Goal: Task Accomplishment & Management: Manage account settings

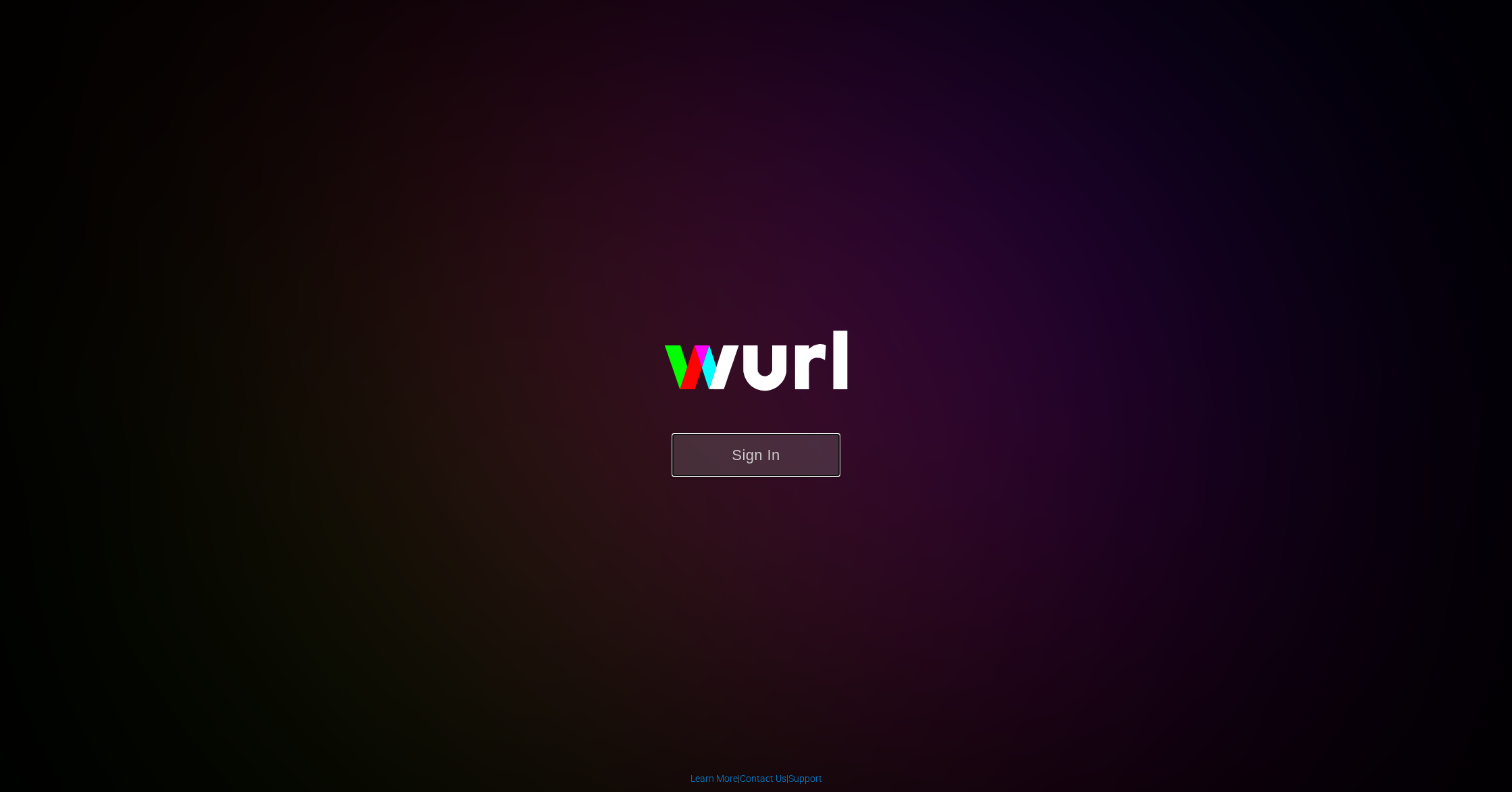
click at [758, 458] on button "Sign In" at bounding box center [756, 455] width 169 height 44
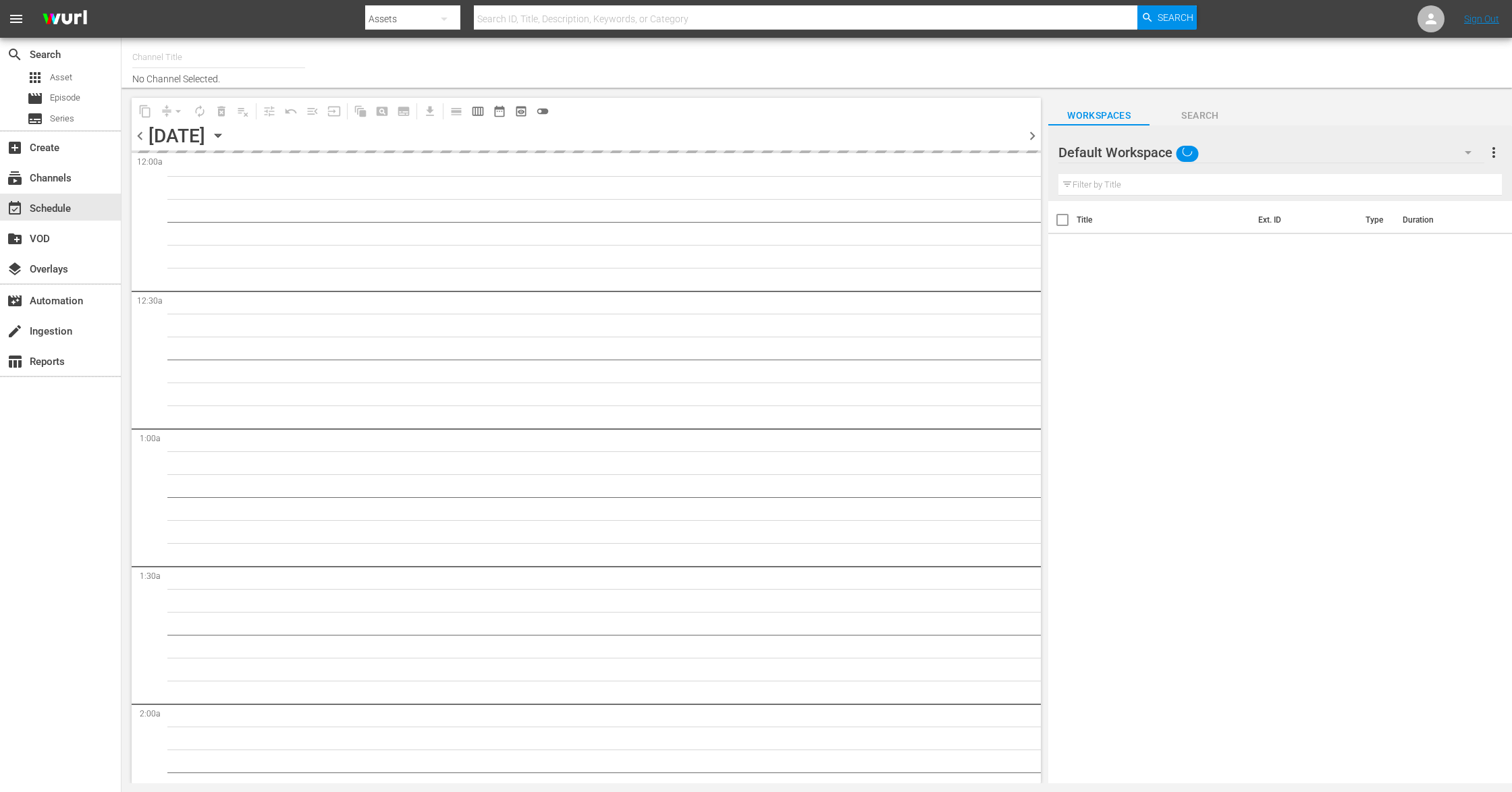
type input "Sony One Shark Tank MX (1000)"
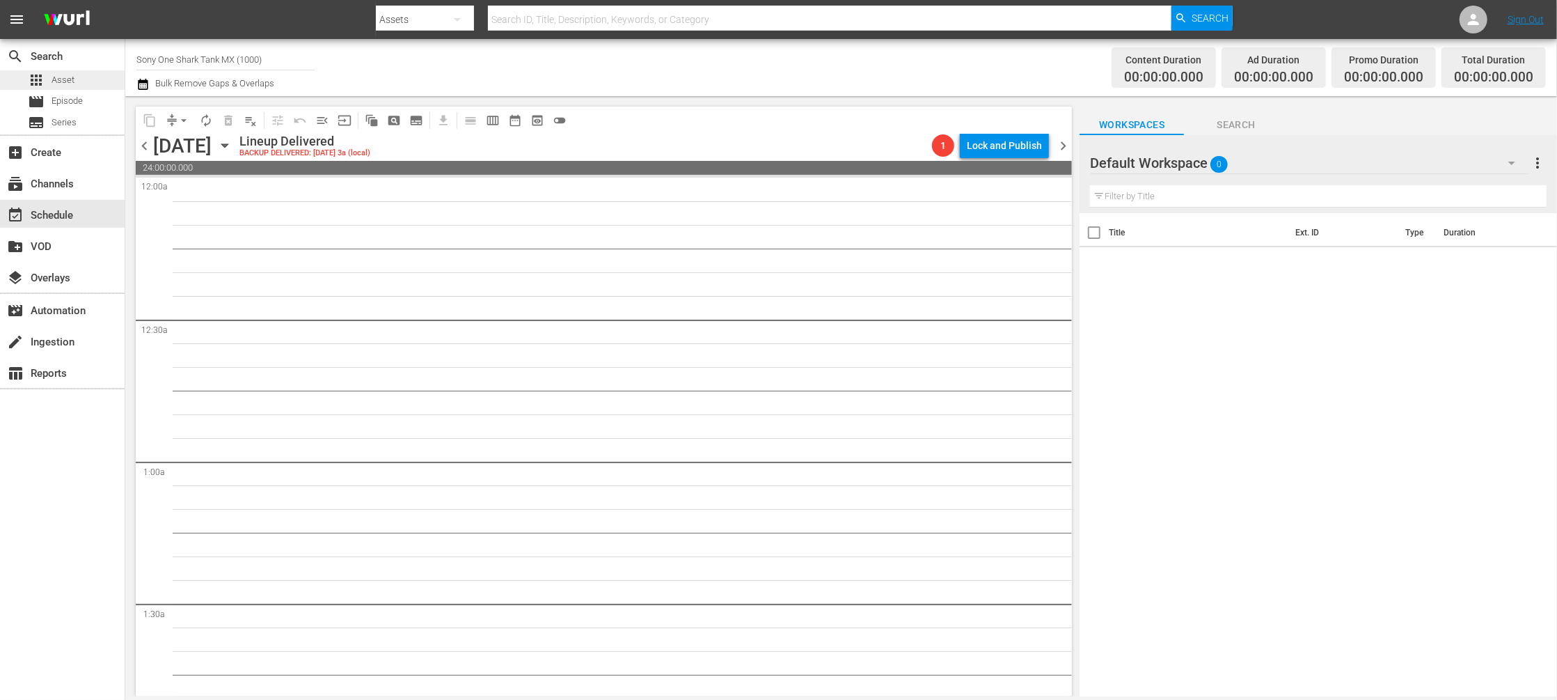
click at [76, 79] on div "apps Asset" at bounding box center [62, 79] width 125 height 19
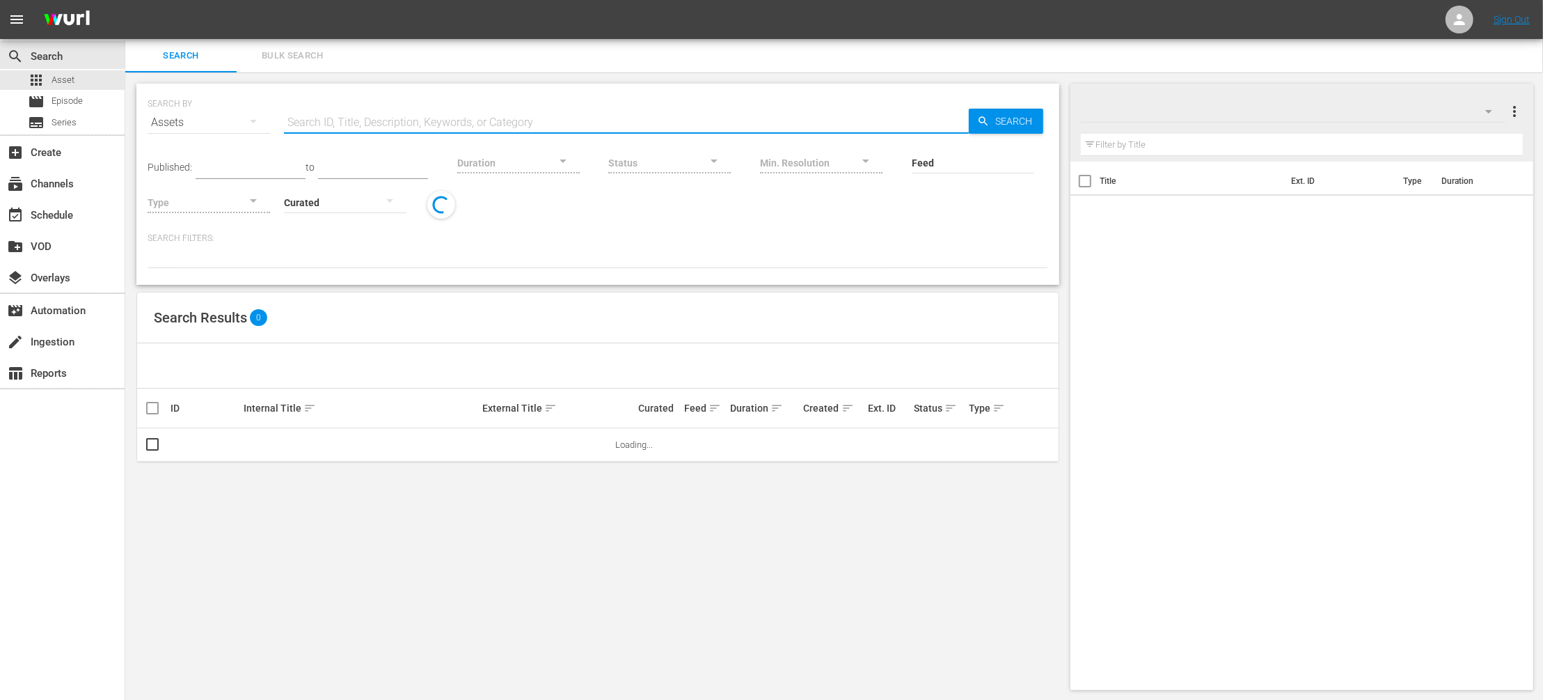
click at [324, 127] on input "text" at bounding box center [626, 122] width 685 height 33
paste input "A Estoria De Elza"
type input "A Estoria De Elza"
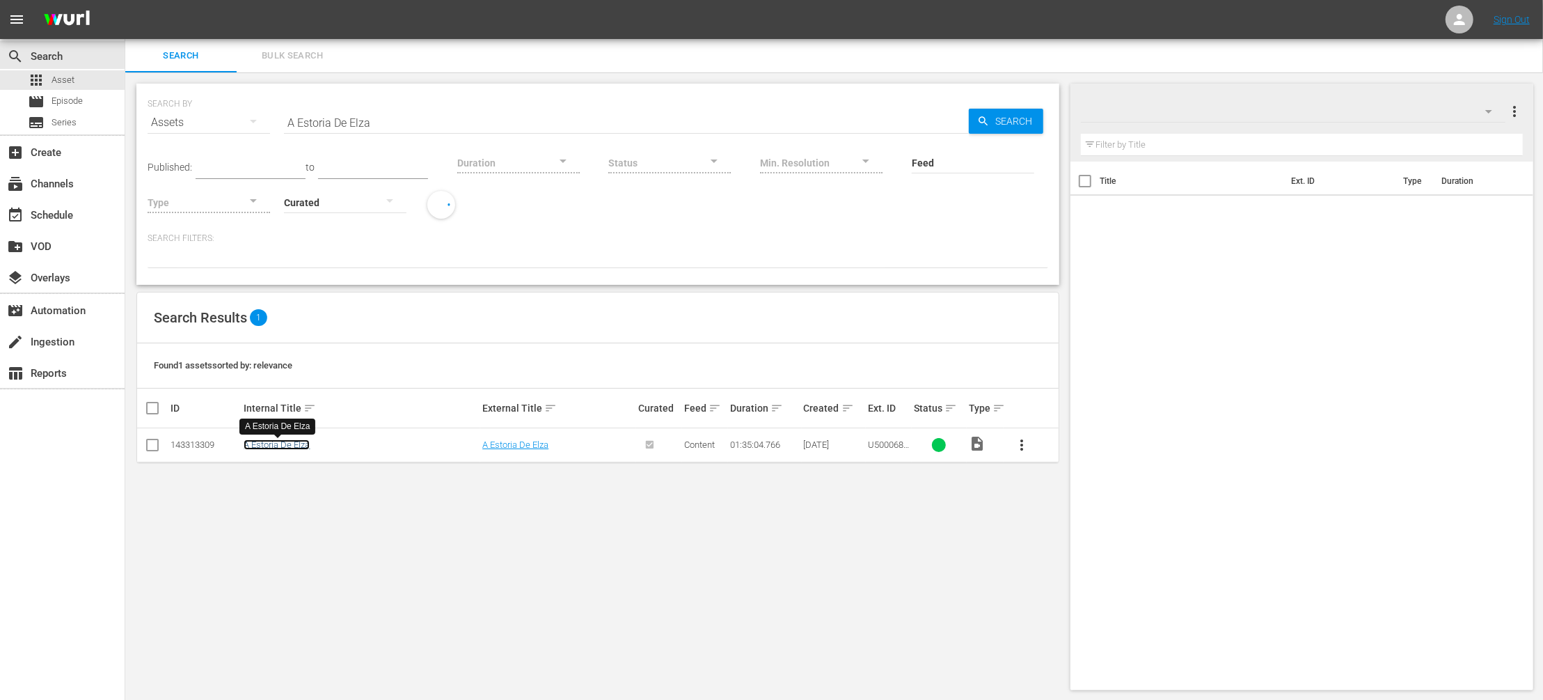
click at [262, 446] on link "A Estoria De Elza" at bounding box center [277, 444] width 66 height 10
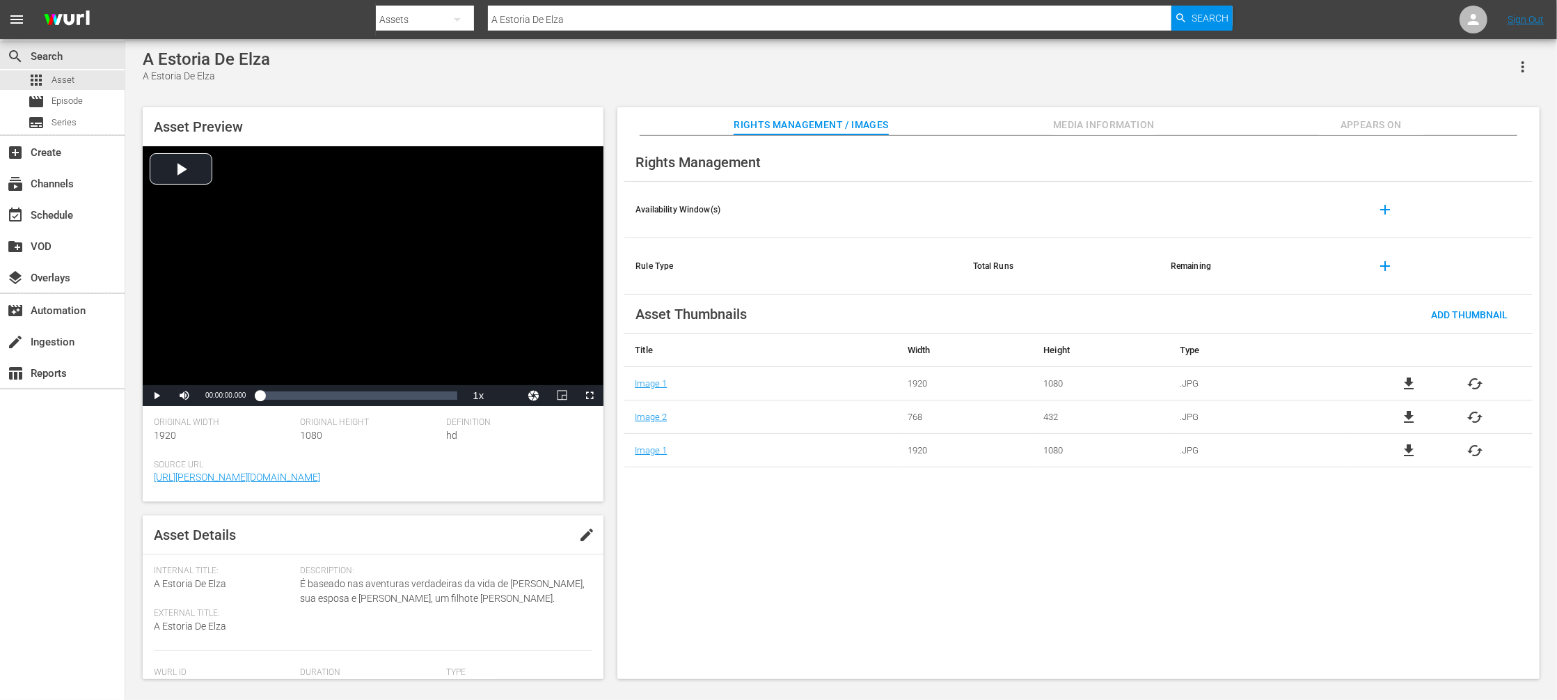
click at [1355, 114] on button "Appears On" at bounding box center [1371, 121] width 104 height 28
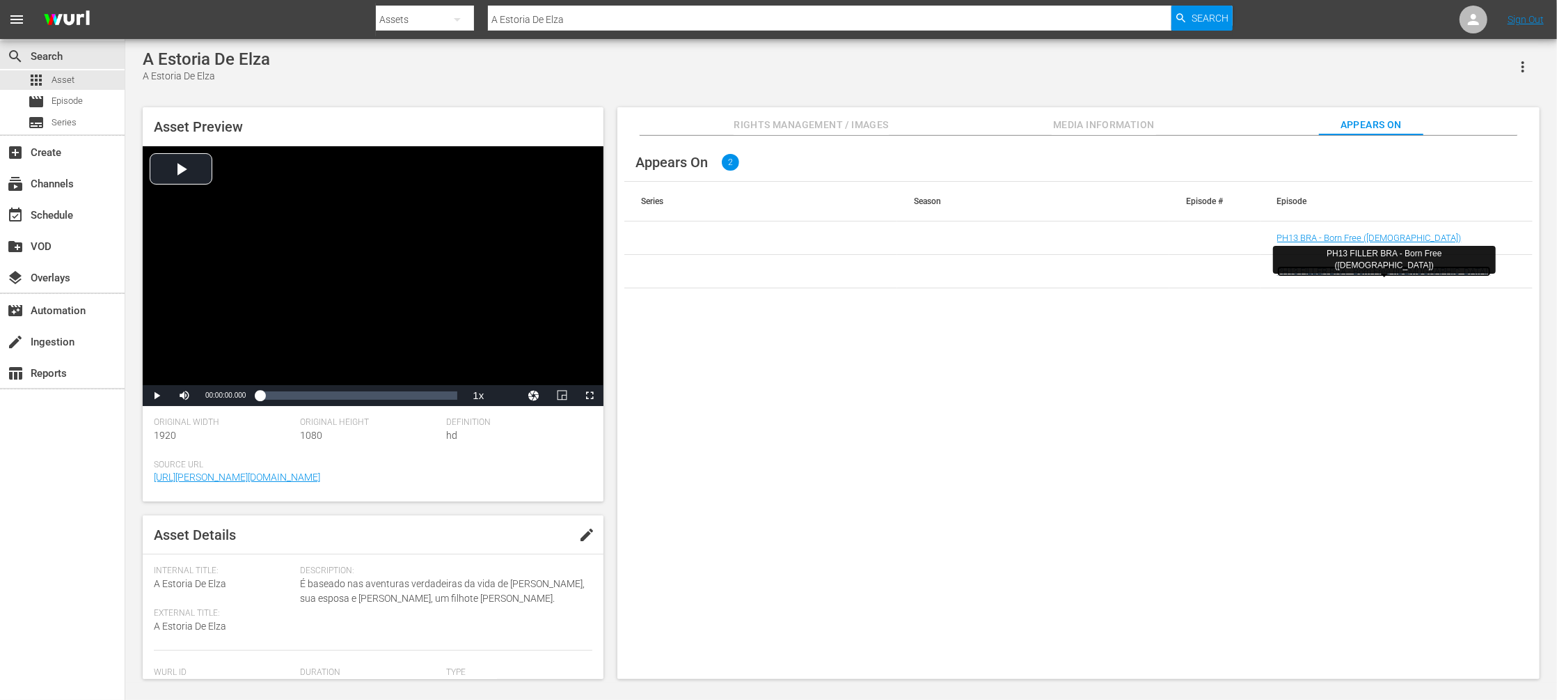
click at [1329, 274] on link "PH13 FILLER BRA - Born Free (1965)" at bounding box center [1384, 271] width 214 height 10
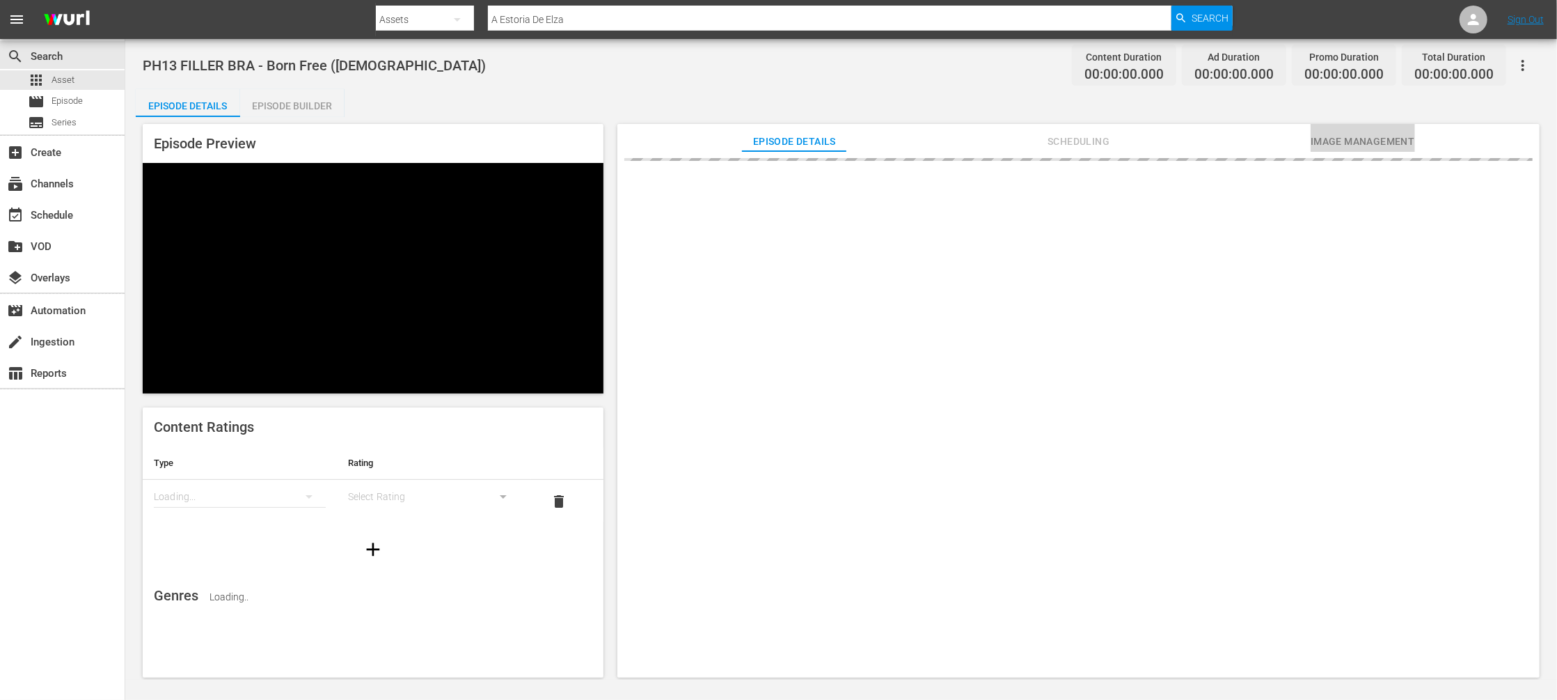
click at [1326, 137] on span "Image Management" at bounding box center [1363, 141] width 104 height 17
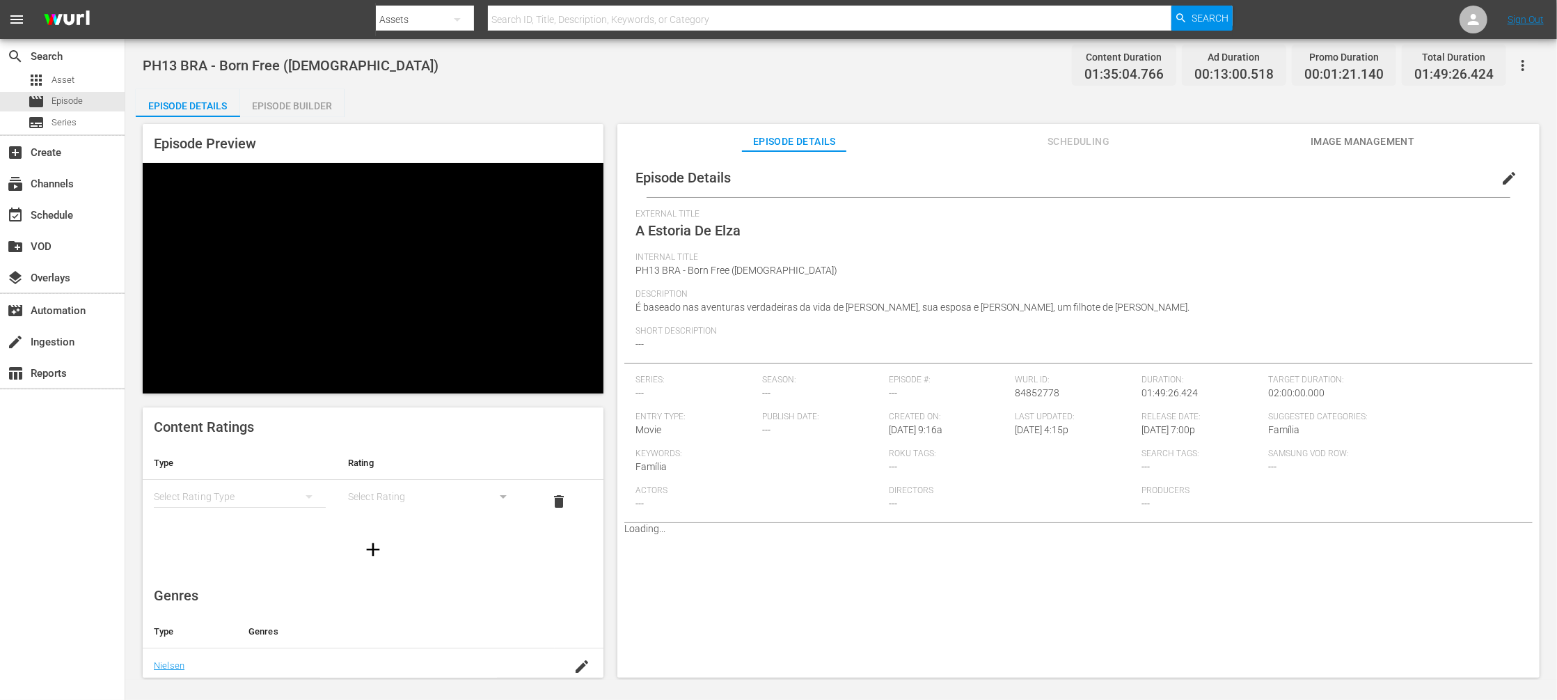
click at [1167, 140] on span "Image Management" at bounding box center [1363, 141] width 104 height 17
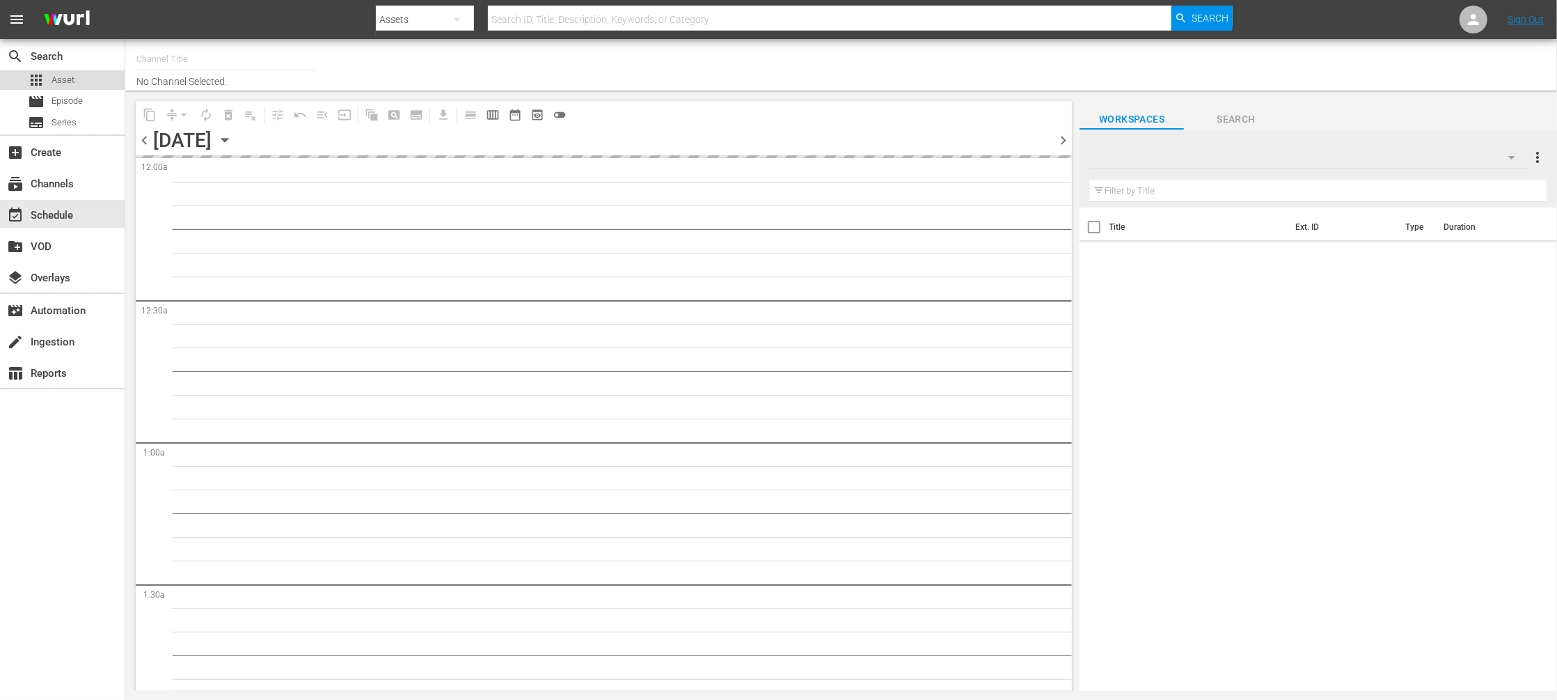
click at [65, 77] on span "Asset" at bounding box center [63, 80] width 23 height 14
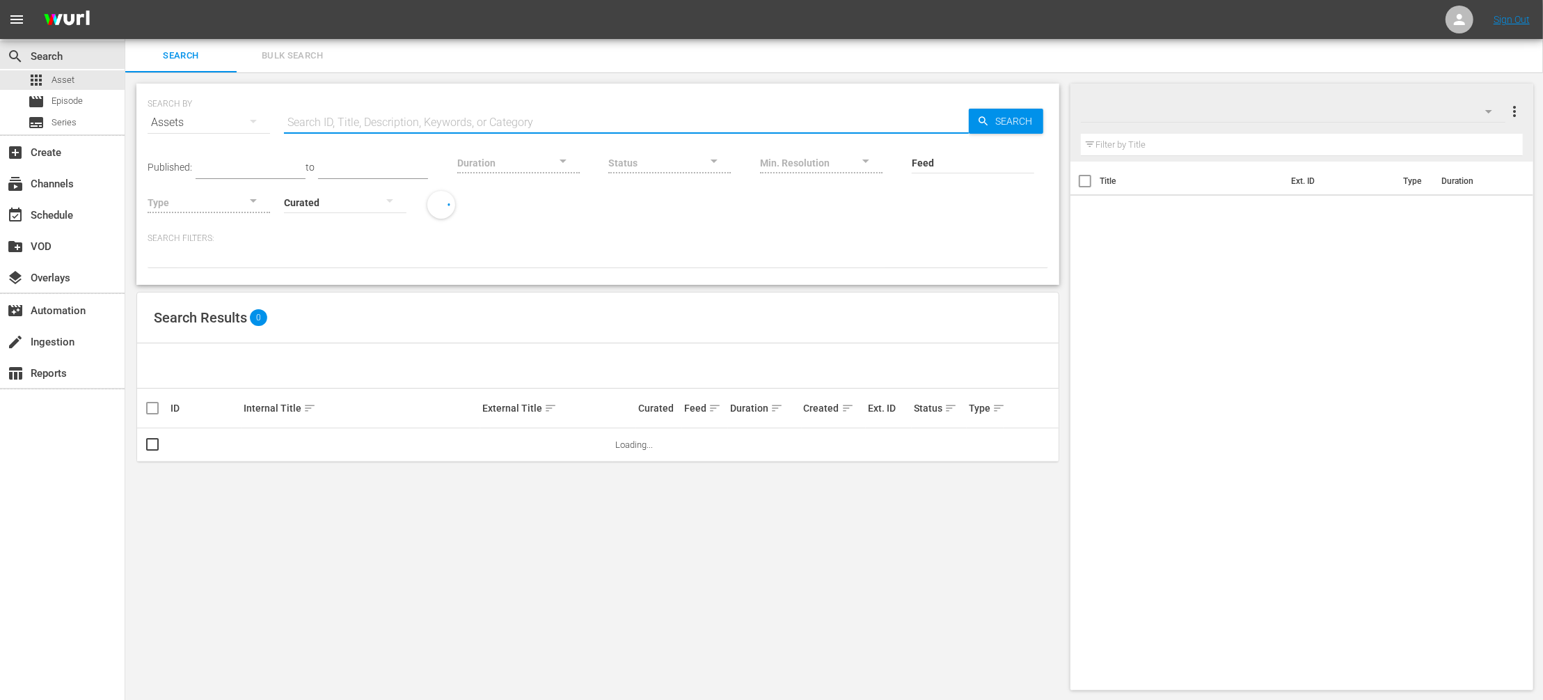
click at [349, 114] on input "text" at bounding box center [626, 122] width 685 height 33
paste input "Persuasión"
type input "Persuasión"
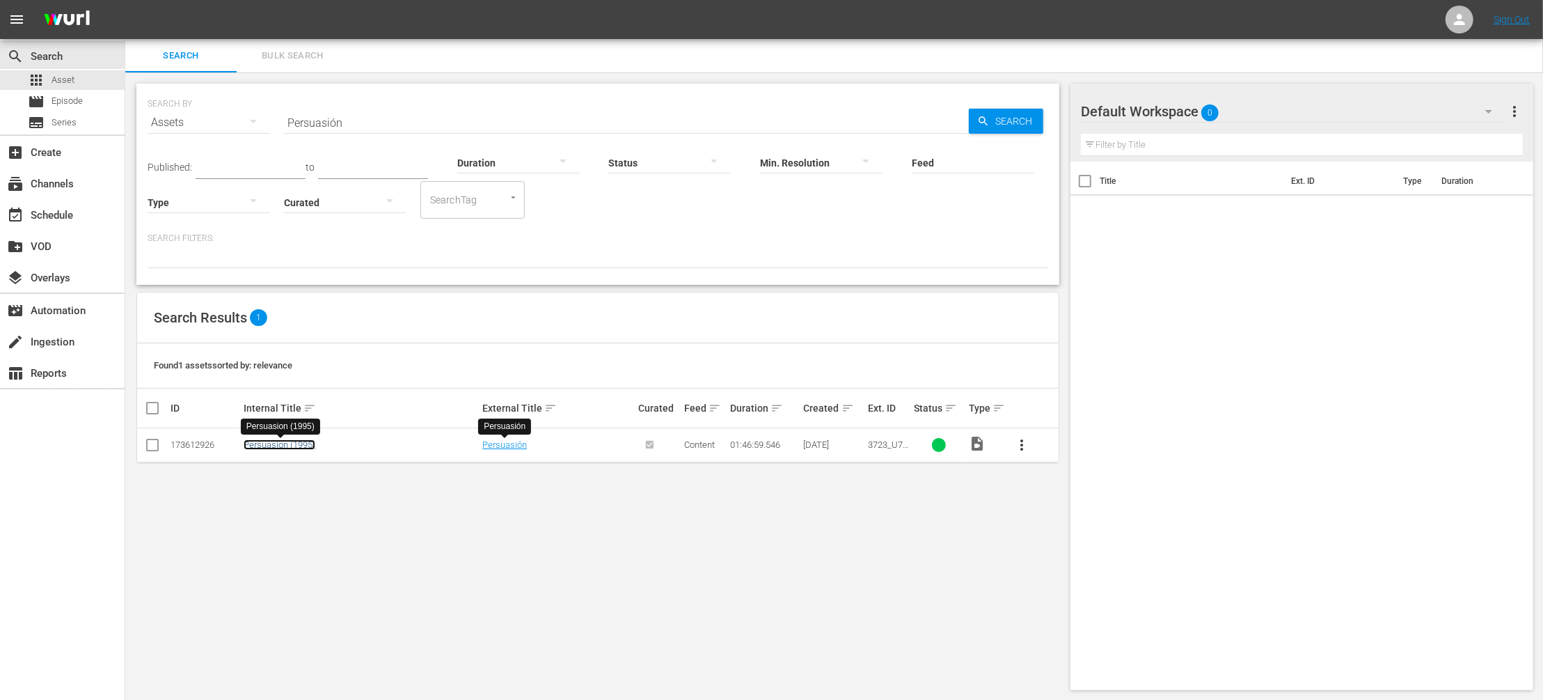
click at [274, 446] on link "Persuasion (1995)" at bounding box center [280, 444] width 72 height 10
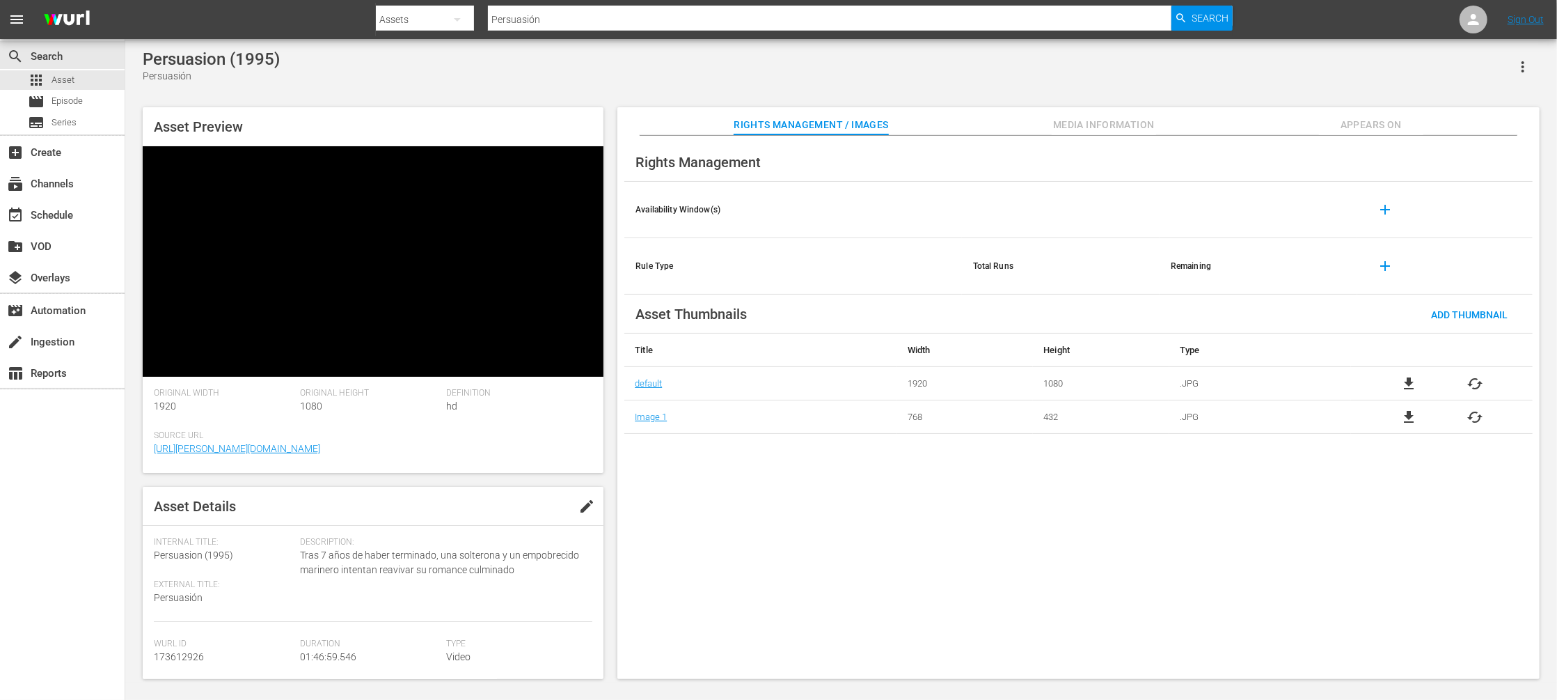
click at [1348, 120] on span "Appears On" at bounding box center [1371, 124] width 104 height 17
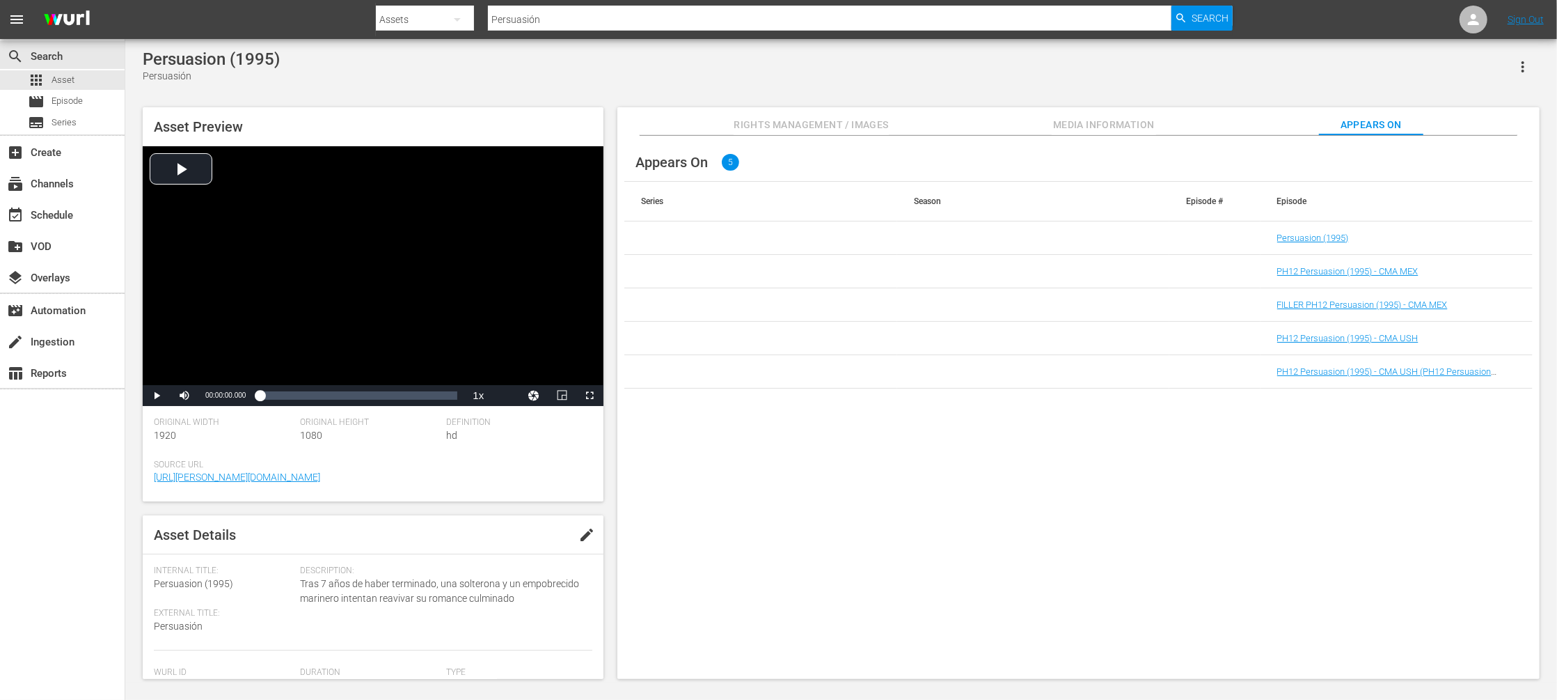
click at [934, 572] on div "Appears On 5 Series Season Episode # Episode Persuasion (1995) PH12 Persuasion …" at bounding box center [1078, 408] width 922 height 544
click at [515, 17] on input "Persuasión" at bounding box center [830, 19] width 684 height 33
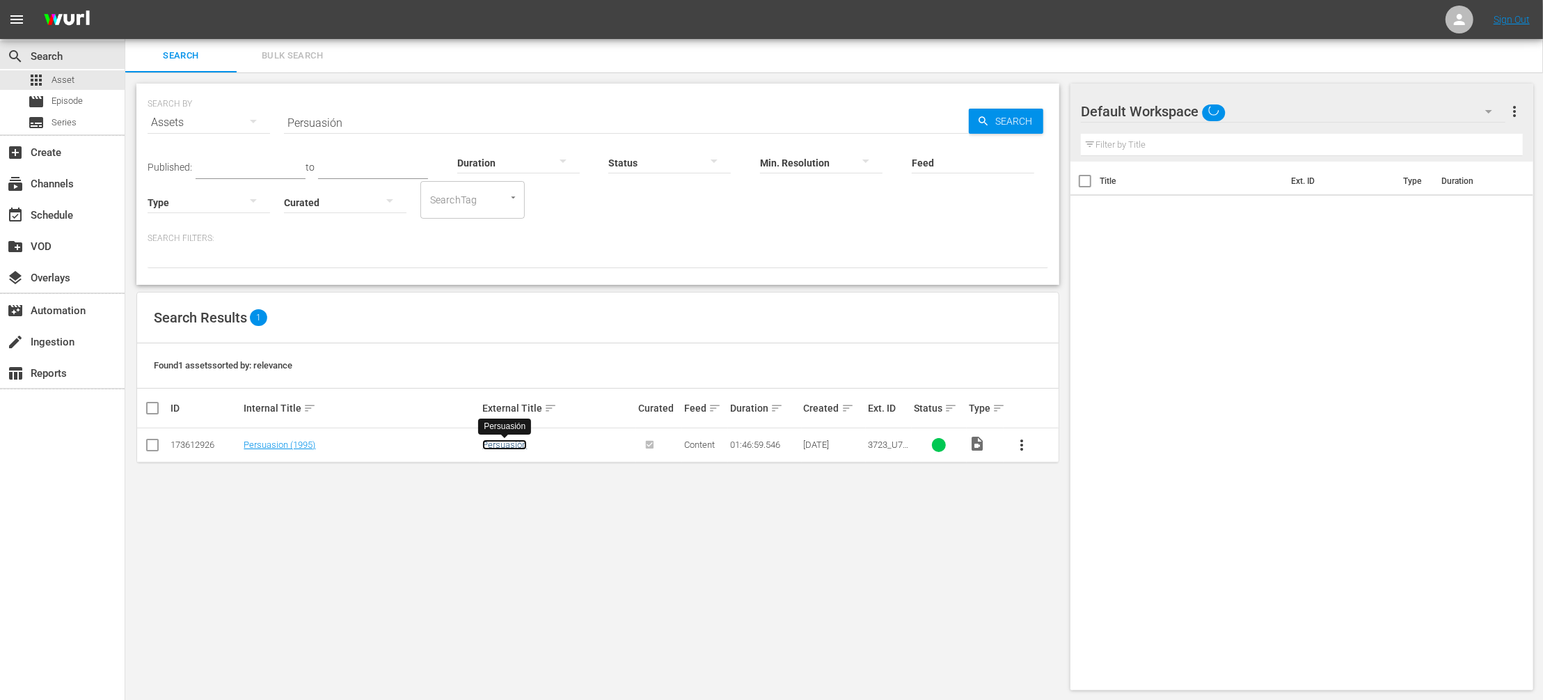
click at [514, 448] on link "Persuasión" at bounding box center [504, 444] width 45 height 10
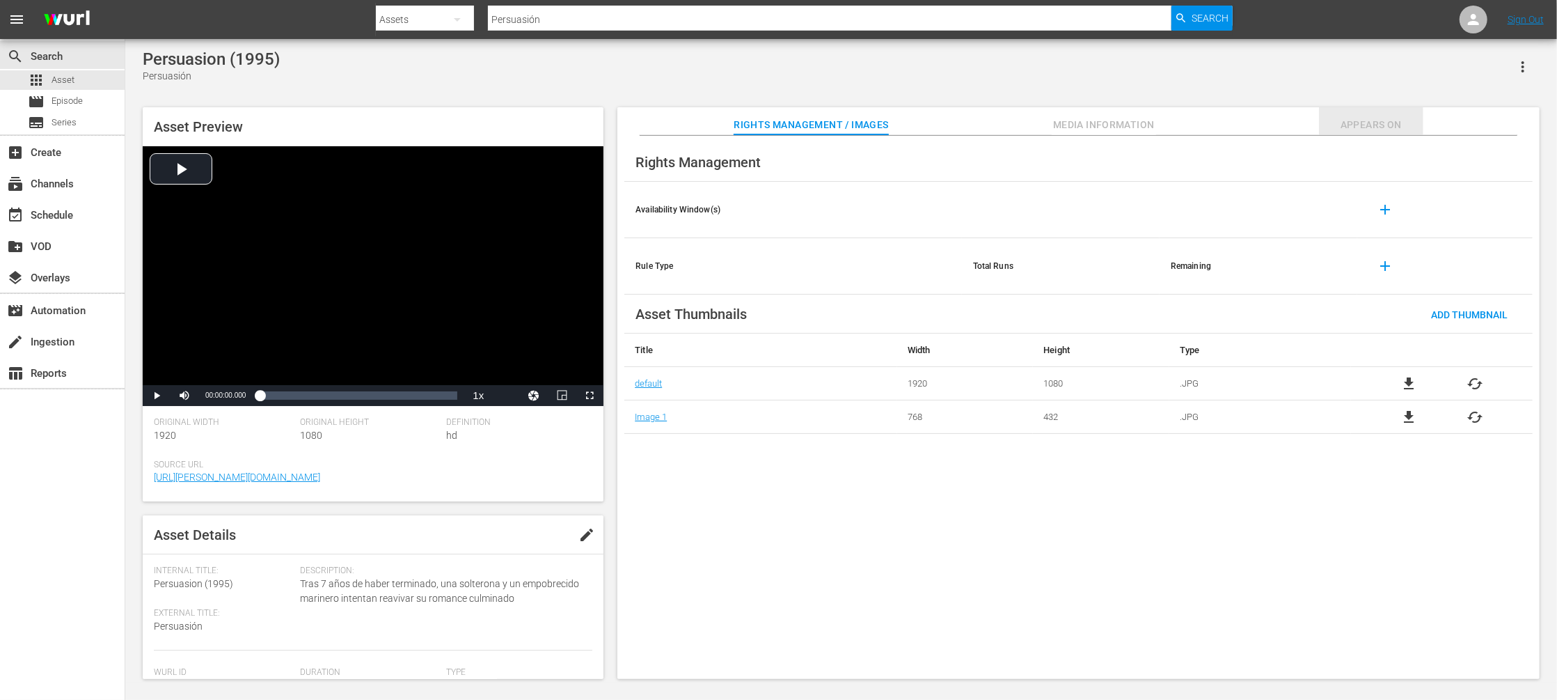
click at [1376, 129] on span "Appears On" at bounding box center [1371, 124] width 104 height 17
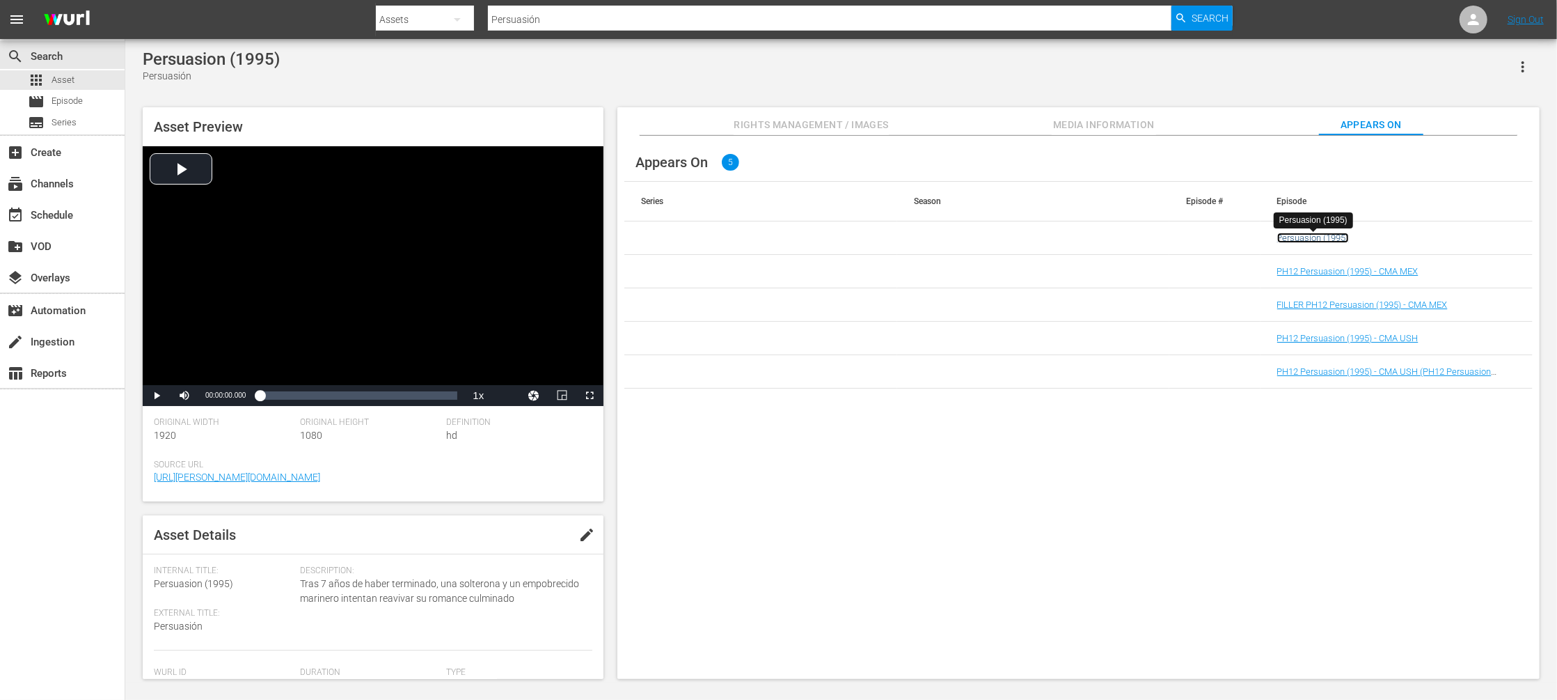
click at [1313, 235] on link "Persuasion (1995)" at bounding box center [1313, 238] width 72 height 10
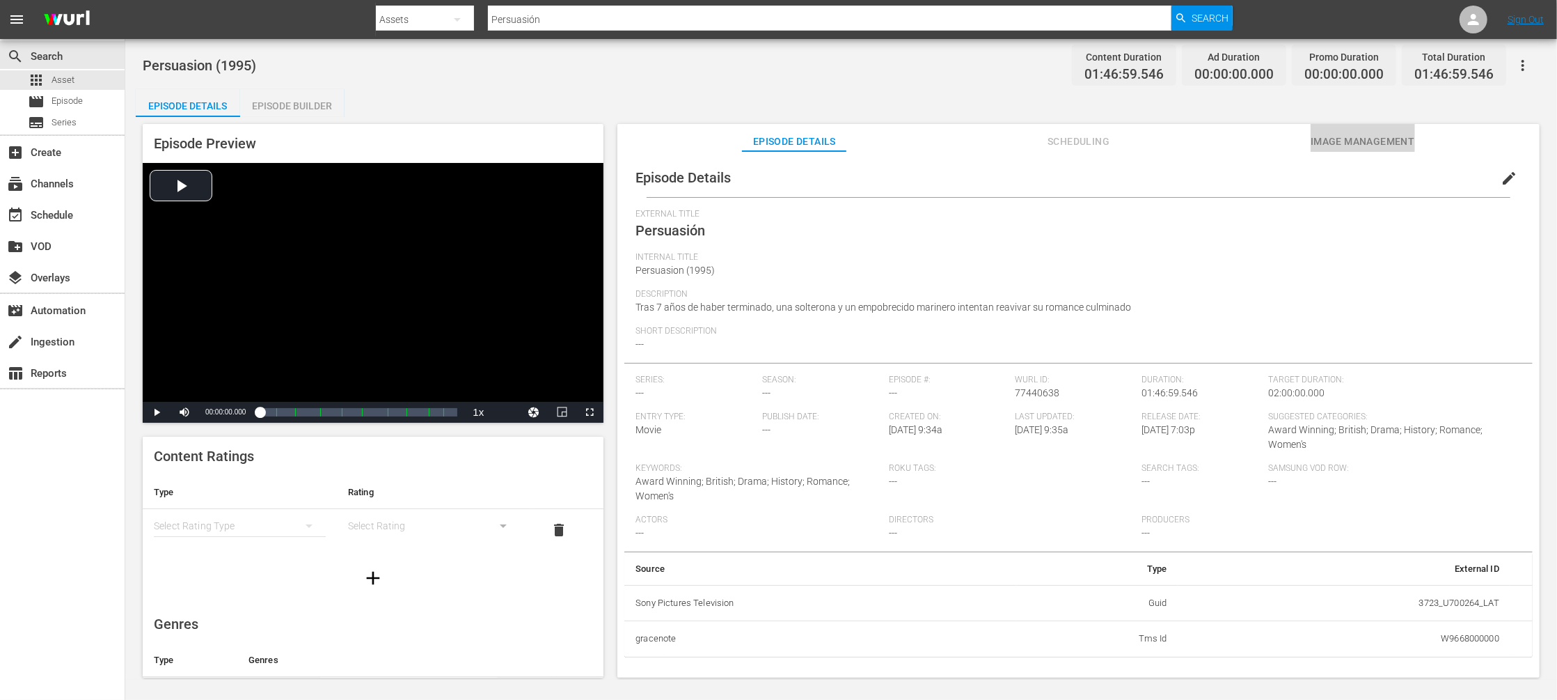
click at [1357, 129] on button "Image Management" at bounding box center [1363, 138] width 104 height 28
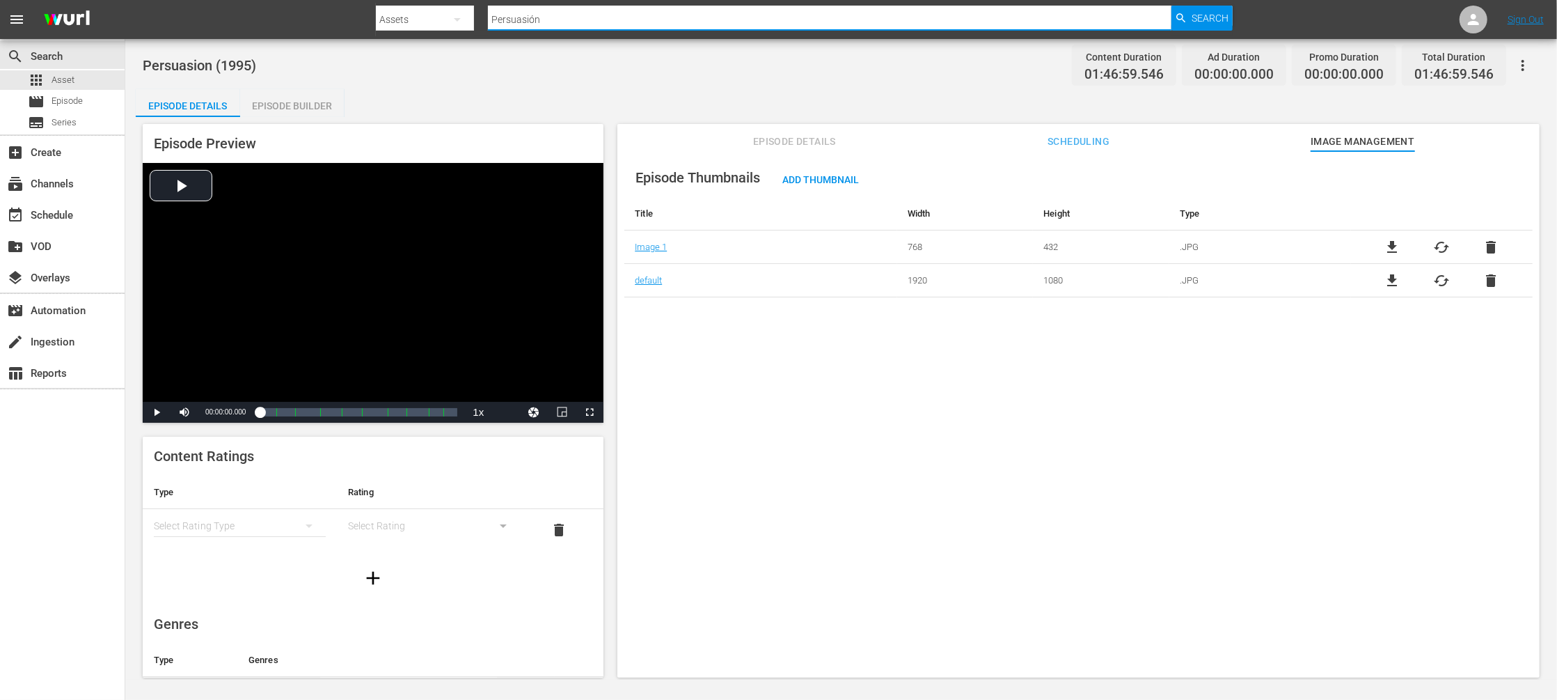
click at [512, 25] on input "Persuasión" at bounding box center [830, 19] width 684 height 33
paste input "Los Miserables De Victor Hugo"
type input "Los Miserables De Victor Hugo"
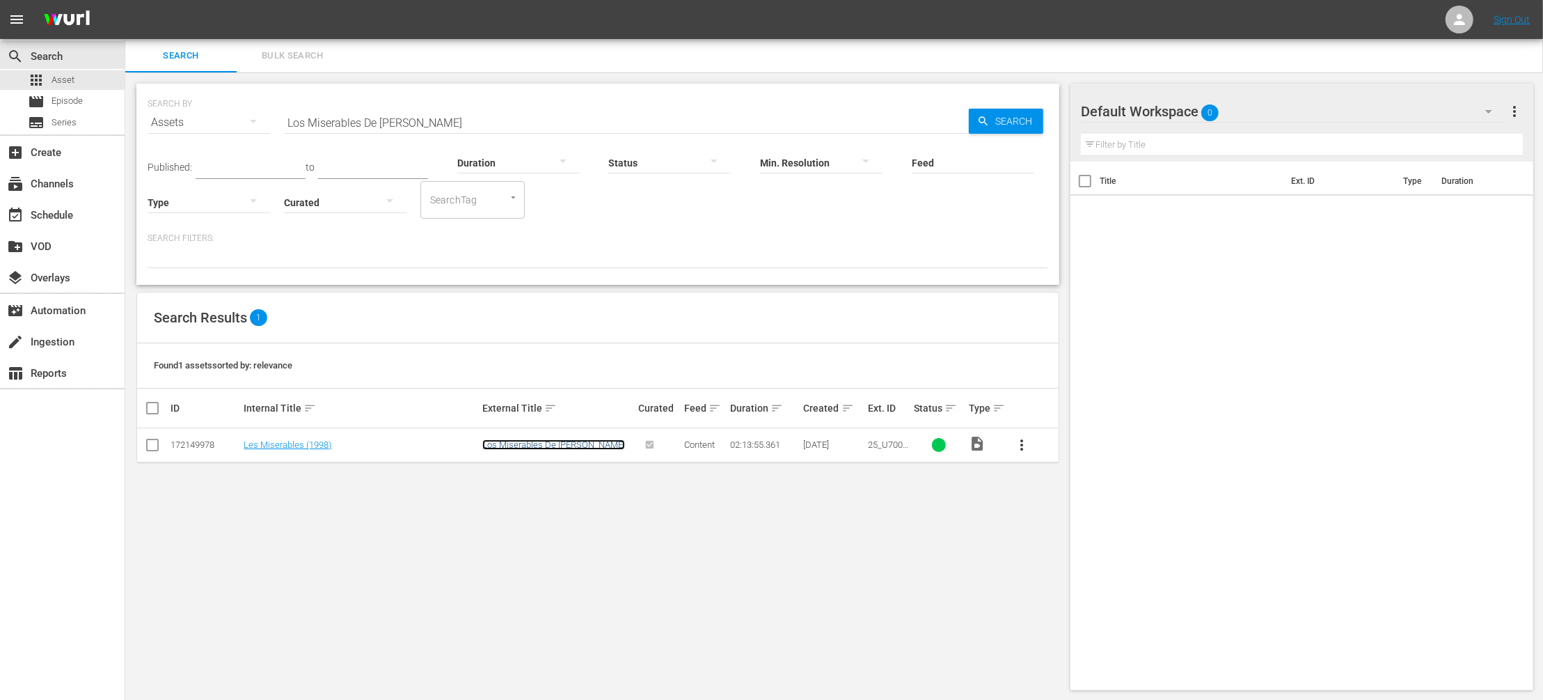
click at [574, 443] on link "Los Miserables De Victor Hugo" at bounding box center [553, 444] width 143 height 10
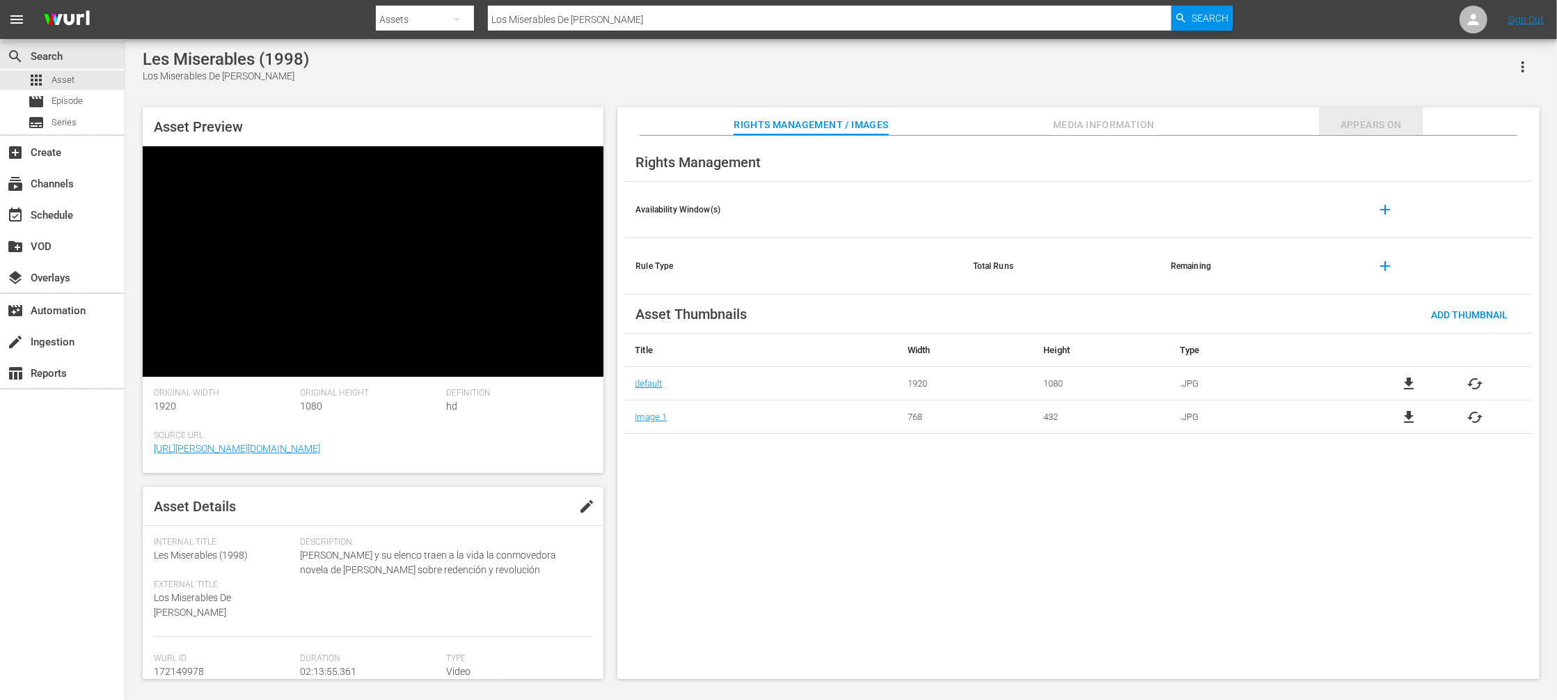
click at [1357, 123] on span "Appears On" at bounding box center [1371, 124] width 104 height 17
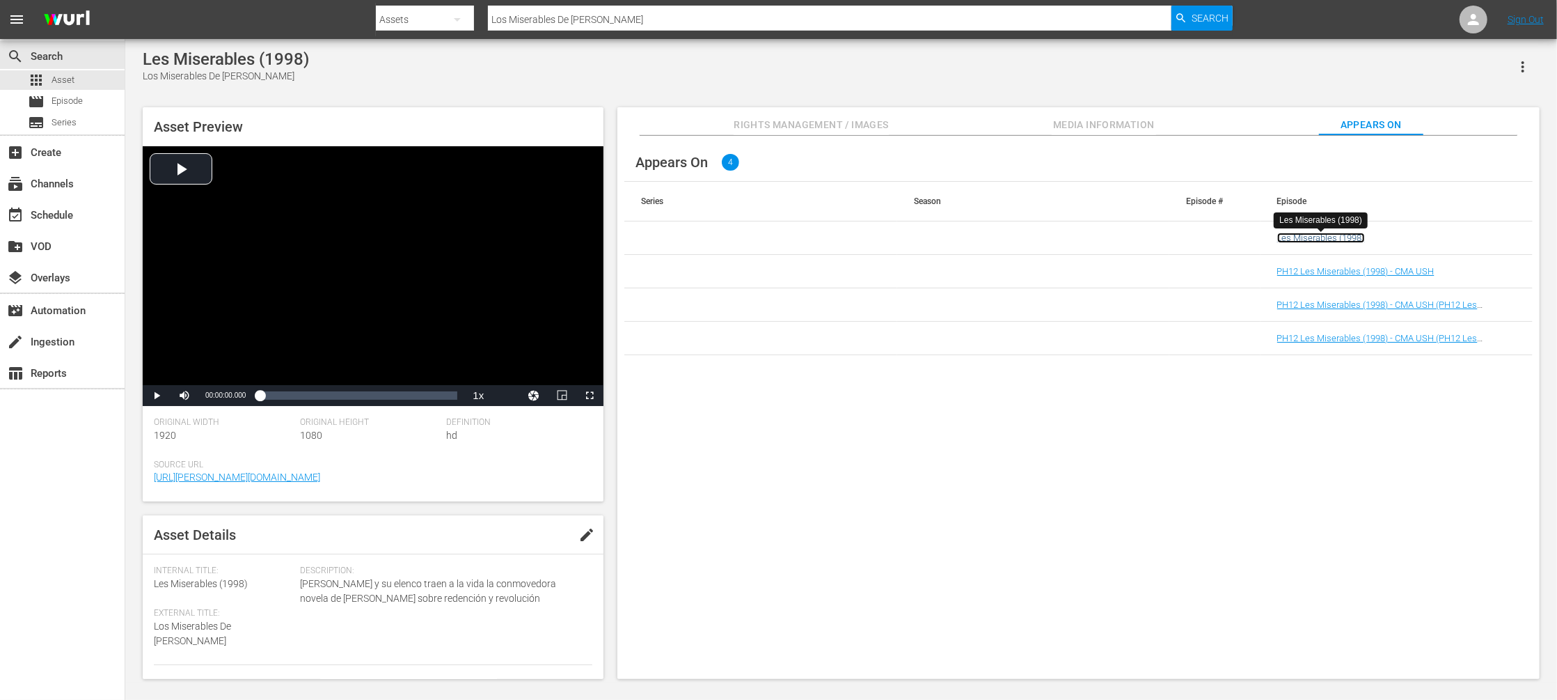
click at [1318, 237] on link "Les Miserables (1998)" at bounding box center [1321, 238] width 88 height 10
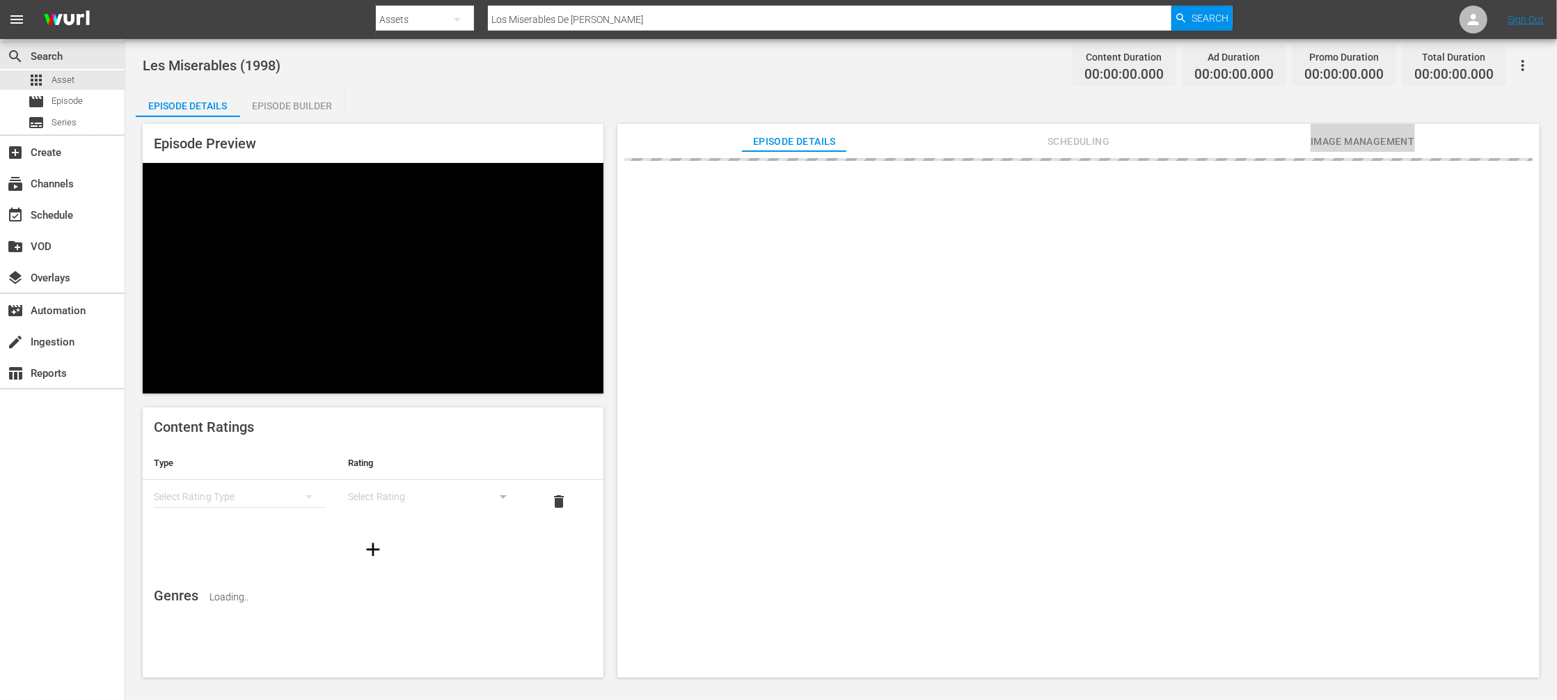
click at [1334, 135] on span "Image Management" at bounding box center [1363, 141] width 104 height 17
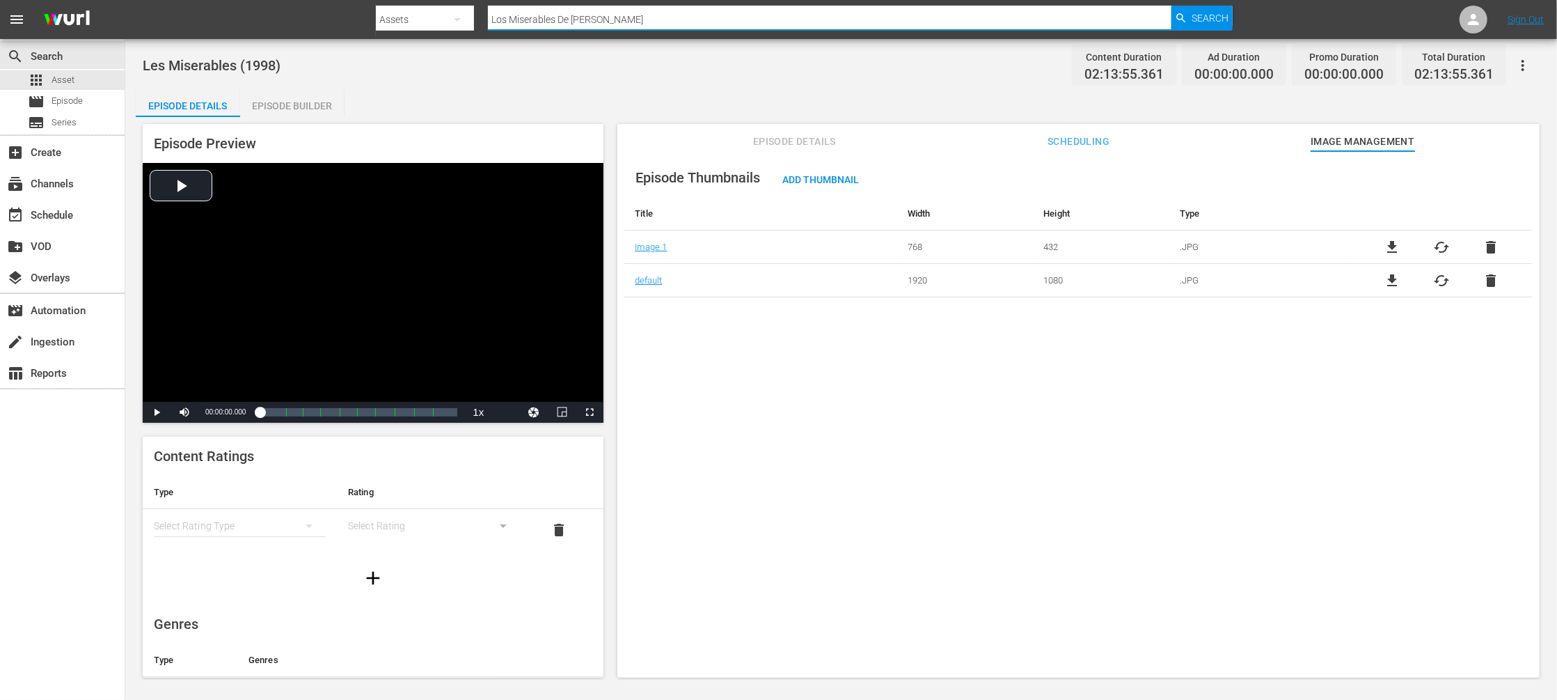
click at [416, 18] on div "Search By Assets Search ID, Title, Description, Keywords, or Category Los Miser…" at bounding box center [804, 19] width 856 height 33
paste input "American Outlaws"
type input "American Outlaws"
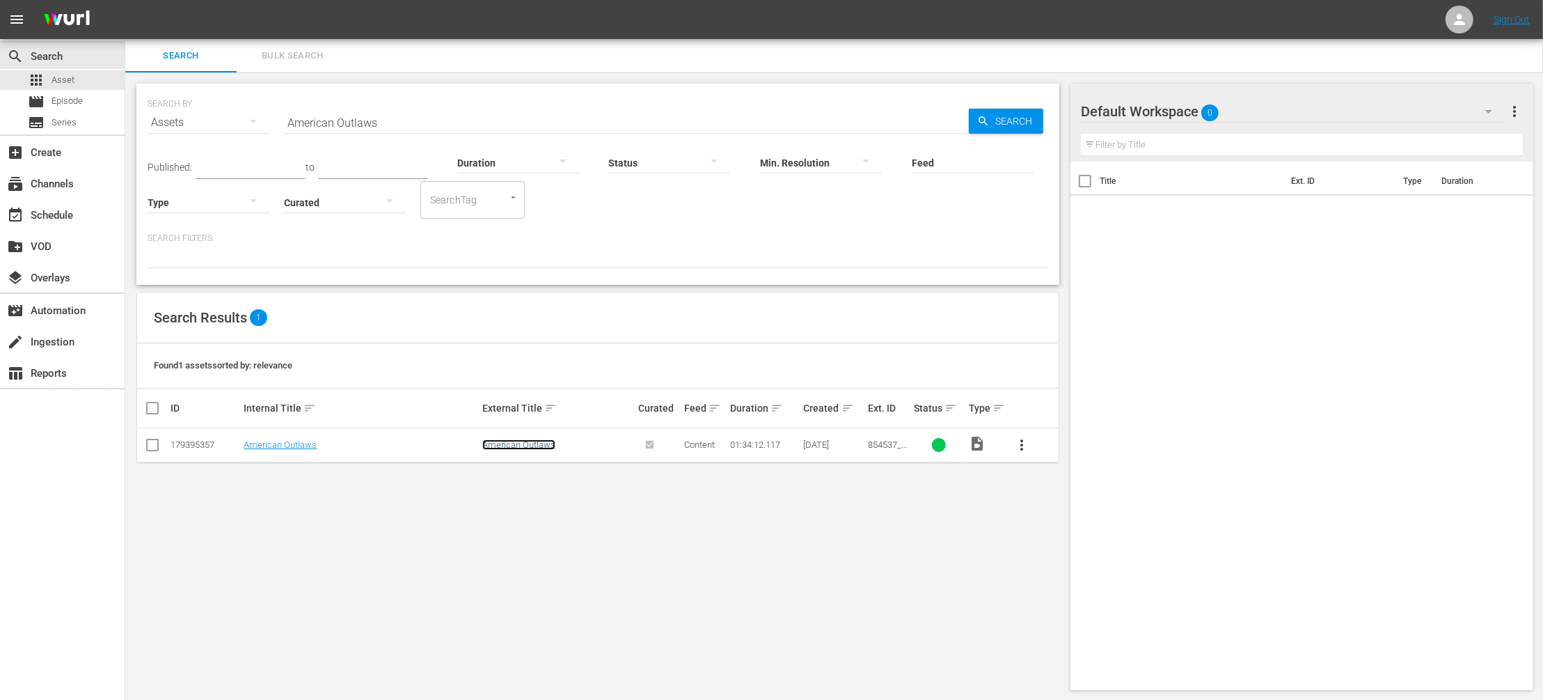
click at [527, 444] on link "American Outlaws" at bounding box center [518, 444] width 73 height 10
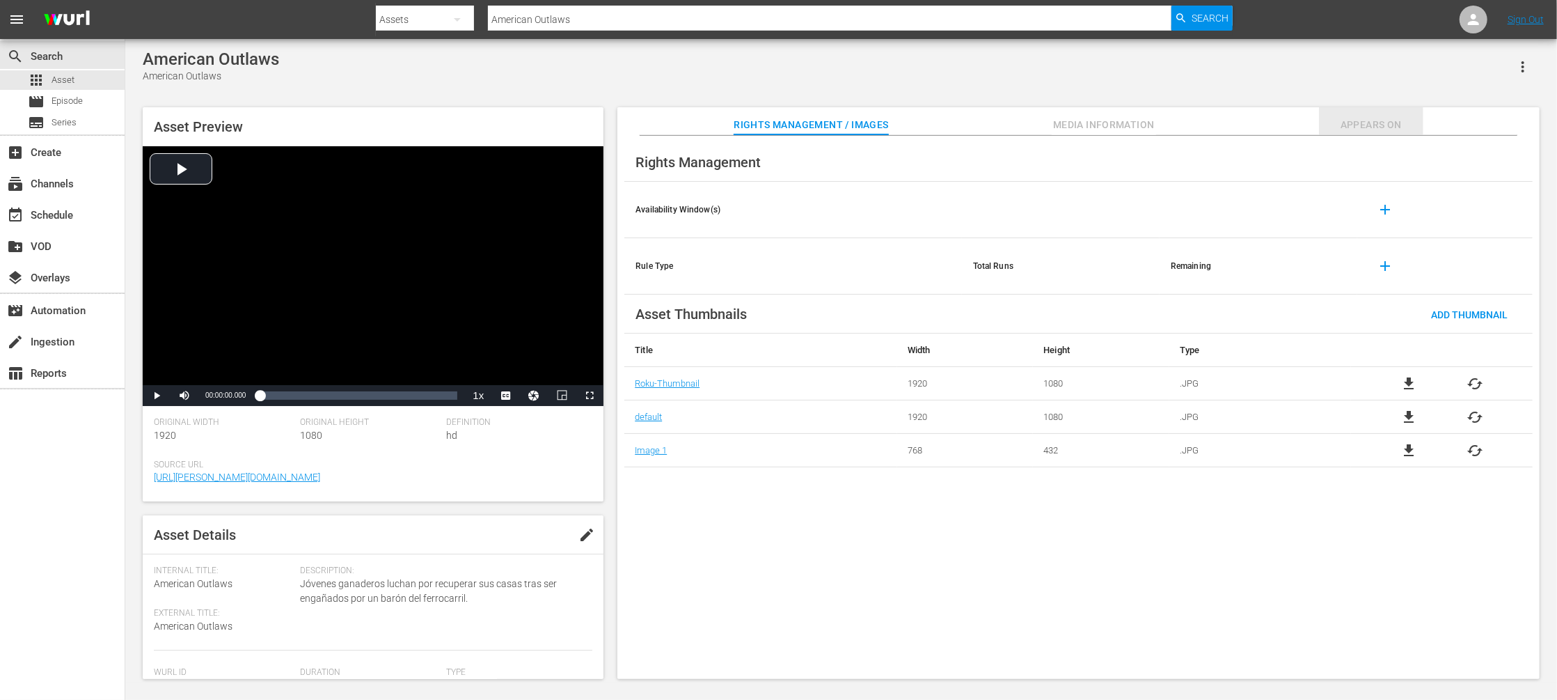
click at [1392, 123] on span "Appears On" at bounding box center [1371, 124] width 104 height 17
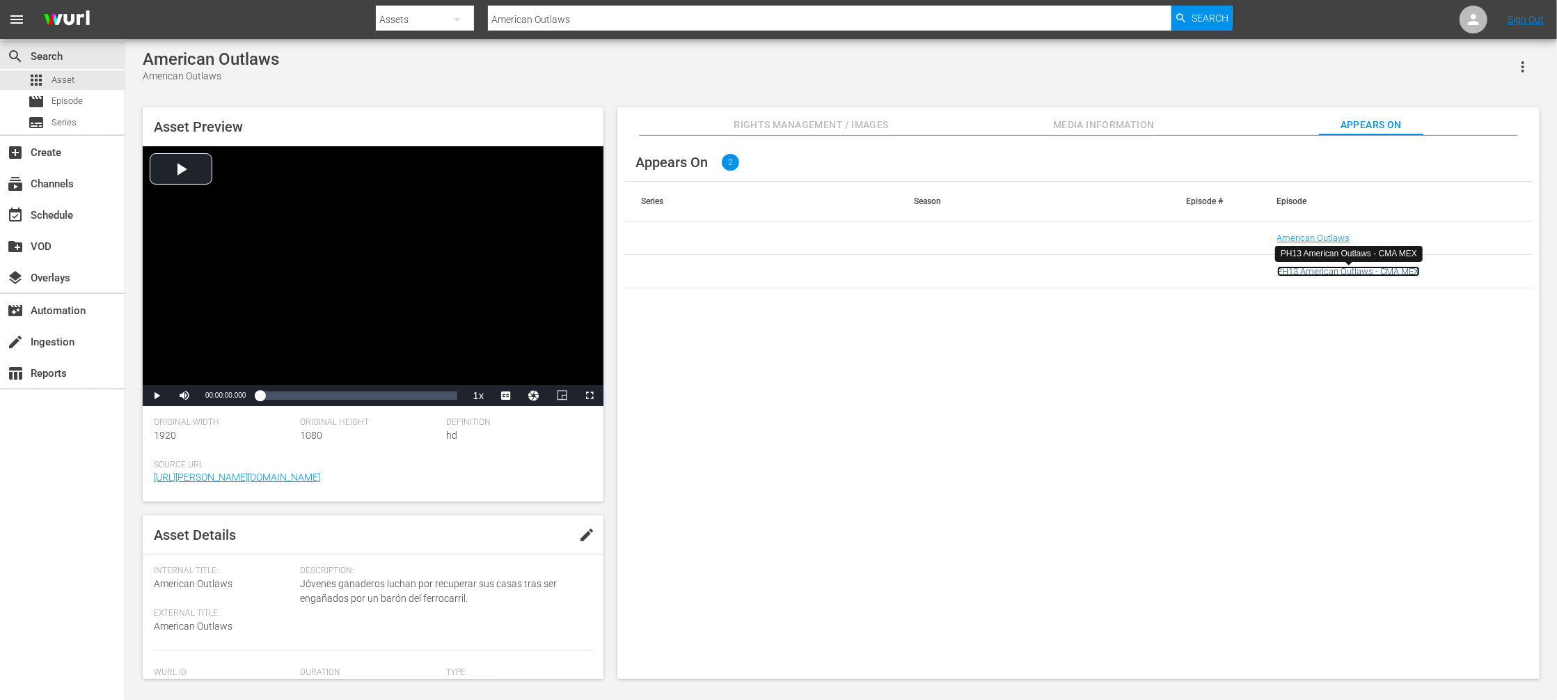
click at [1332, 276] on link "PH13 American Outlaws - CMA MEX" at bounding box center [1348, 271] width 143 height 10
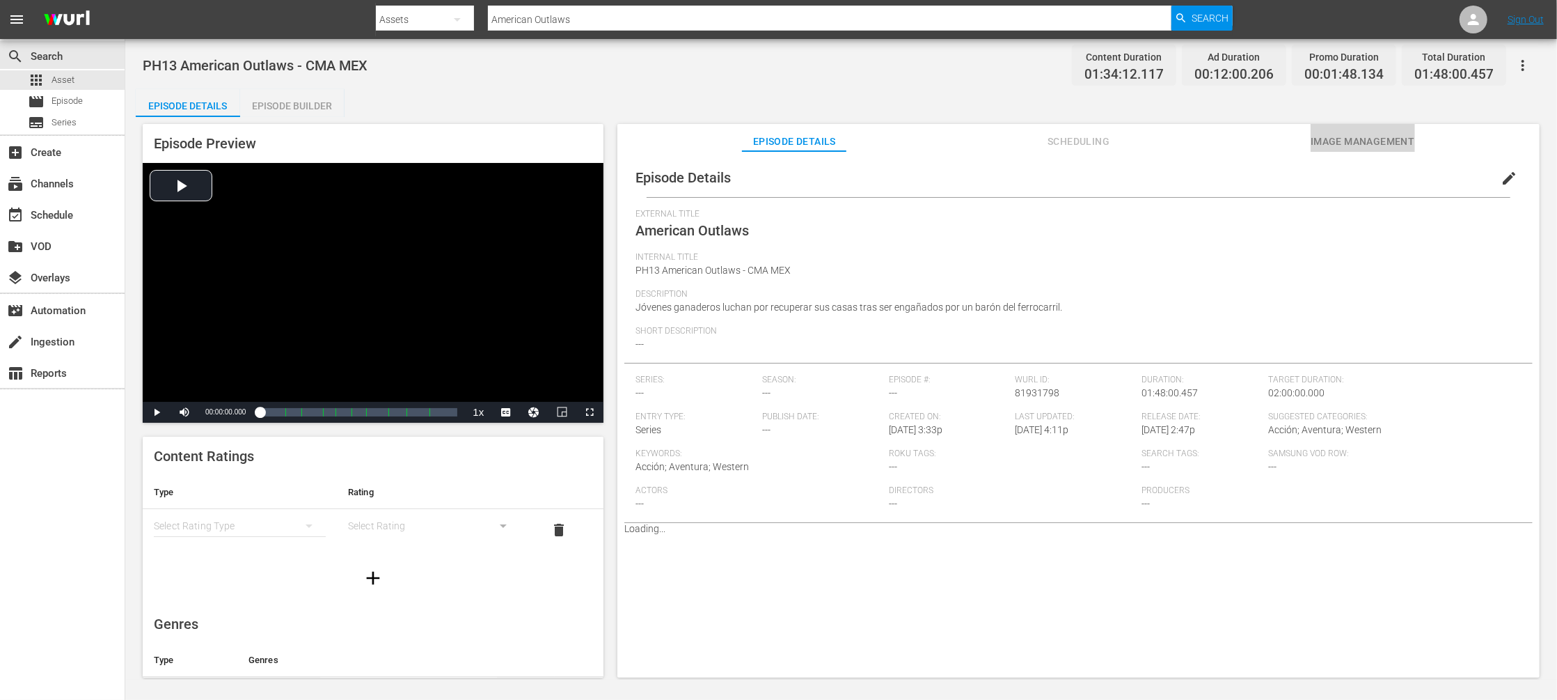
click at [1355, 143] on span "Image Management" at bounding box center [1363, 141] width 104 height 17
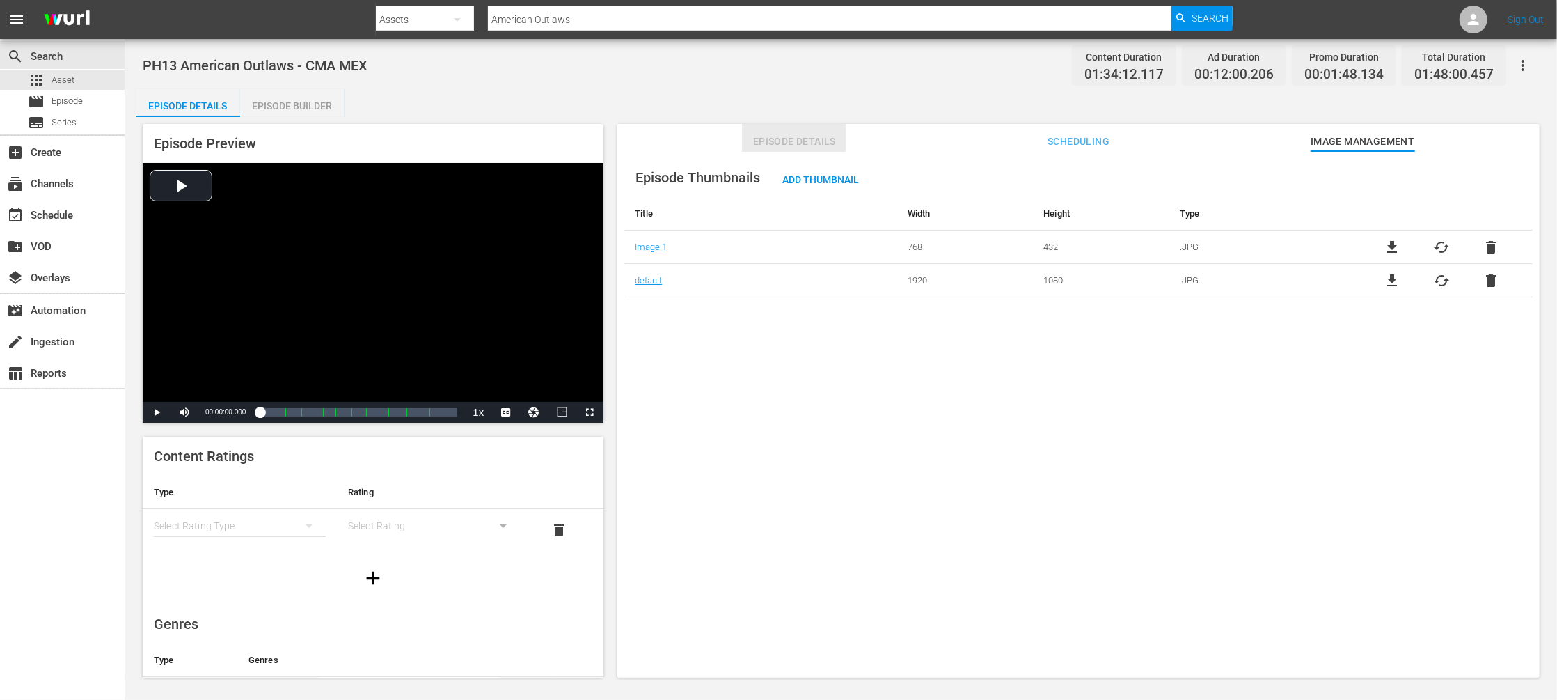
click at [810, 139] on span "Episode Details" at bounding box center [794, 141] width 104 height 17
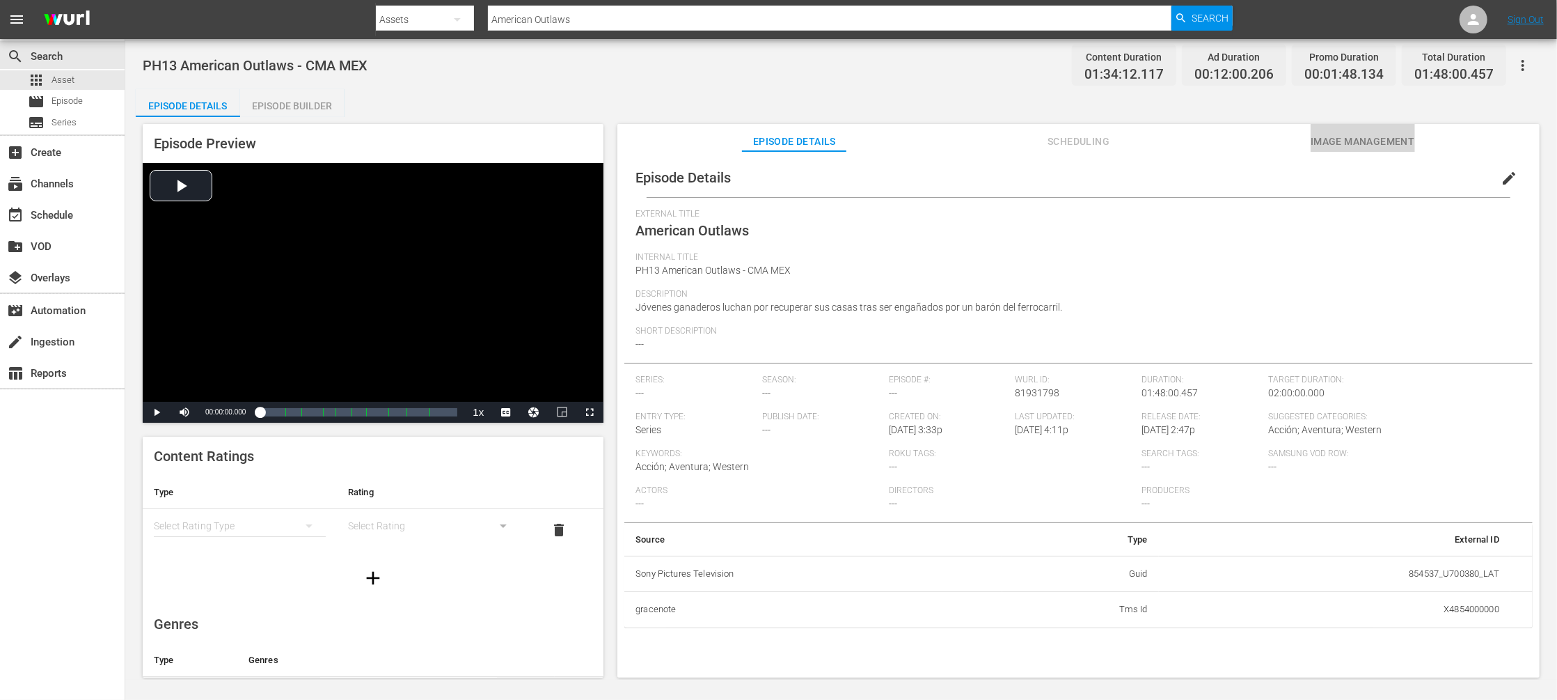
click at [1408, 146] on span "Image Management" at bounding box center [1363, 141] width 104 height 17
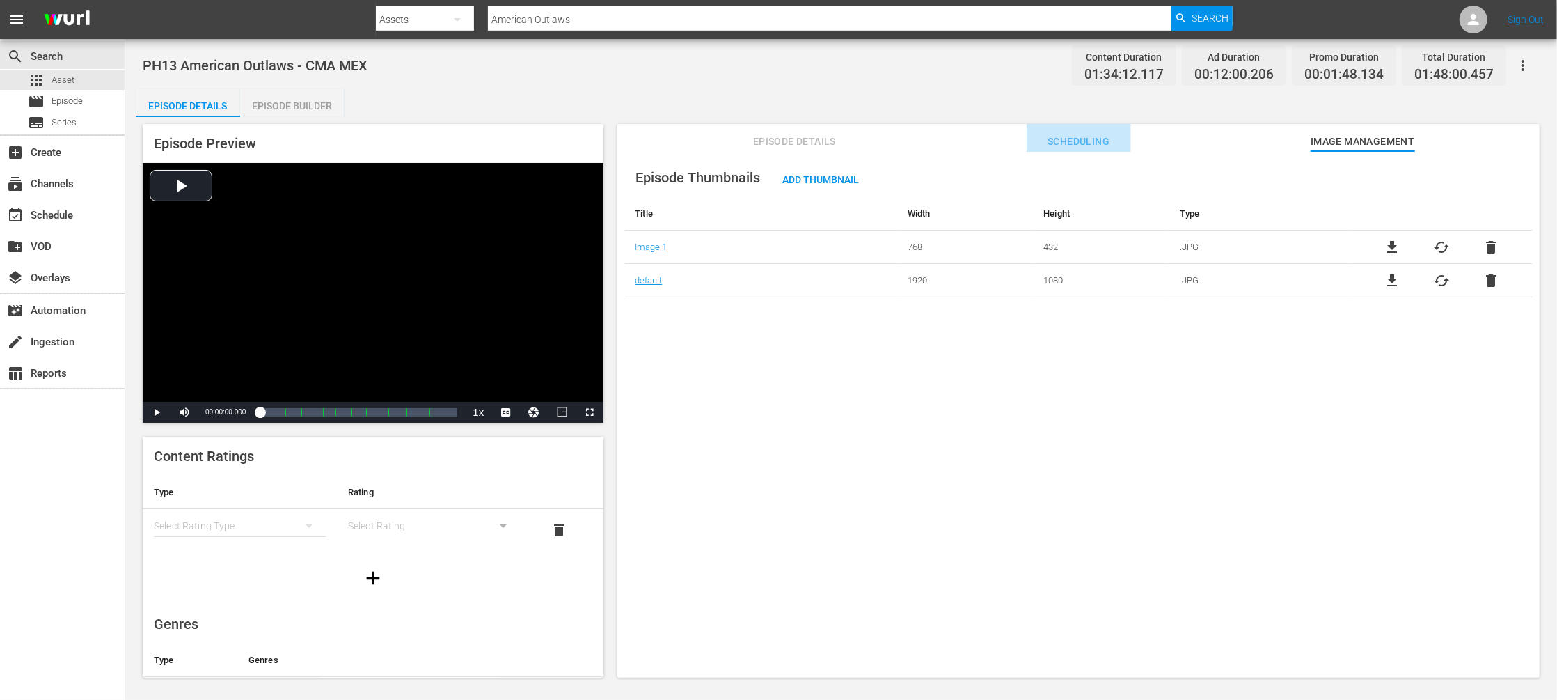
click at [1066, 136] on span "Scheduling" at bounding box center [1079, 141] width 104 height 17
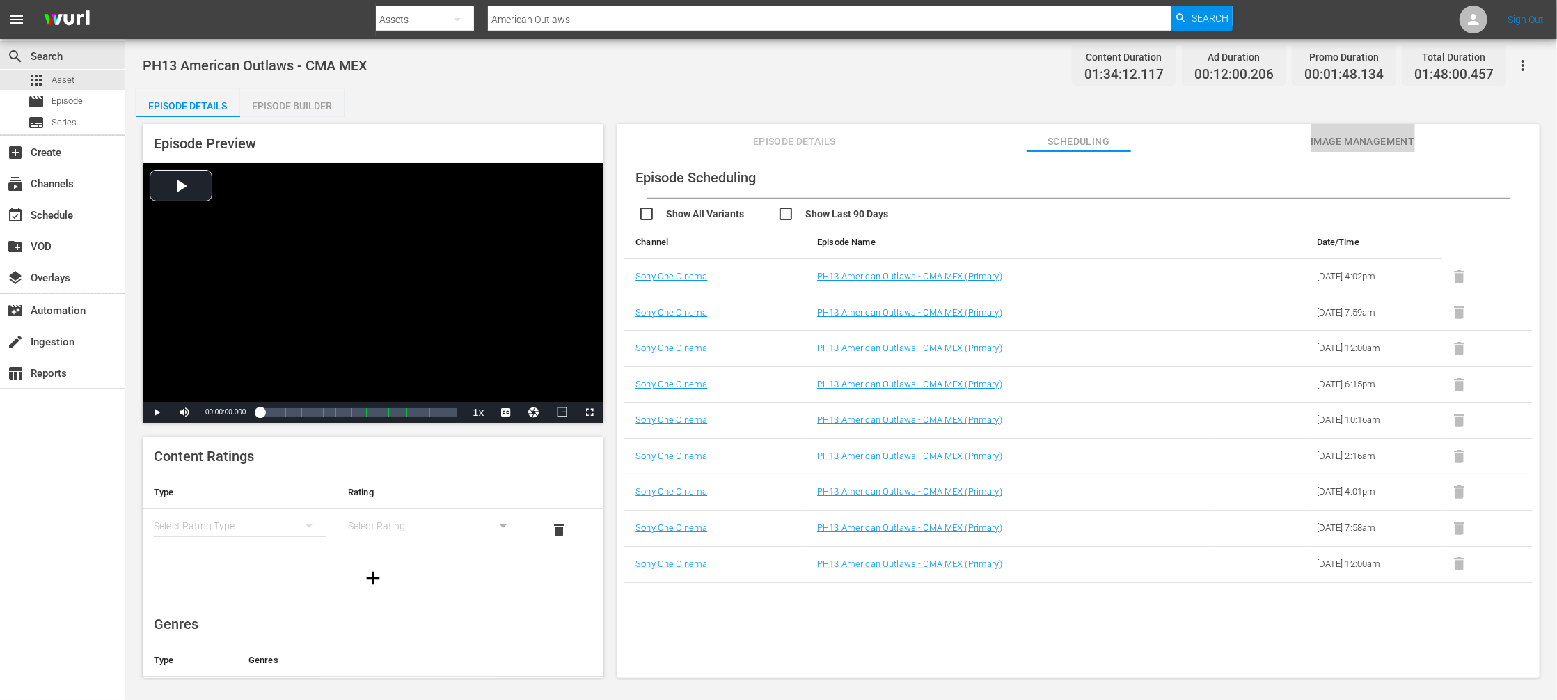
click at [1331, 140] on span "Image Management" at bounding box center [1363, 141] width 104 height 17
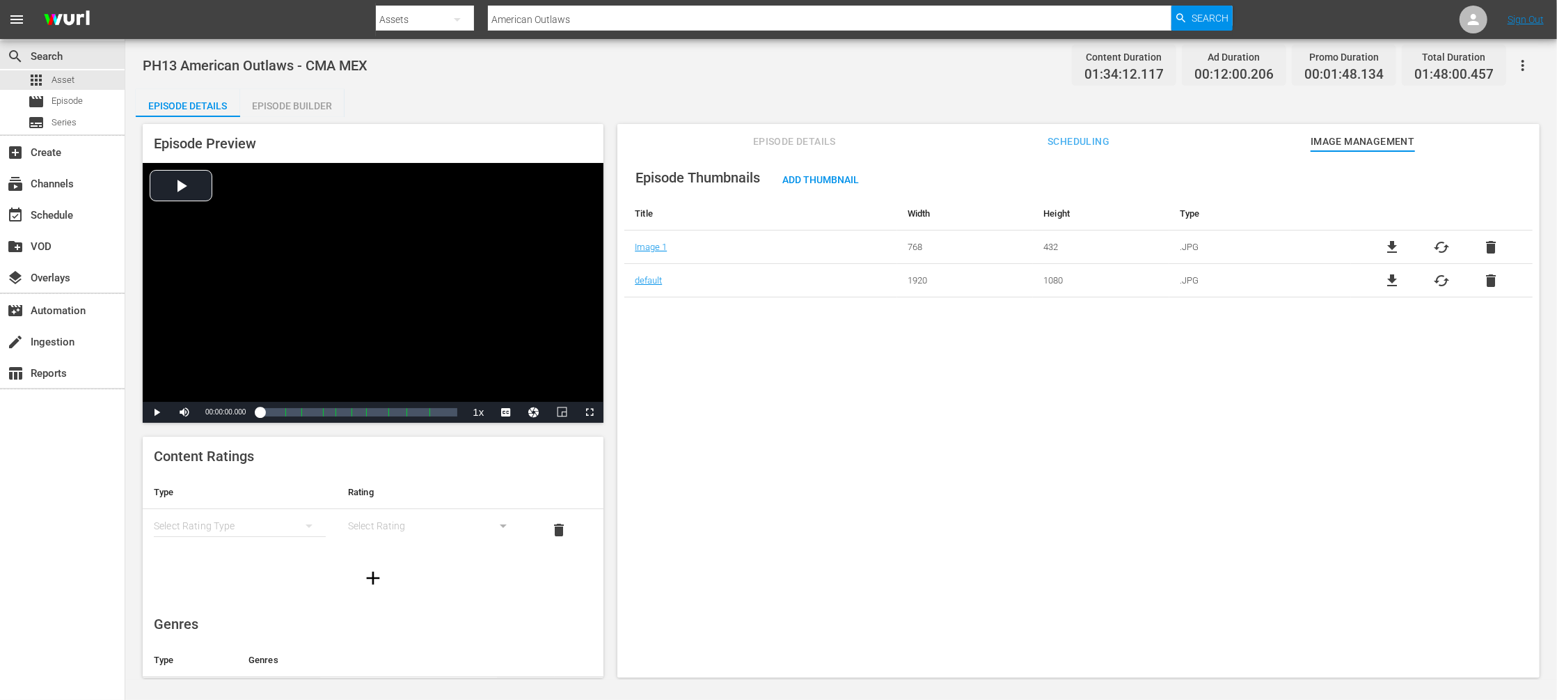
click at [755, 421] on div "Episode Thumbnails Add Thumbnail Title Width Height Type Image 1 768 432 .JPG f…" at bounding box center [1078, 421] width 922 height 540
click at [1056, 140] on span "Scheduling" at bounding box center [1079, 141] width 104 height 17
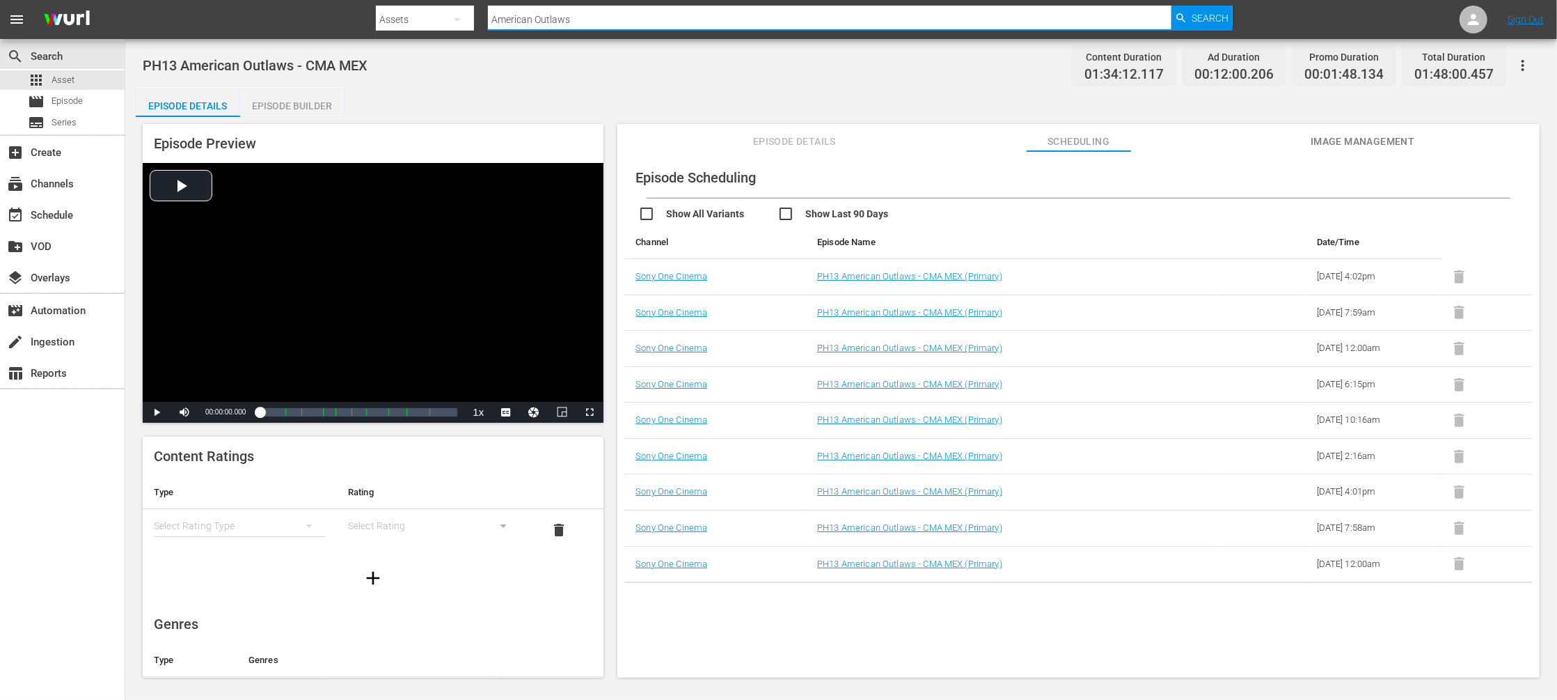
drag, startPoint x: 503, startPoint y: 15, endPoint x: 427, endPoint y: 13, distance: 75.9
click at [427, 13] on div "Search By Assets Search ID, Title, Description, Keywords, or Category American …" at bounding box center [804, 19] width 856 height 33
type input "avalon"
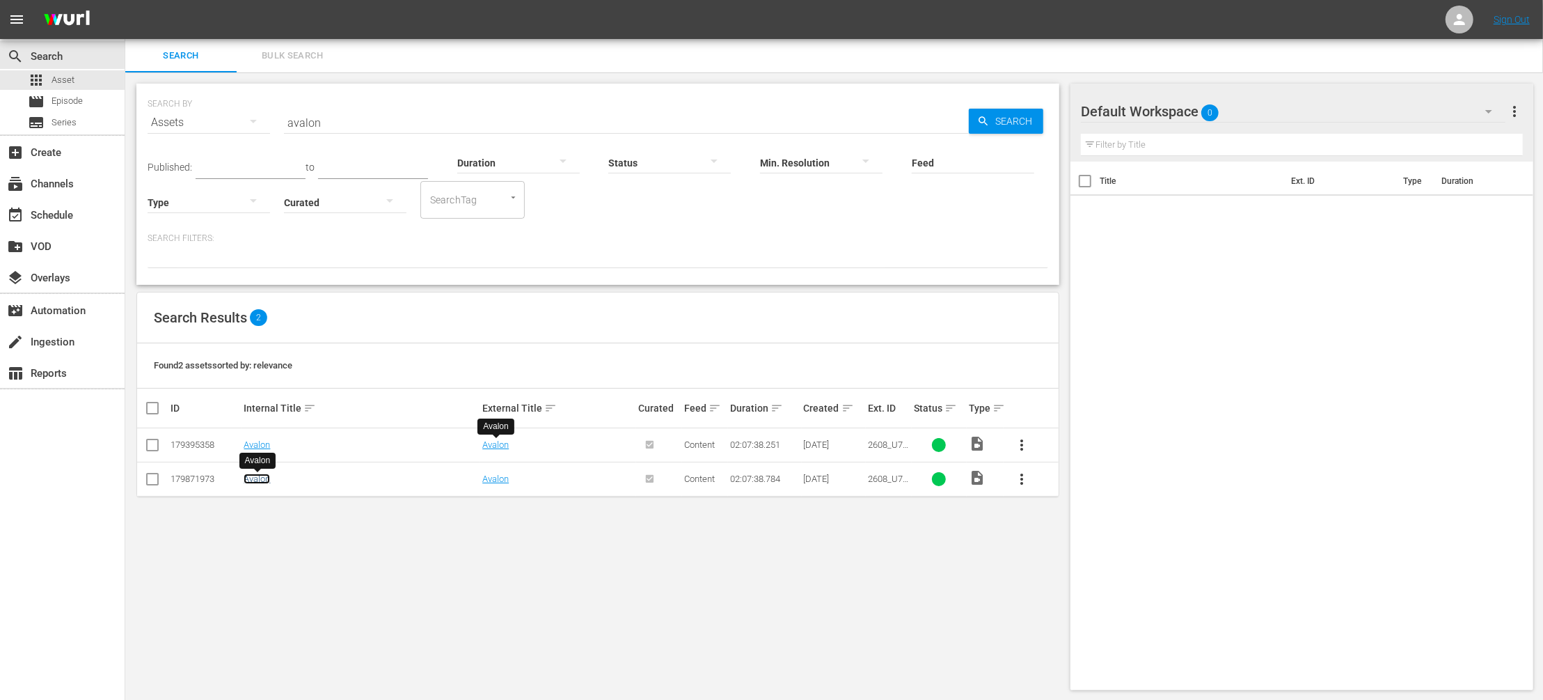
click at [259, 477] on link "Avalon" at bounding box center [257, 478] width 26 height 10
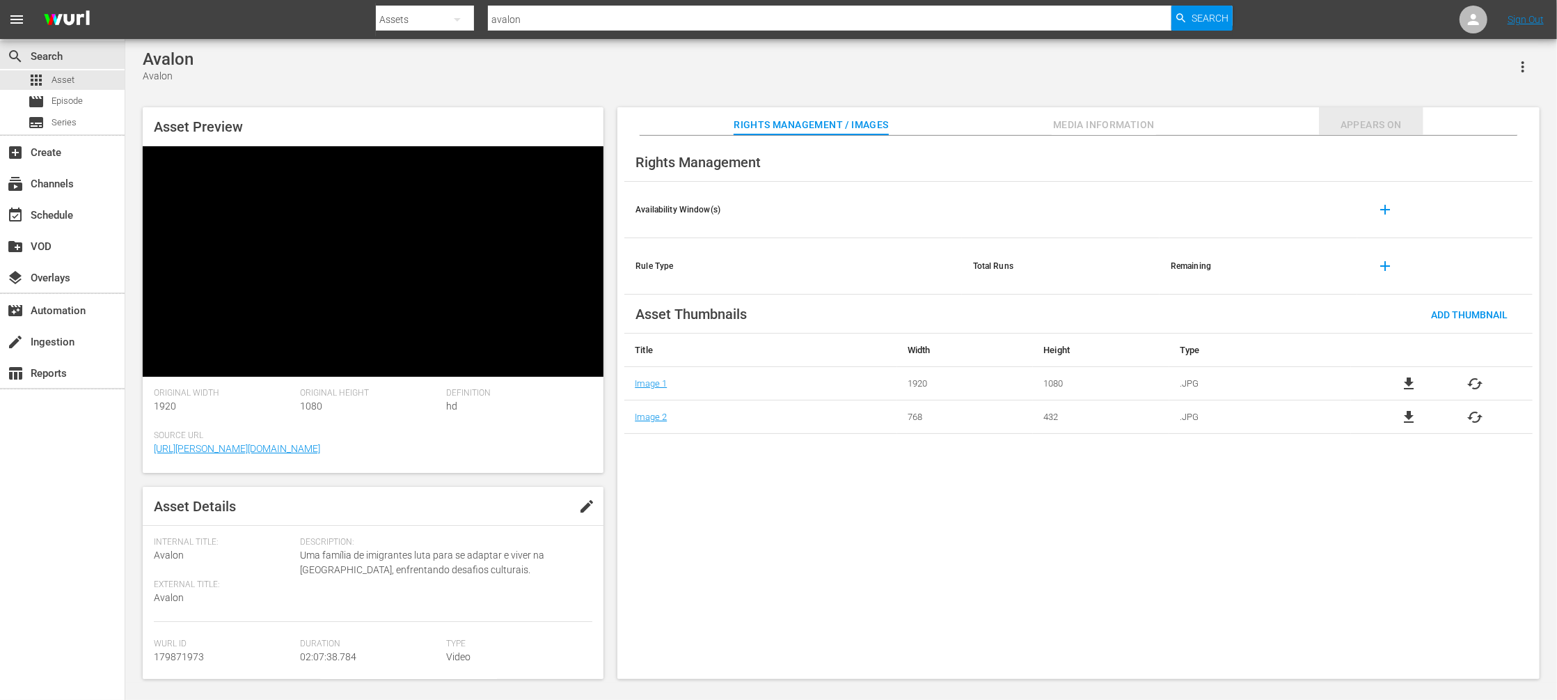
click at [1379, 123] on span "Appears On" at bounding box center [1371, 124] width 104 height 17
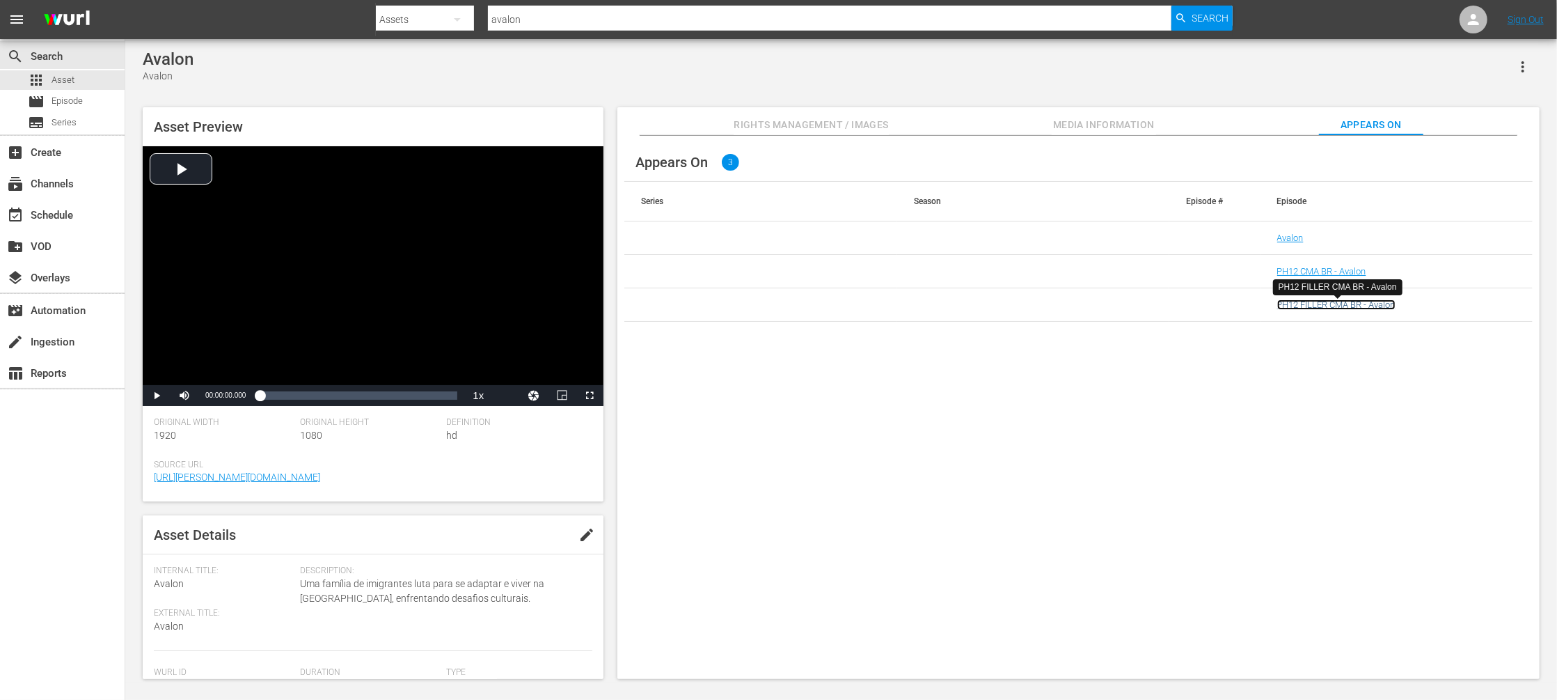
click at [1321, 305] on link "PH12 FILLER CMA BR - Avalon" at bounding box center [1336, 304] width 118 height 10
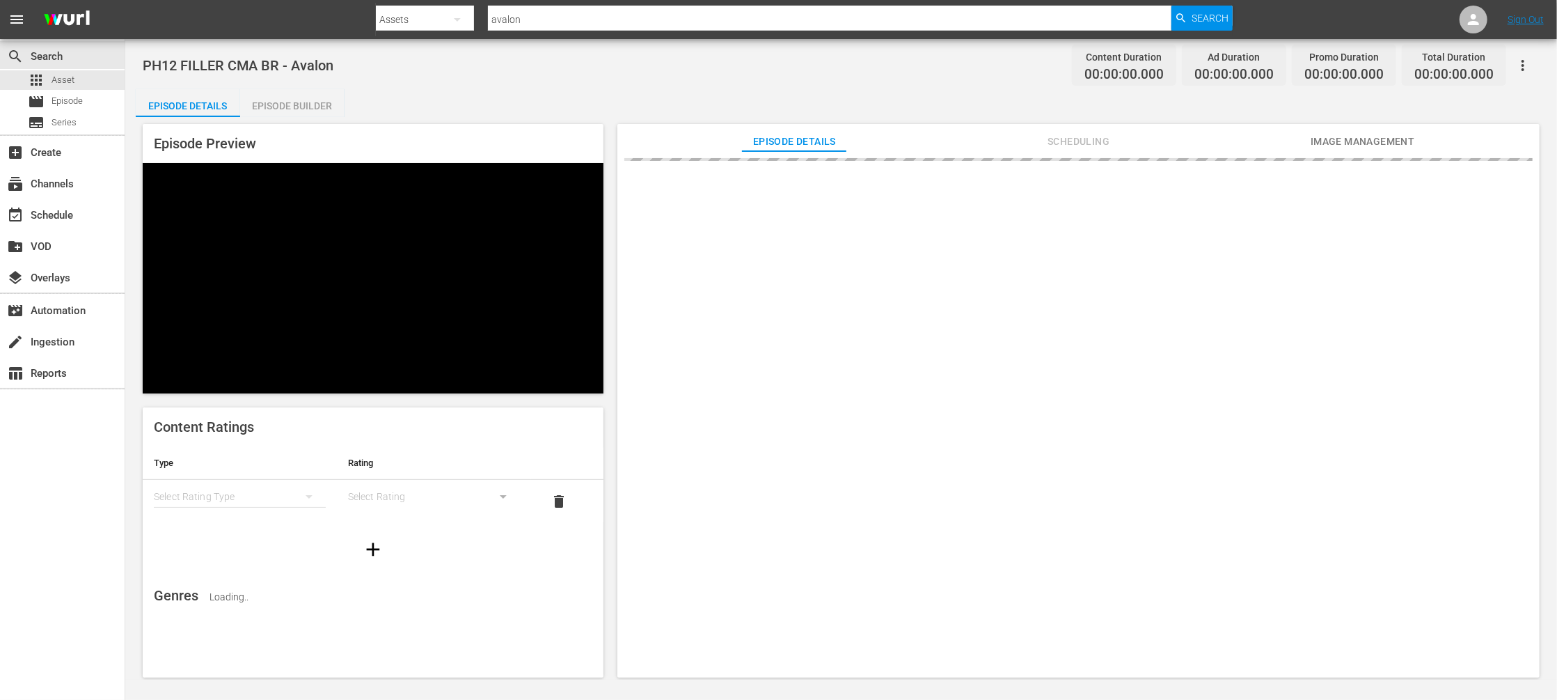
click at [1339, 143] on span "Image Management" at bounding box center [1363, 141] width 104 height 17
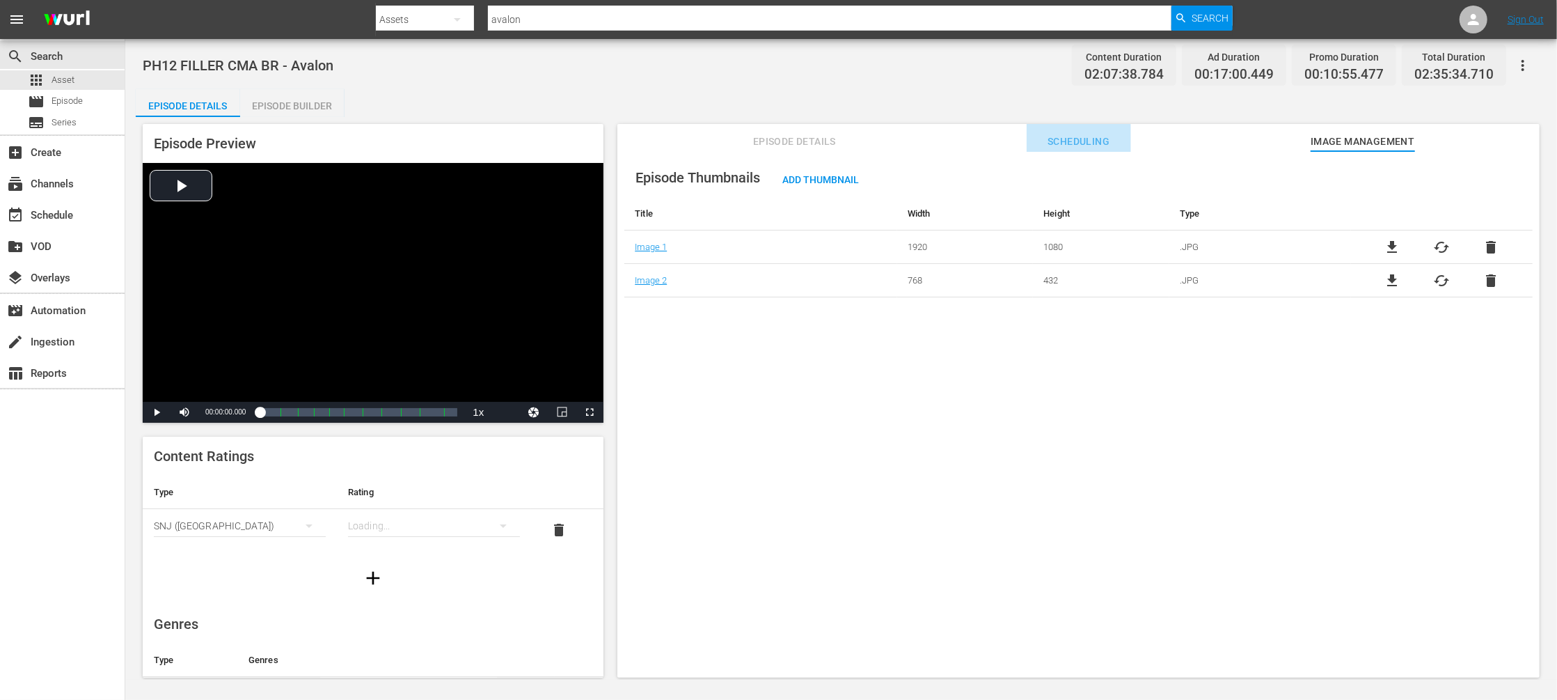
click at [1087, 145] on span "Scheduling" at bounding box center [1079, 141] width 104 height 17
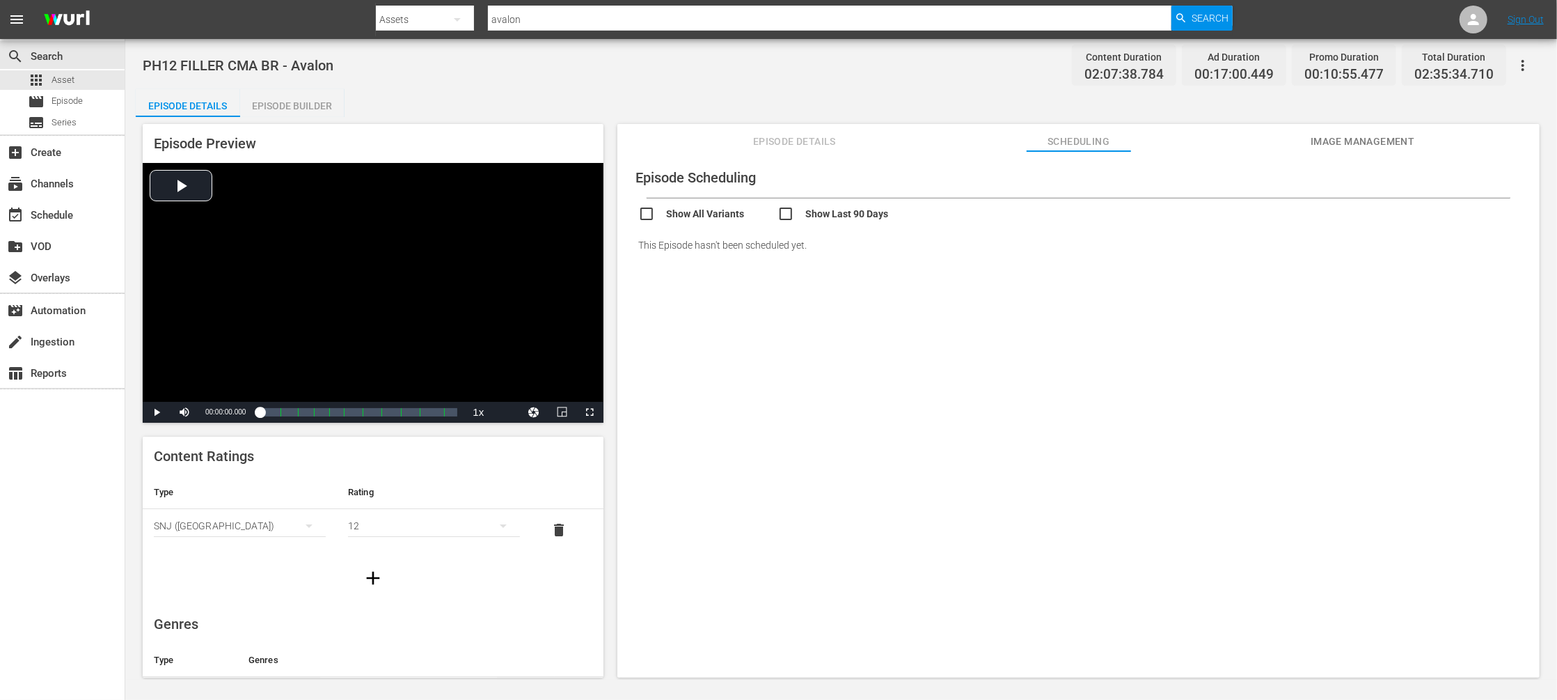
click at [508, 19] on input "avalon" at bounding box center [830, 19] width 684 height 33
paste input "Los Miserables De Victor Hugo"
type input "Los Miserables De Victor Hugo"
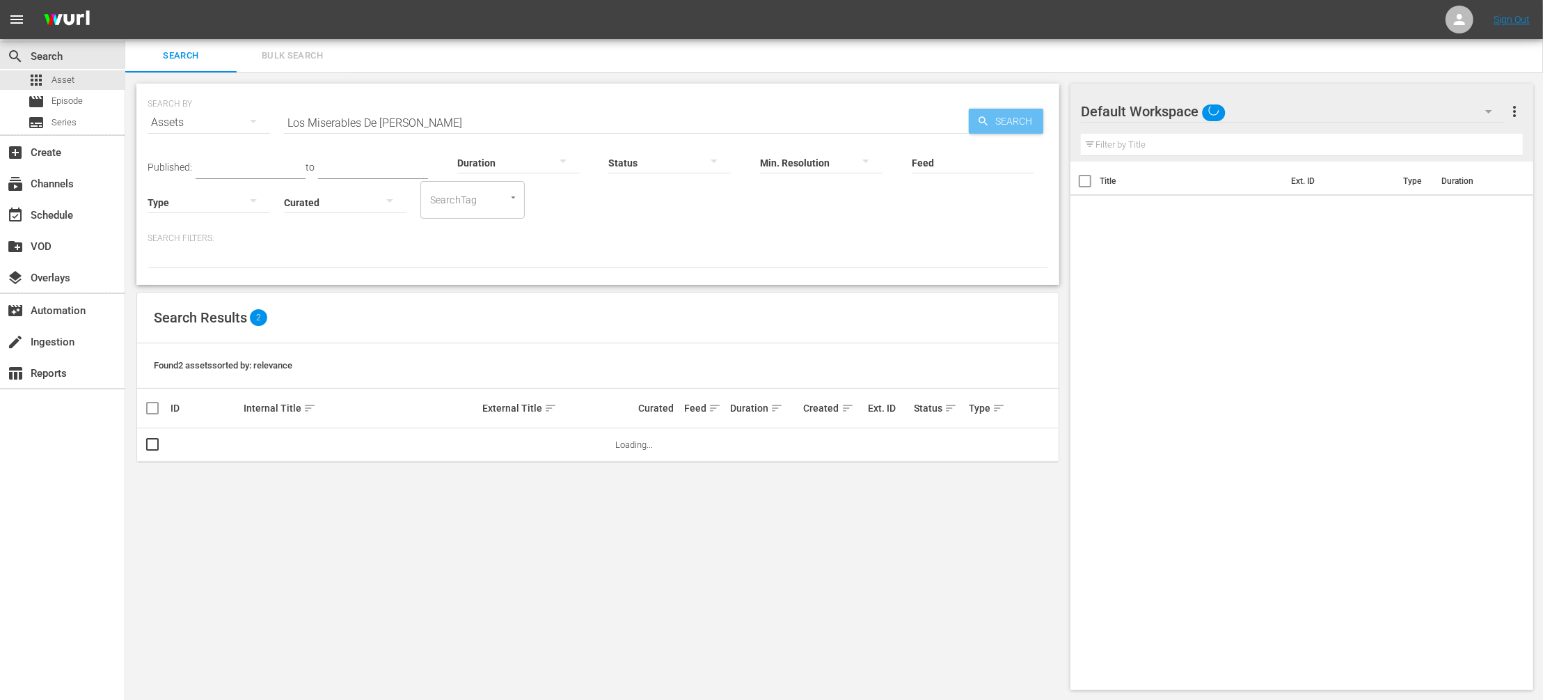
click at [1033, 120] on span "Search" at bounding box center [1017, 121] width 54 height 25
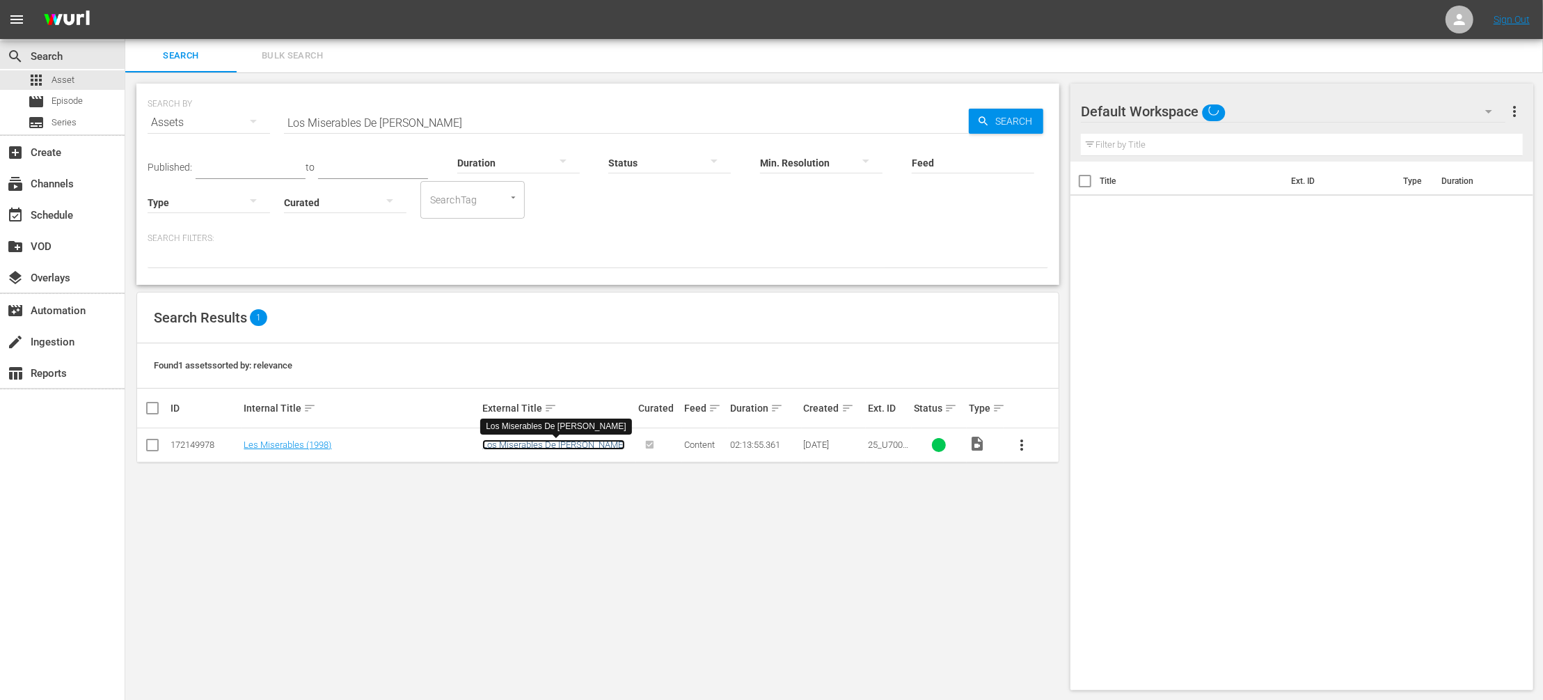
click at [496, 448] on link "Los Miserables De Victor Hugo" at bounding box center [553, 444] width 143 height 10
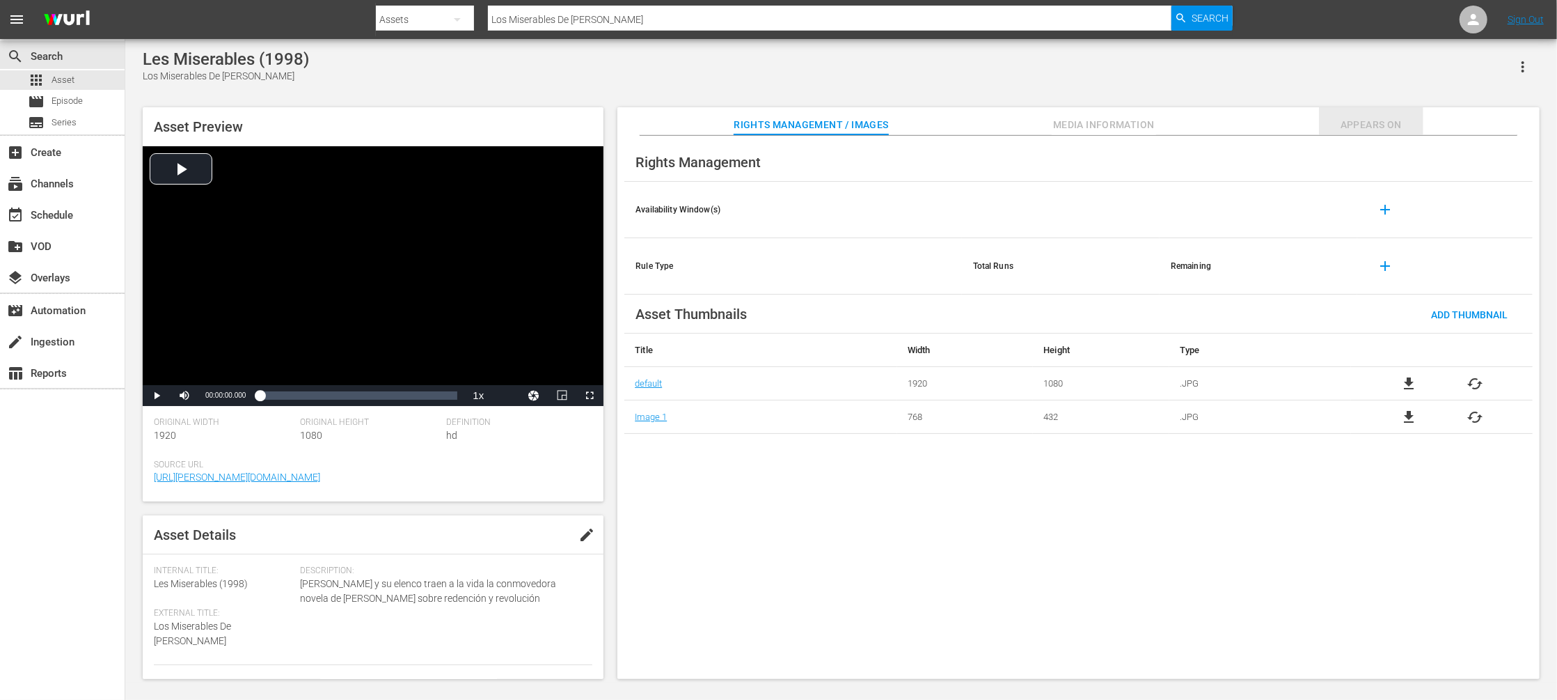
click at [1348, 128] on span "Appears On" at bounding box center [1371, 124] width 104 height 17
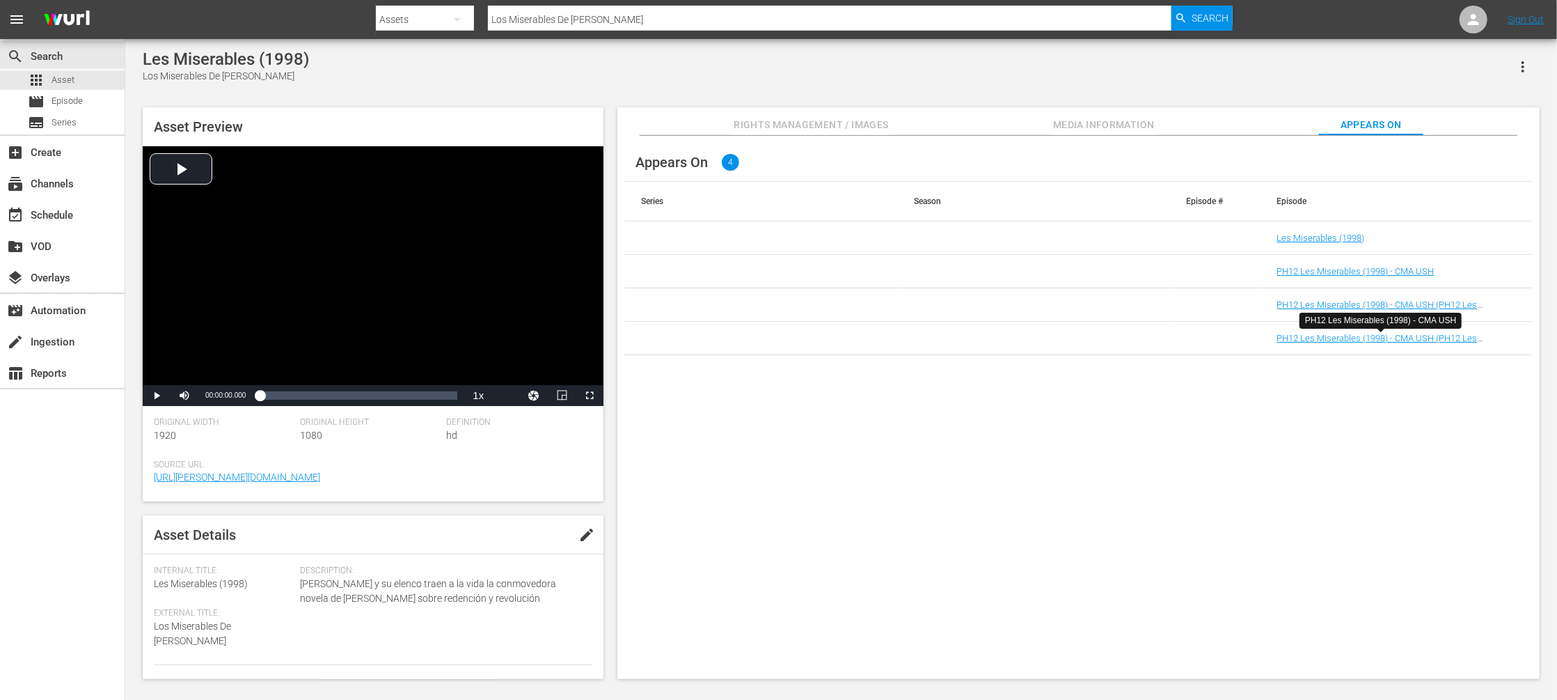
click at [1062, 528] on div "Appears On 4 Series Season Episode # Episode Les Miserables (1998) PH12 Les Mis…" at bounding box center [1078, 408] width 922 height 544
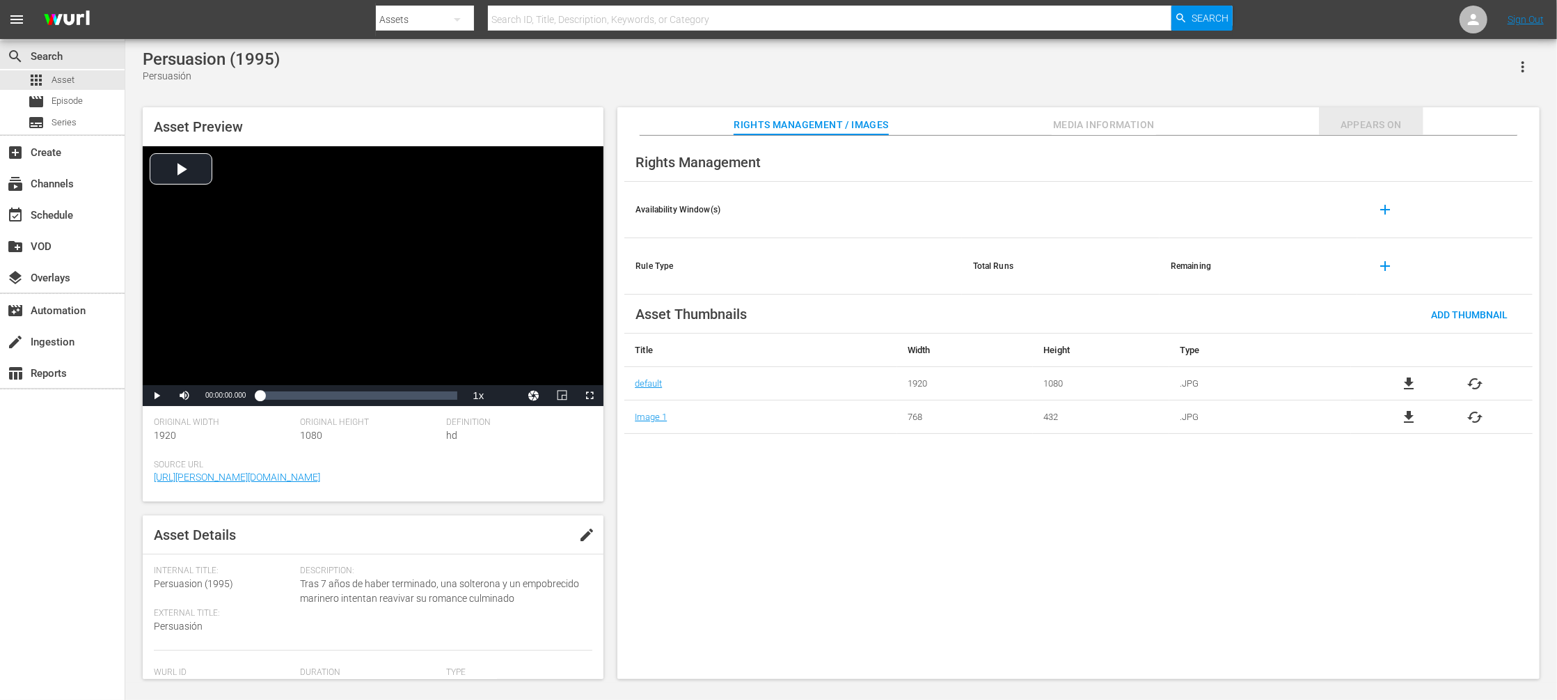
click at [1366, 121] on span "Appears On" at bounding box center [1371, 124] width 104 height 17
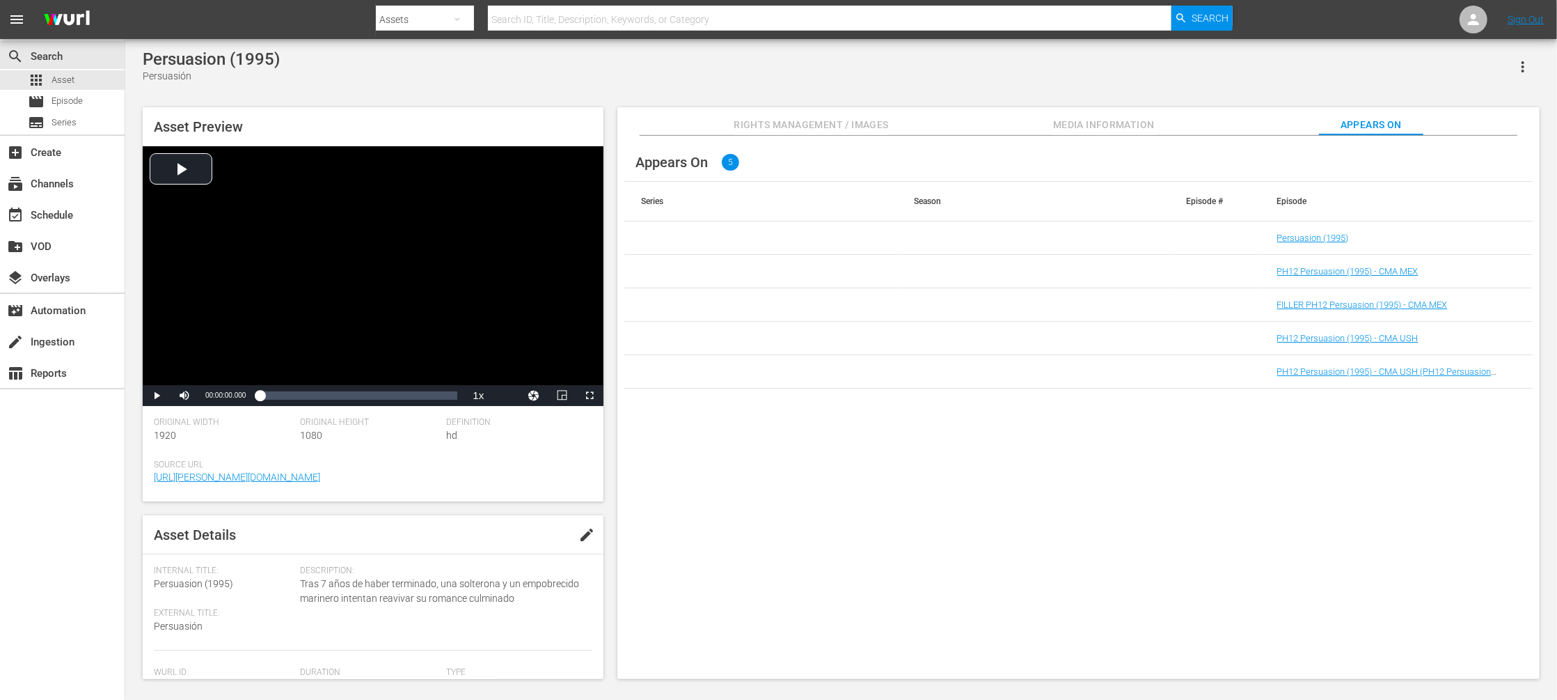
click at [1020, 515] on div "Appears On 5 Series Season Episode # Episode Persuasion (1995) PH12 Persuasion …" at bounding box center [1078, 408] width 922 height 544
click at [1298, 237] on link "Persuasion (1995)" at bounding box center [1313, 238] width 72 height 10
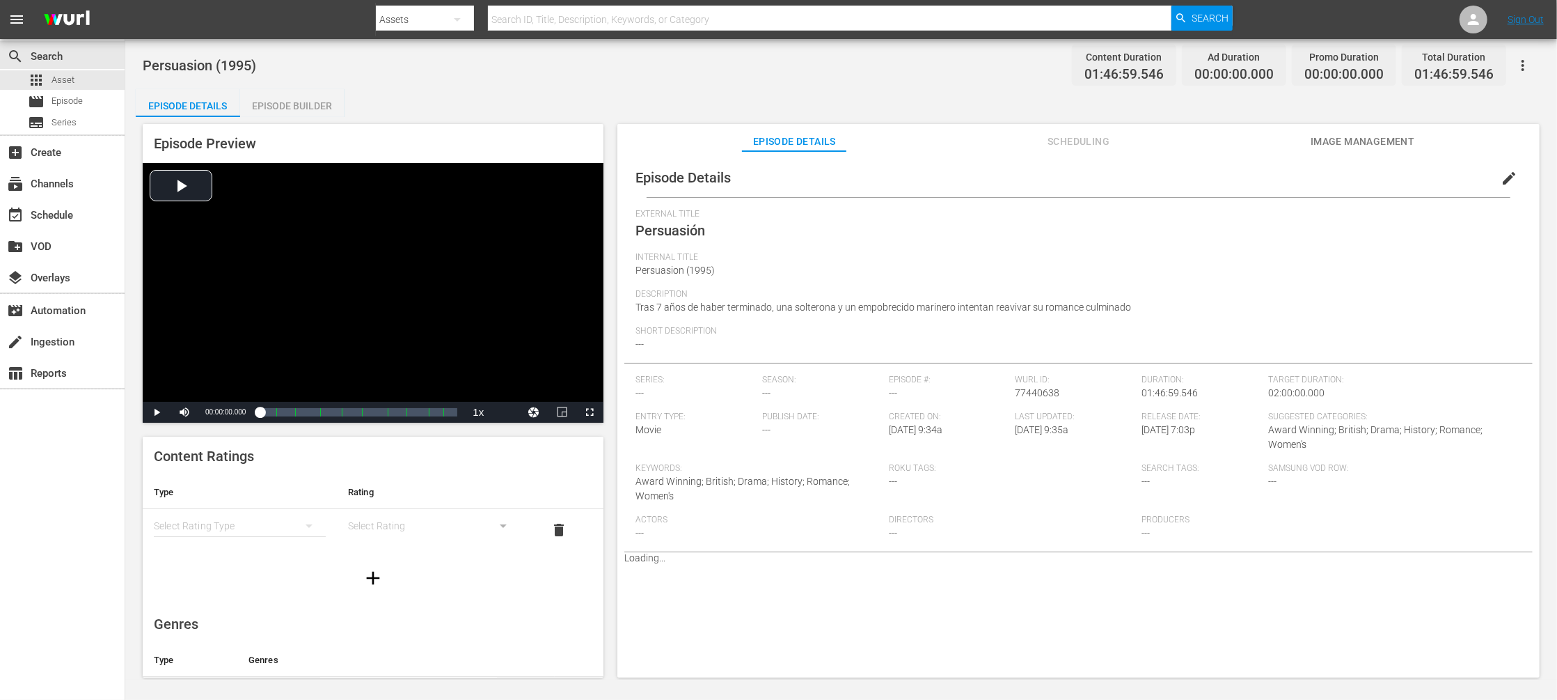
click at [1086, 141] on span "Scheduling" at bounding box center [1079, 141] width 104 height 17
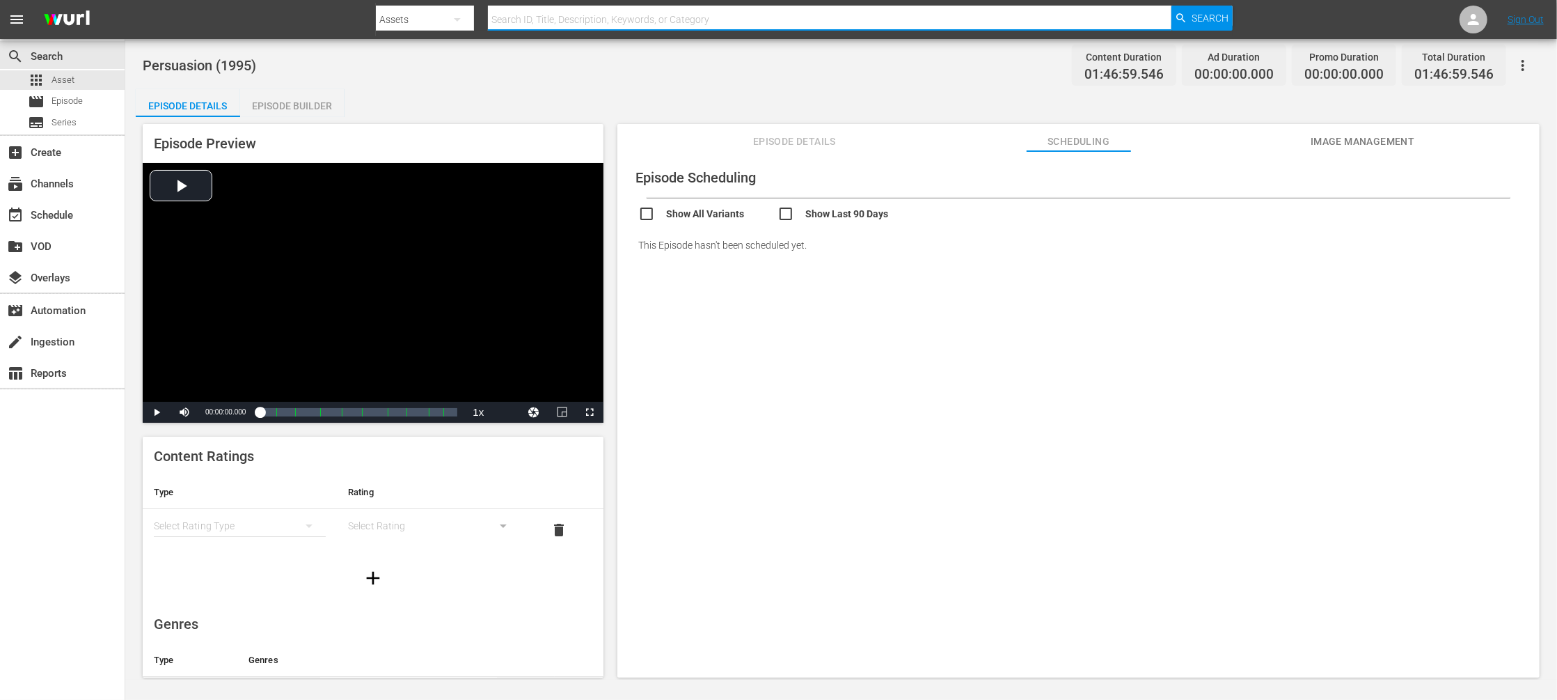
click at [513, 17] on input "text" at bounding box center [830, 19] width 684 height 33
paste input "El Submarino"
type input "El Submarino"
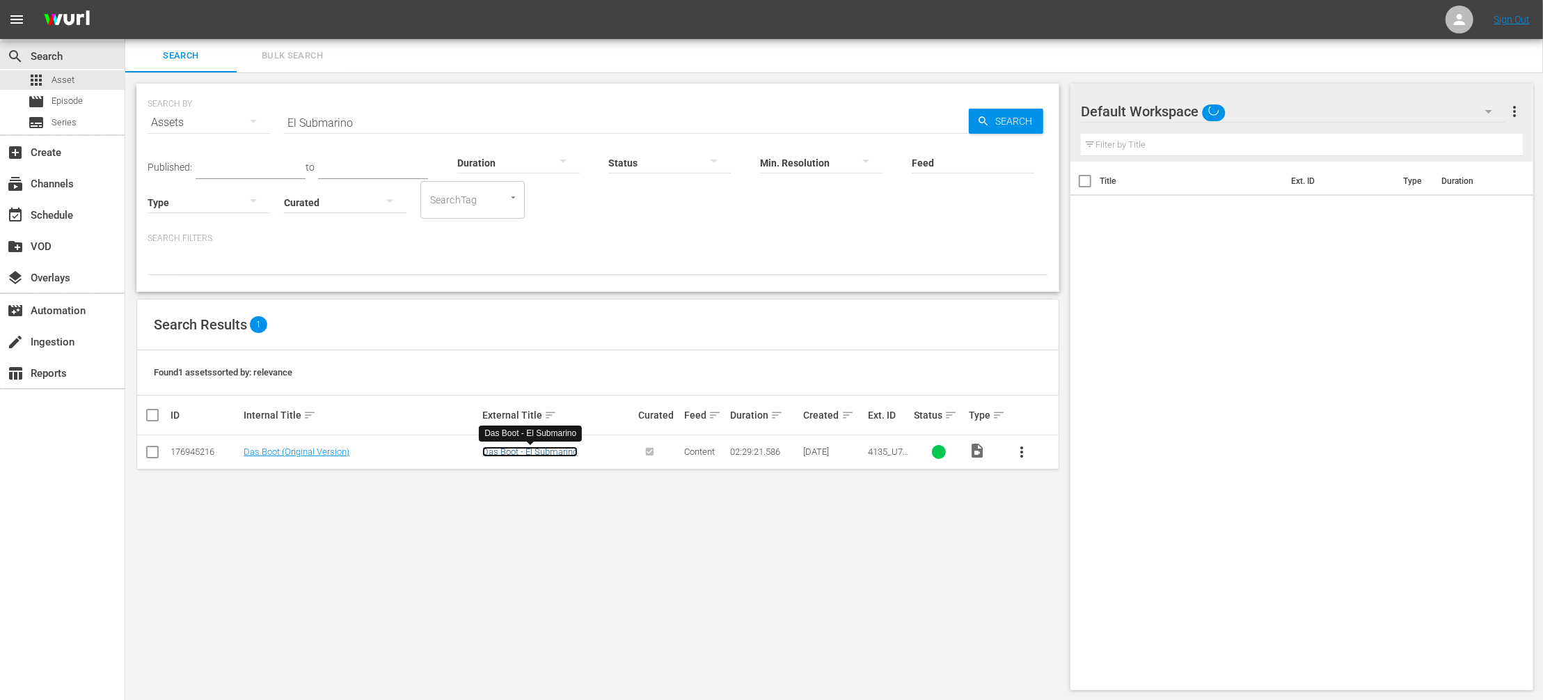
click at [553, 450] on link "Das Boot - El Submarino" at bounding box center [529, 451] width 95 height 10
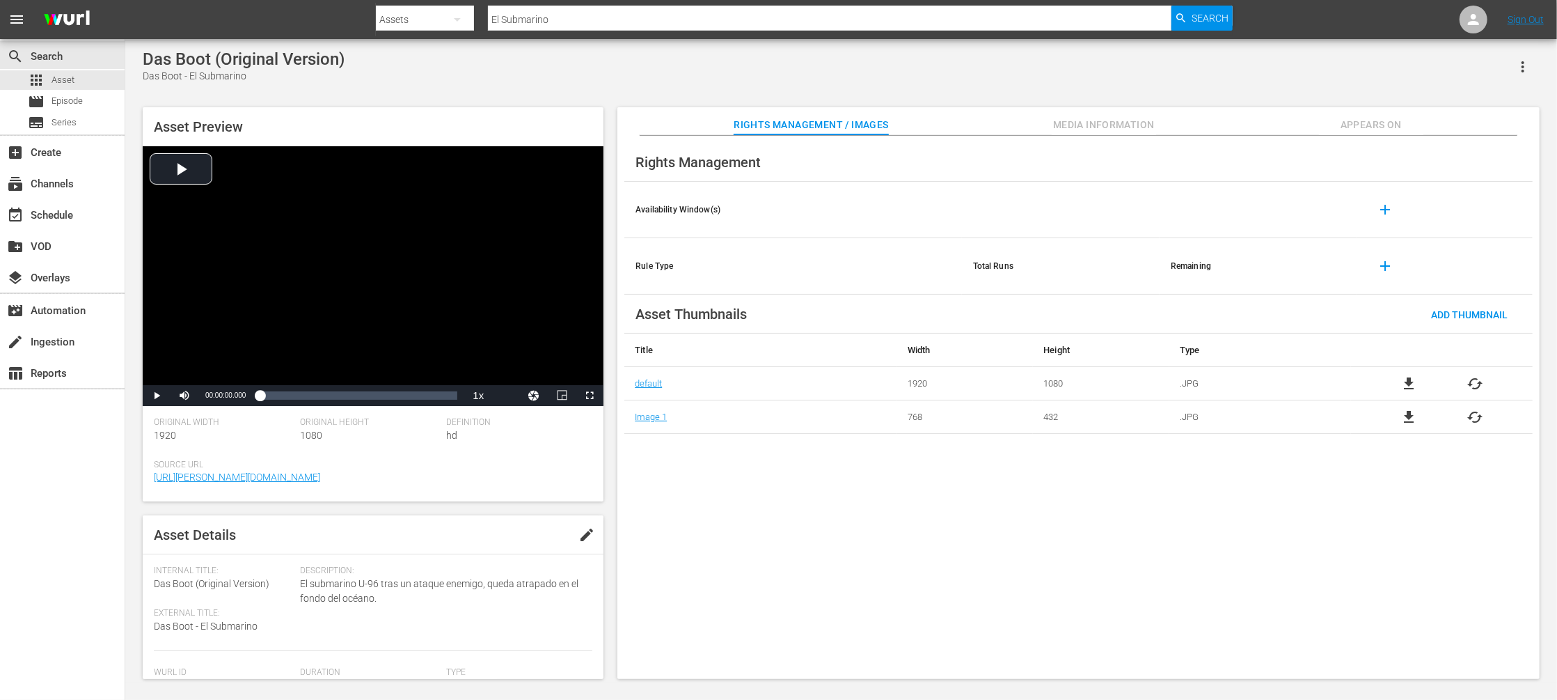
click at [1368, 125] on span "Appears On" at bounding box center [1371, 124] width 104 height 17
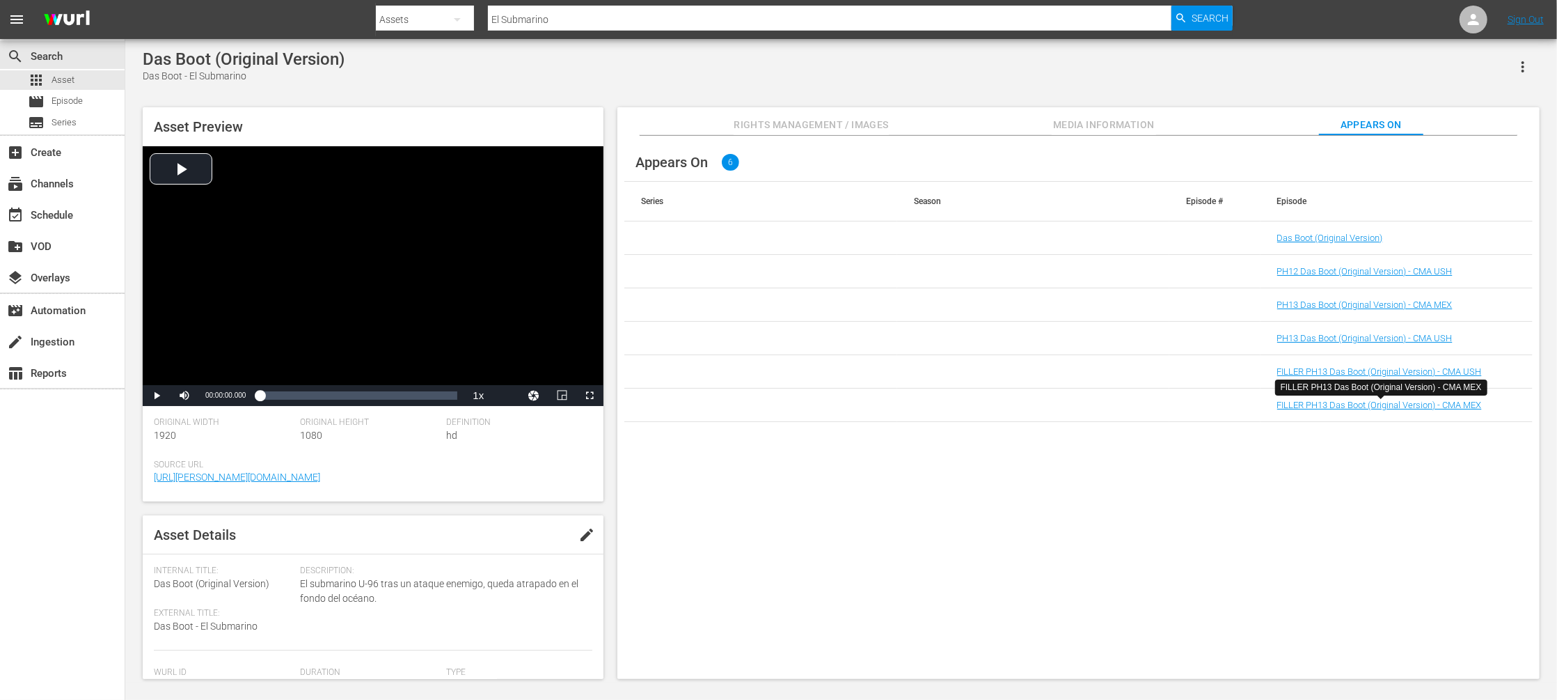
click at [1076, 563] on div "Appears On 6 Series Season Episode # Episode Das Boot (Original Version) PH12 D…" at bounding box center [1078, 408] width 922 height 544
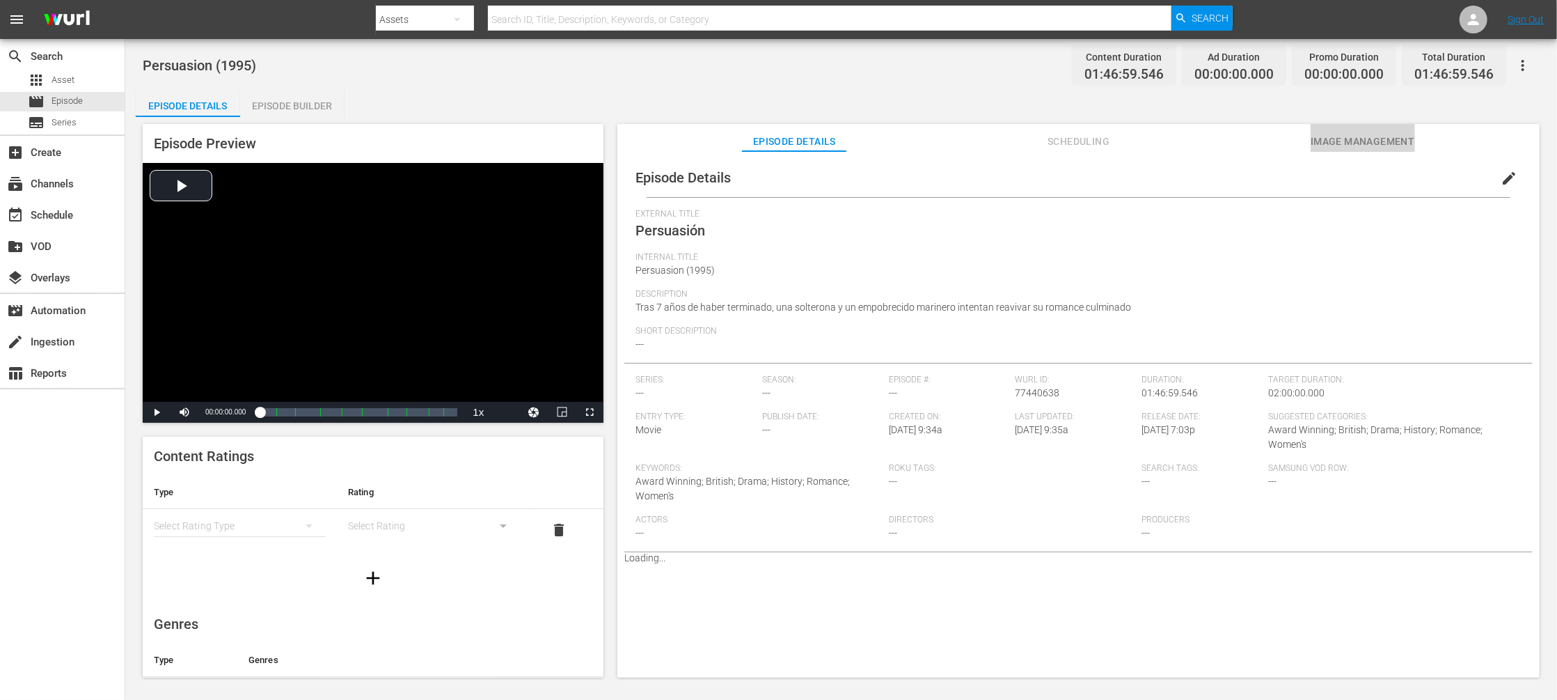
click at [1167, 138] on span "Image Management" at bounding box center [1363, 141] width 104 height 17
click at [1167, 145] on span "Image Management" at bounding box center [1363, 141] width 104 height 17
click at [1167, 141] on span "Image Management" at bounding box center [1363, 141] width 104 height 17
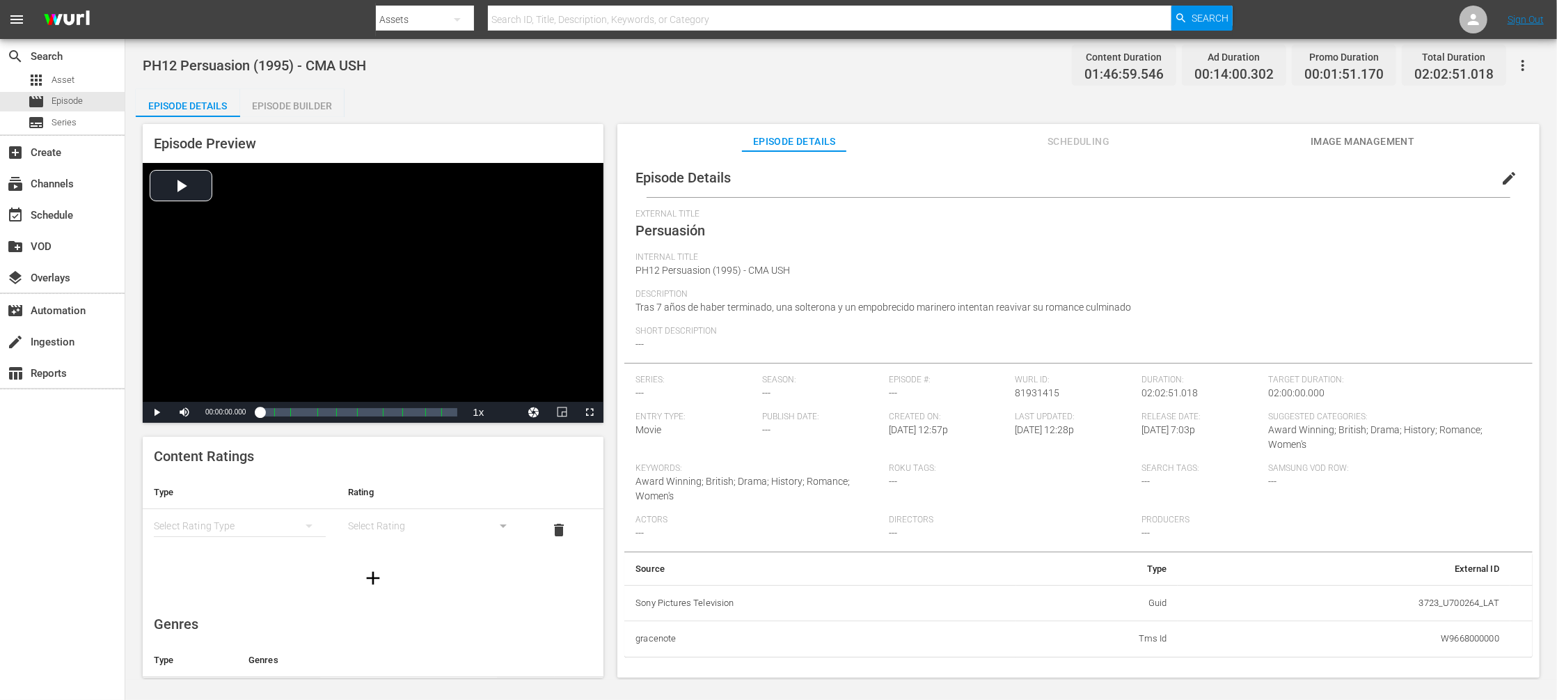
click at [1079, 140] on span "Scheduling" at bounding box center [1079, 141] width 104 height 17
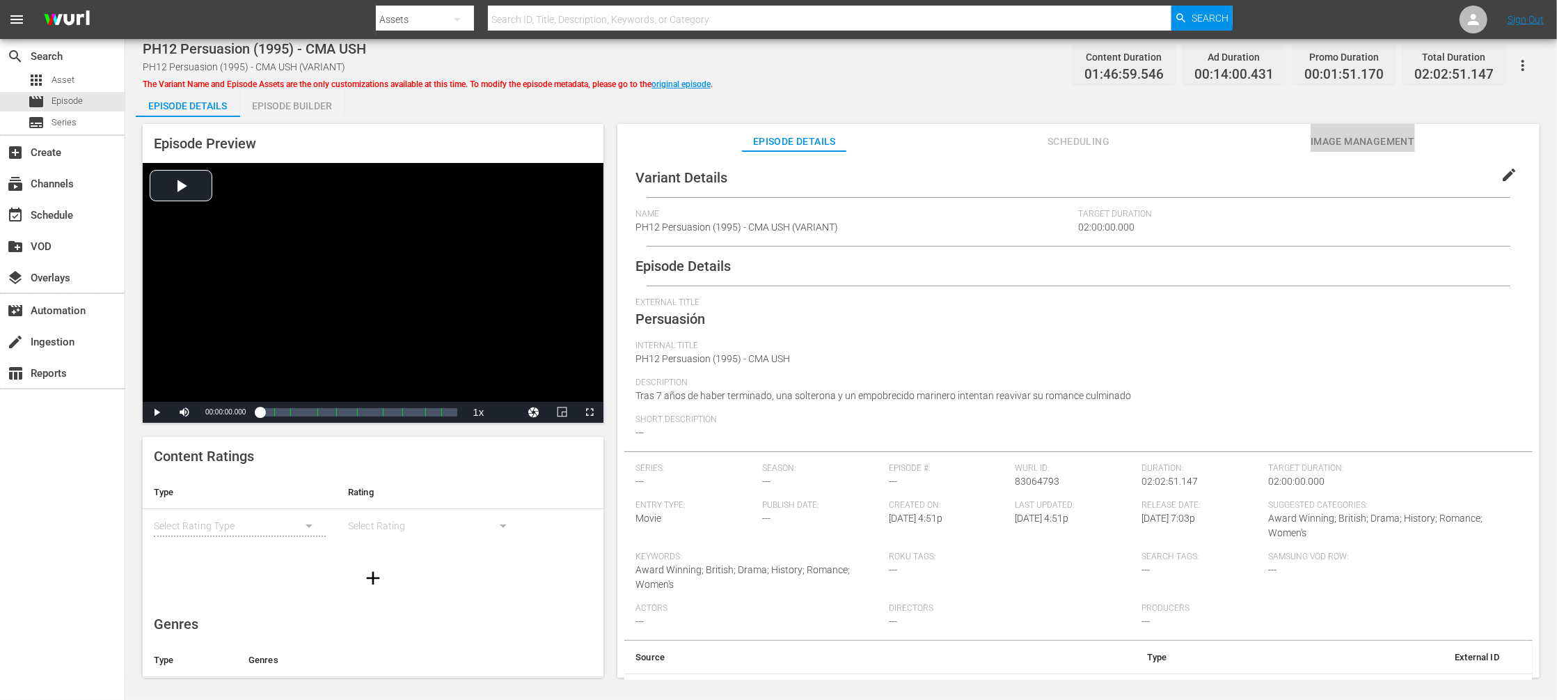
click at [1167, 142] on span "Image Management" at bounding box center [1363, 141] width 104 height 17
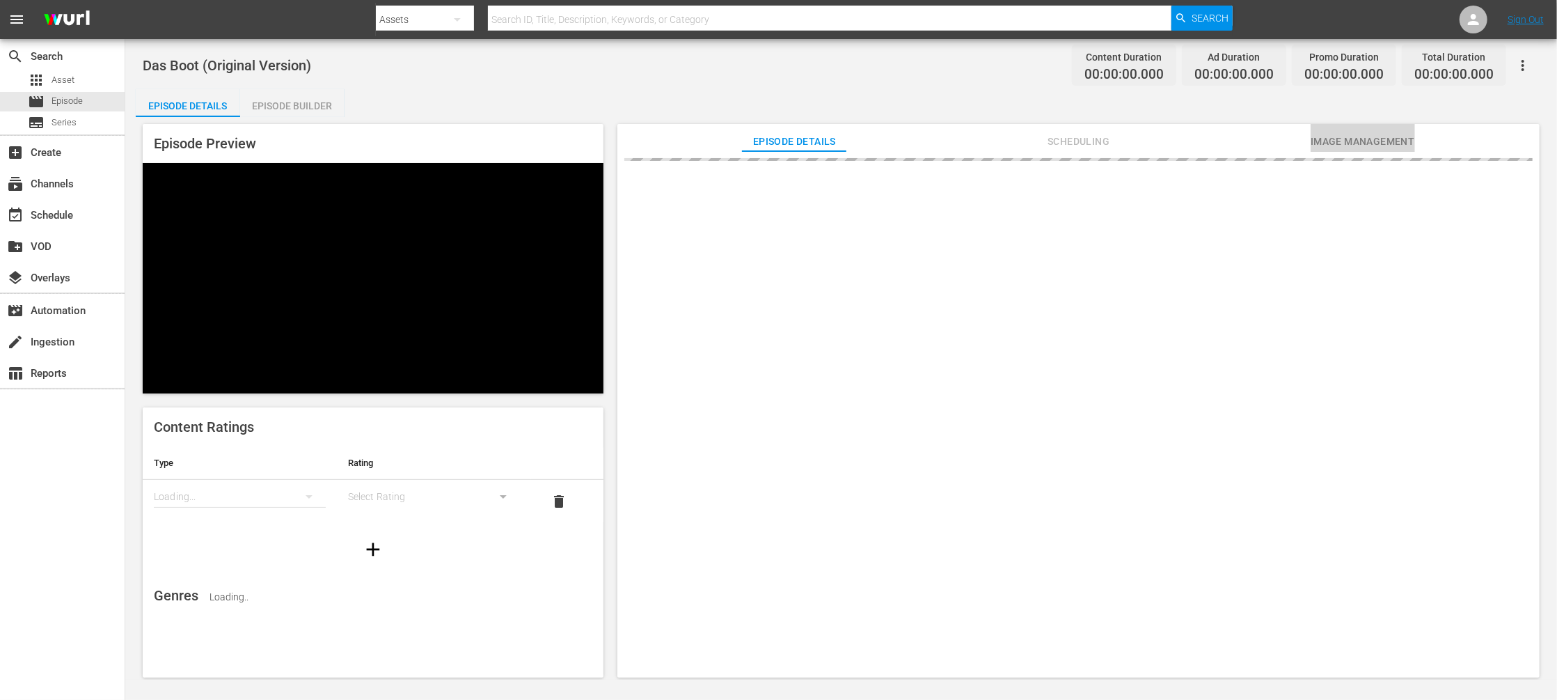
click at [1167, 142] on span "Image Management" at bounding box center [1363, 141] width 104 height 17
click at [1167, 133] on span "Image Management" at bounding box center [1363, 141] width 104 height 17
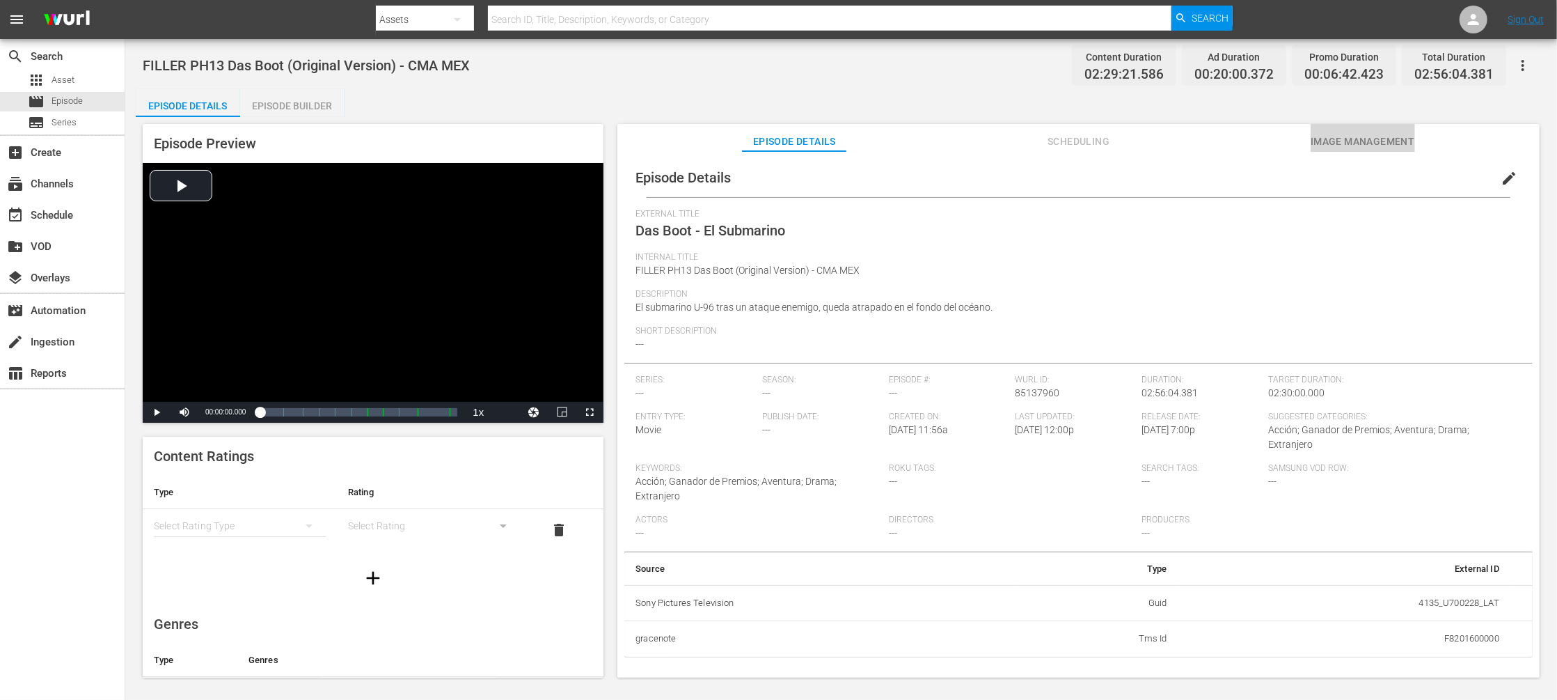
click at [1167, 142] on span "Image Management" at bounding box center [1363, 141] width 104 height 17
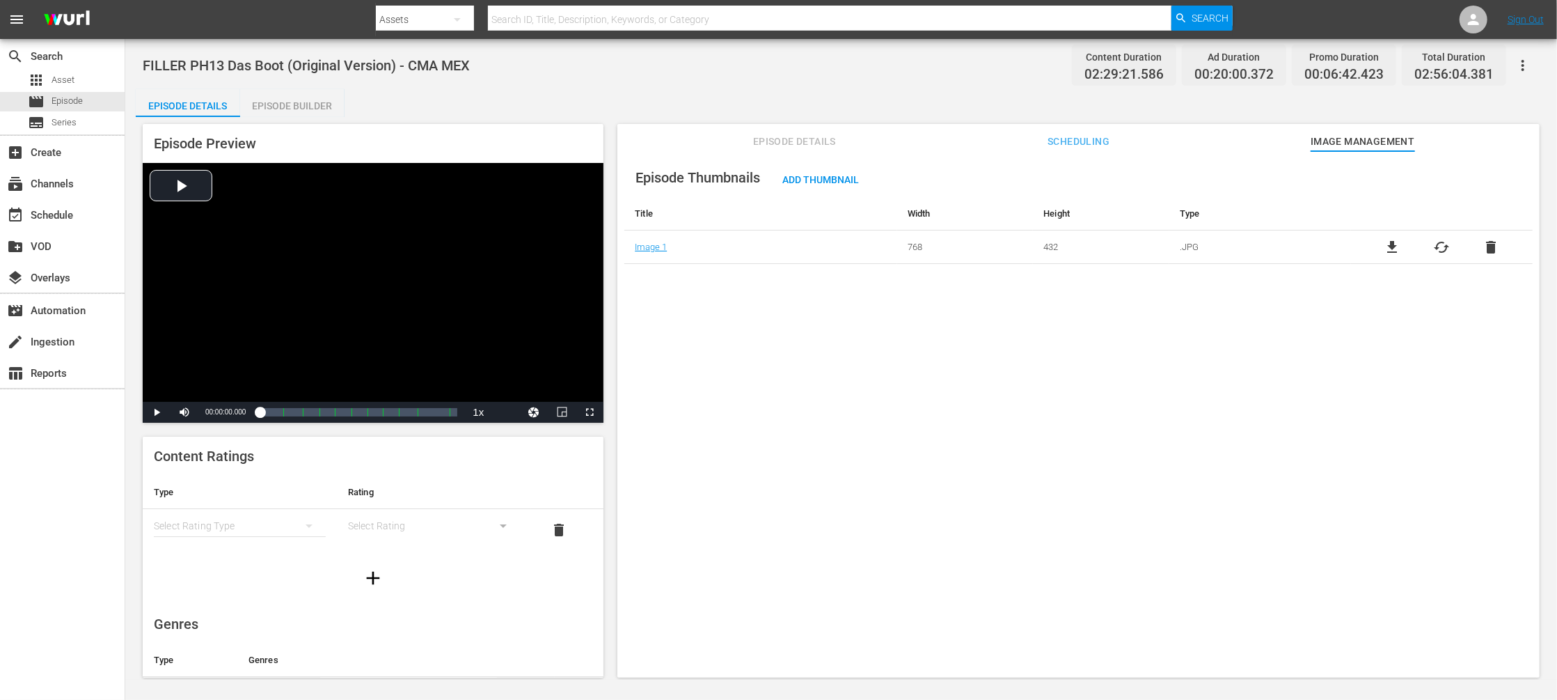
click at [525, 17] on input "text" at bounding box center [830, 19] width 684 height 33
paste input "Los Miserables De Victor Hugo"
type input "Los Miserables De Victor Hugo"
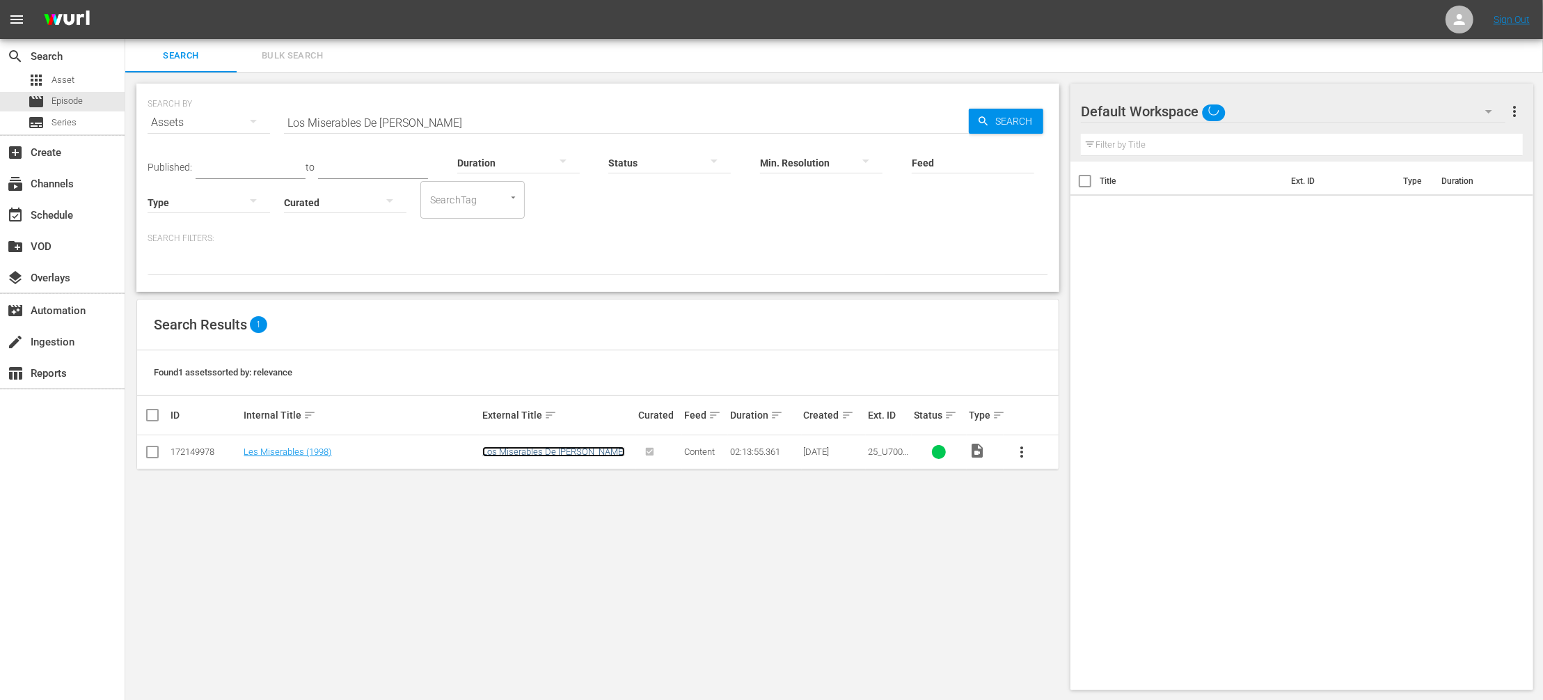
click at [510, 446] on link "Los Miserables De Victor Hugo" at bounding box center [553, 451] width 143 height 10
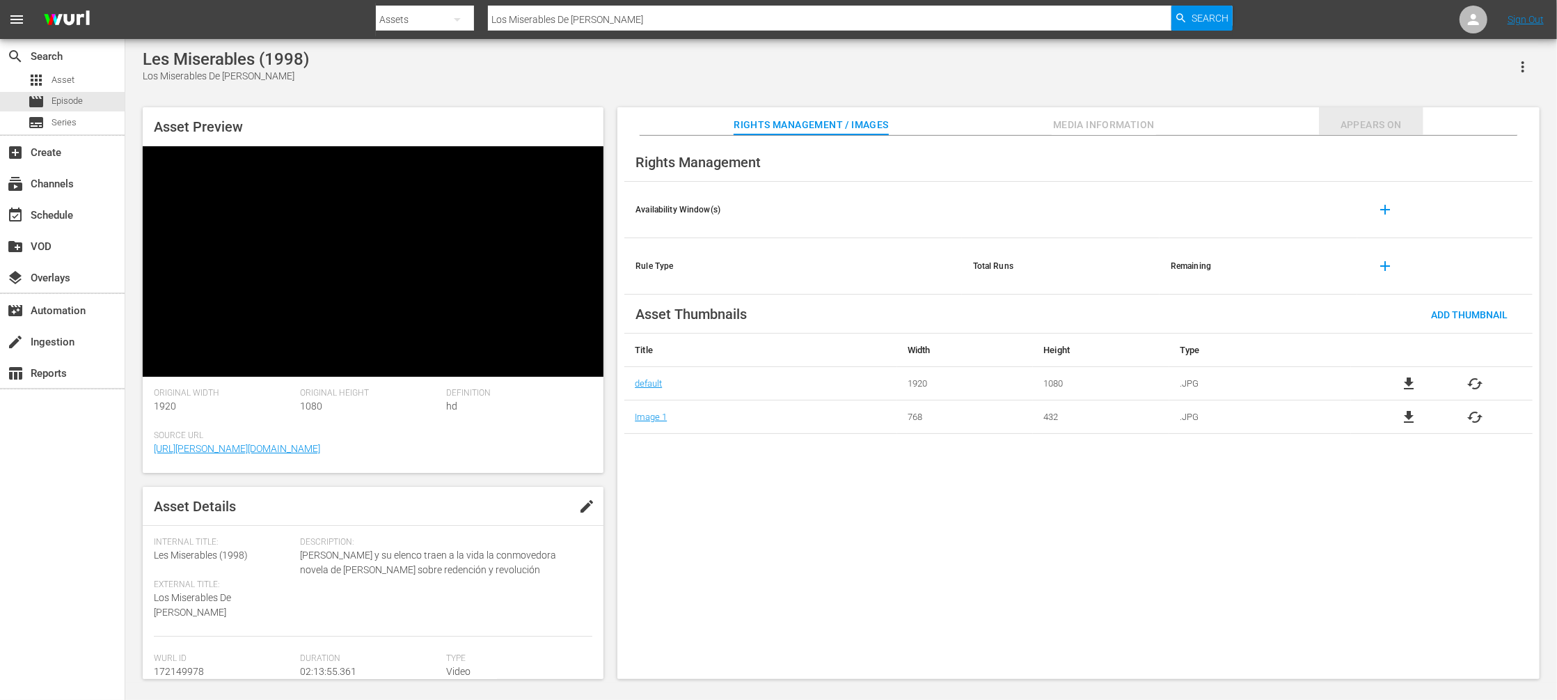
click at [1167, 125] on span "Appears On" at bounding box center [1371, 124] width 104 height 17
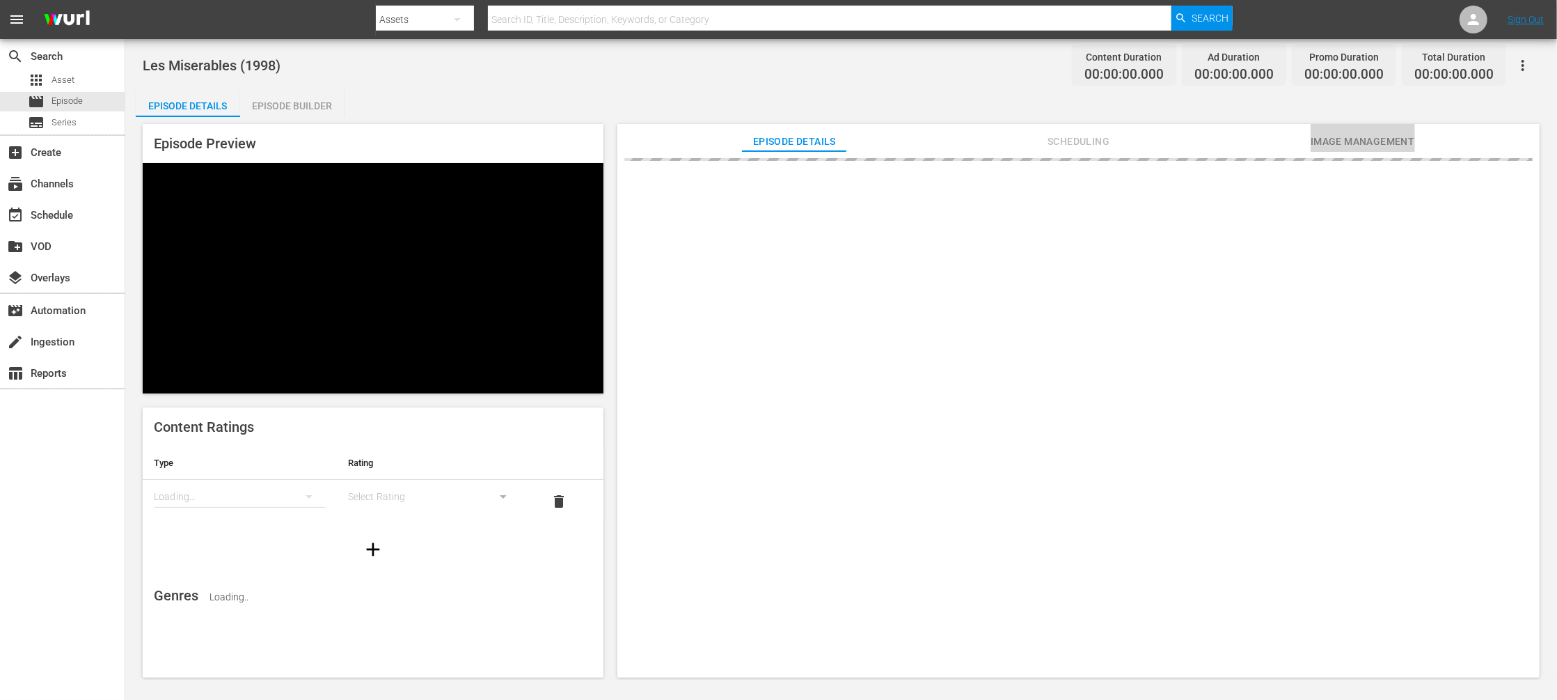
click at [1362, 132] on button "Image Management" at bounding box center [1363, 138] width 104 height 28
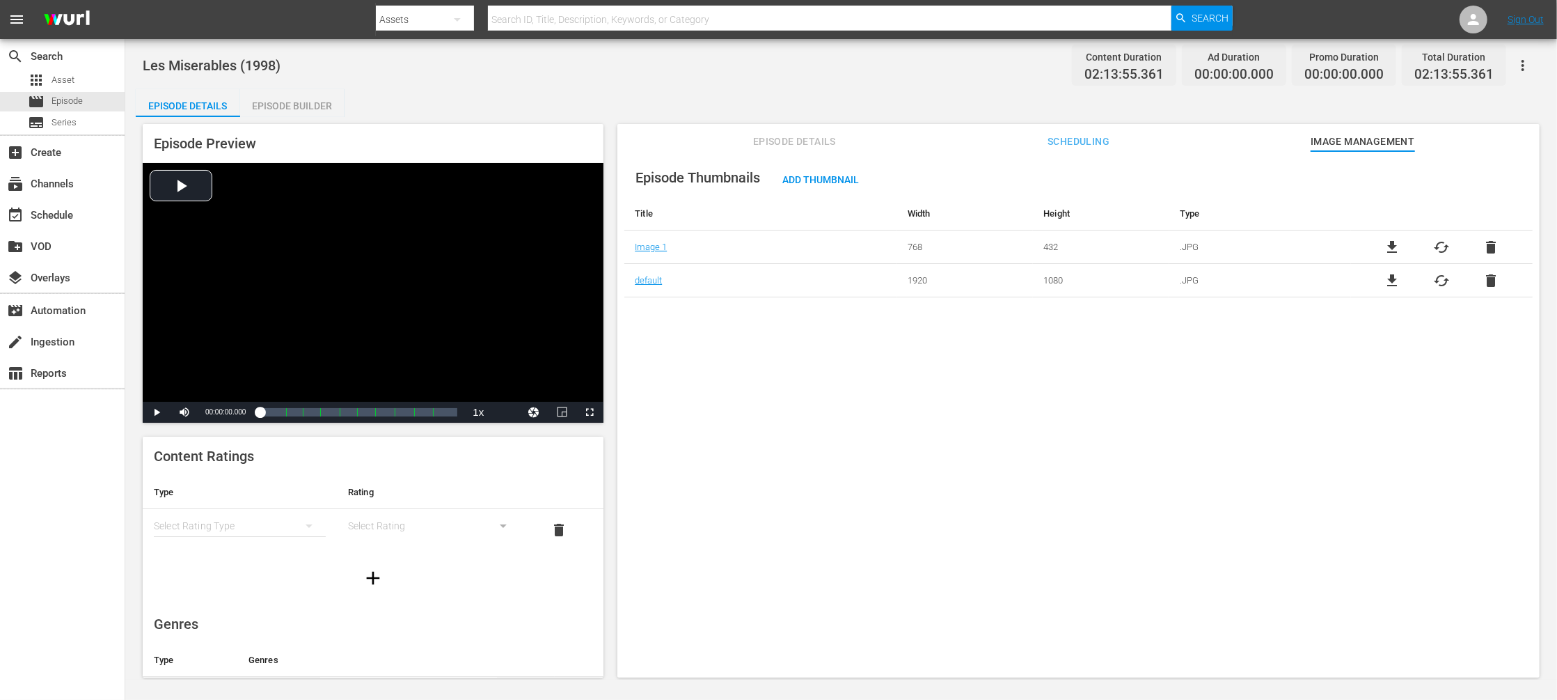
click at [539, 15] on input "text" at bounding box center [830, 19] width 684 height 33
paste input "Avalon"
type input "Avalon"
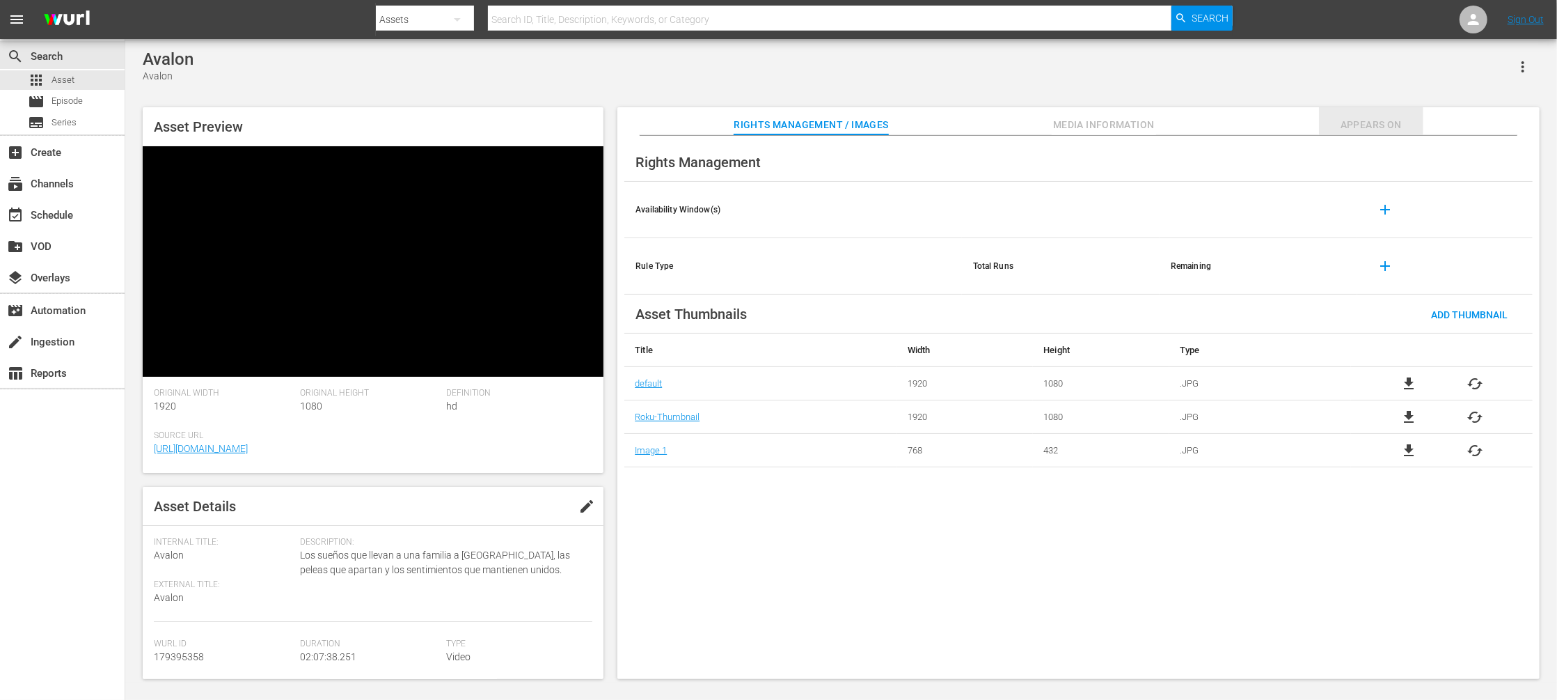
click at [1371, 132] on span "Appears On" at bounding box center [1371, 124] width 104 height 17
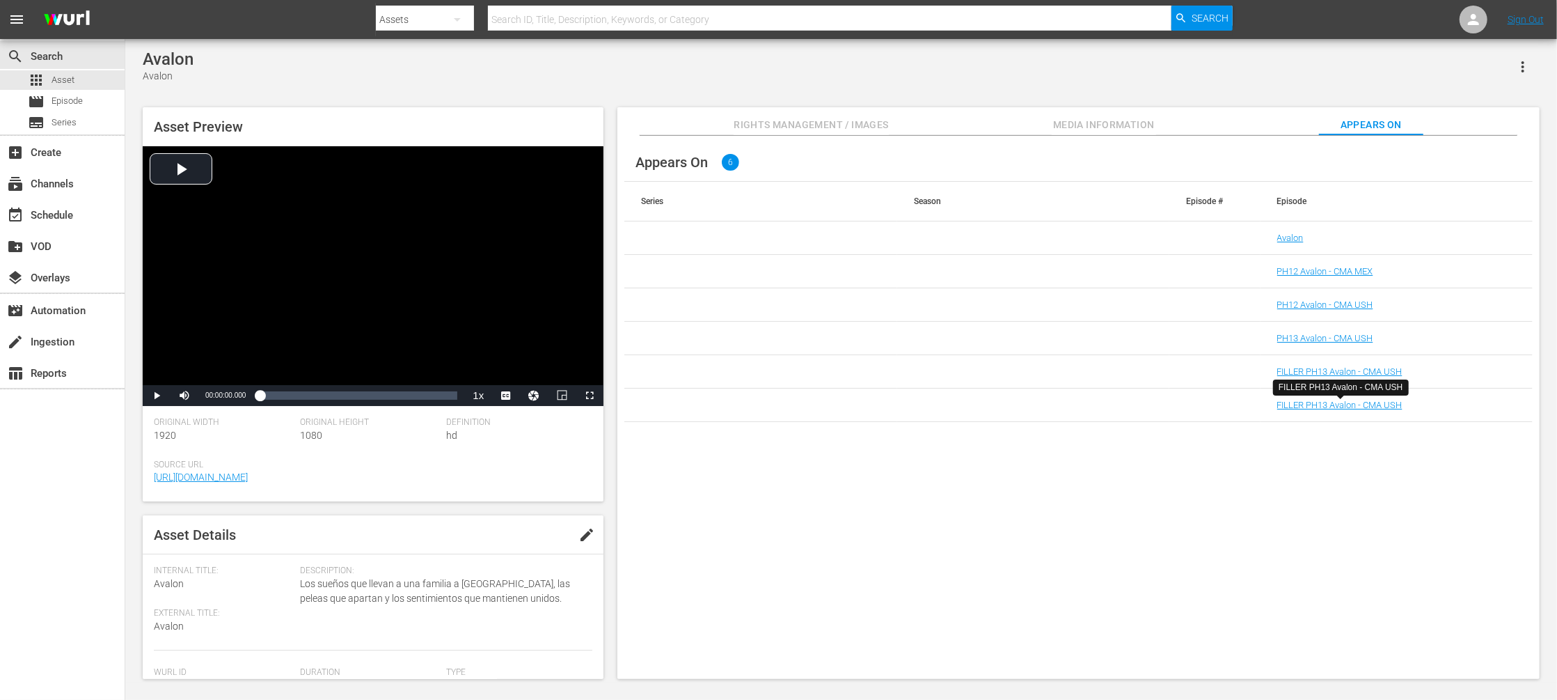
drag, startPoint x: 1307, startPoint y: 404, endPoint x: 1221, endPoint y: 450, distance: 97.8
click at [1221, 450] on div "Appears On 6 Series Season Episode # Episode Avalon PH12 Avalon - CMA MEX PH12 …" at bounding box center [1078, 408] width 922 height 544
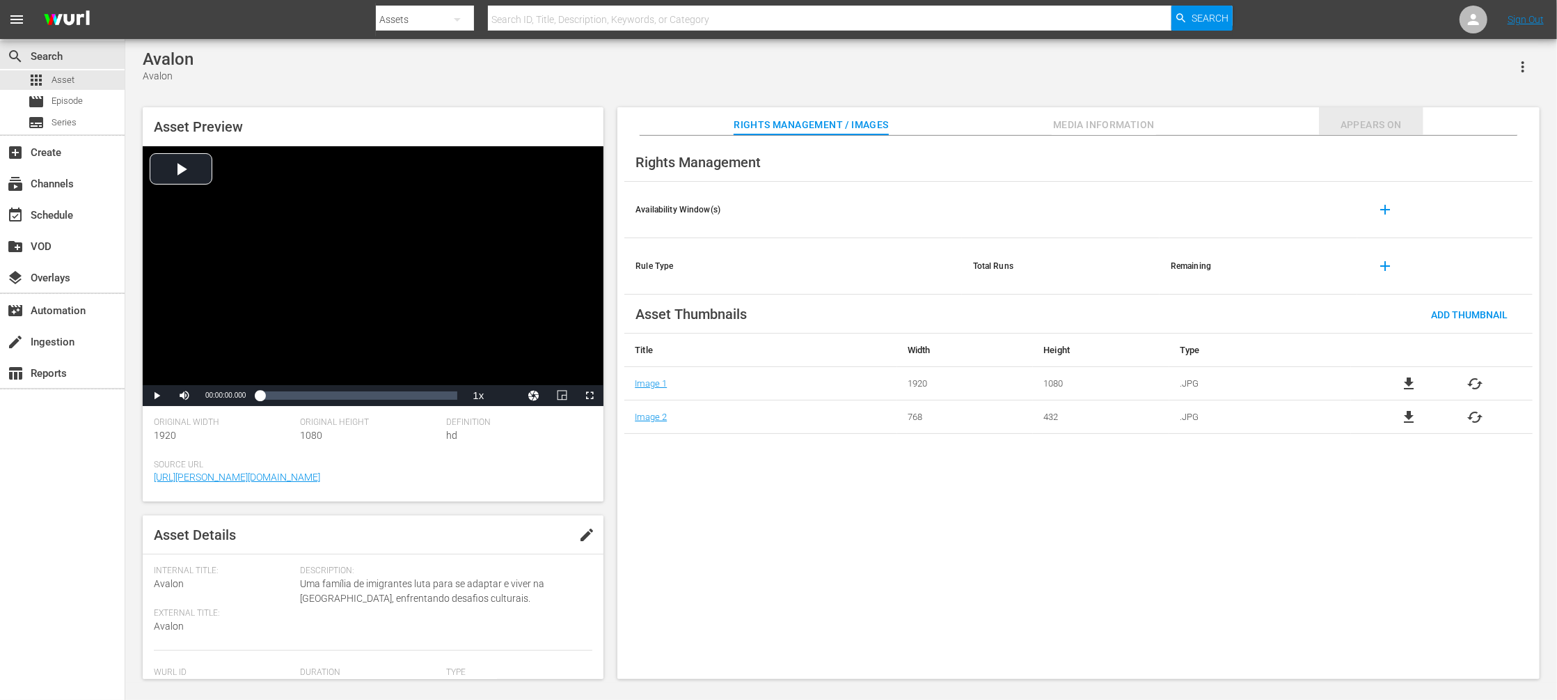
click at [1167, 129] on span "Appears On" at bounding box center [1371, 124] width 104 height 17
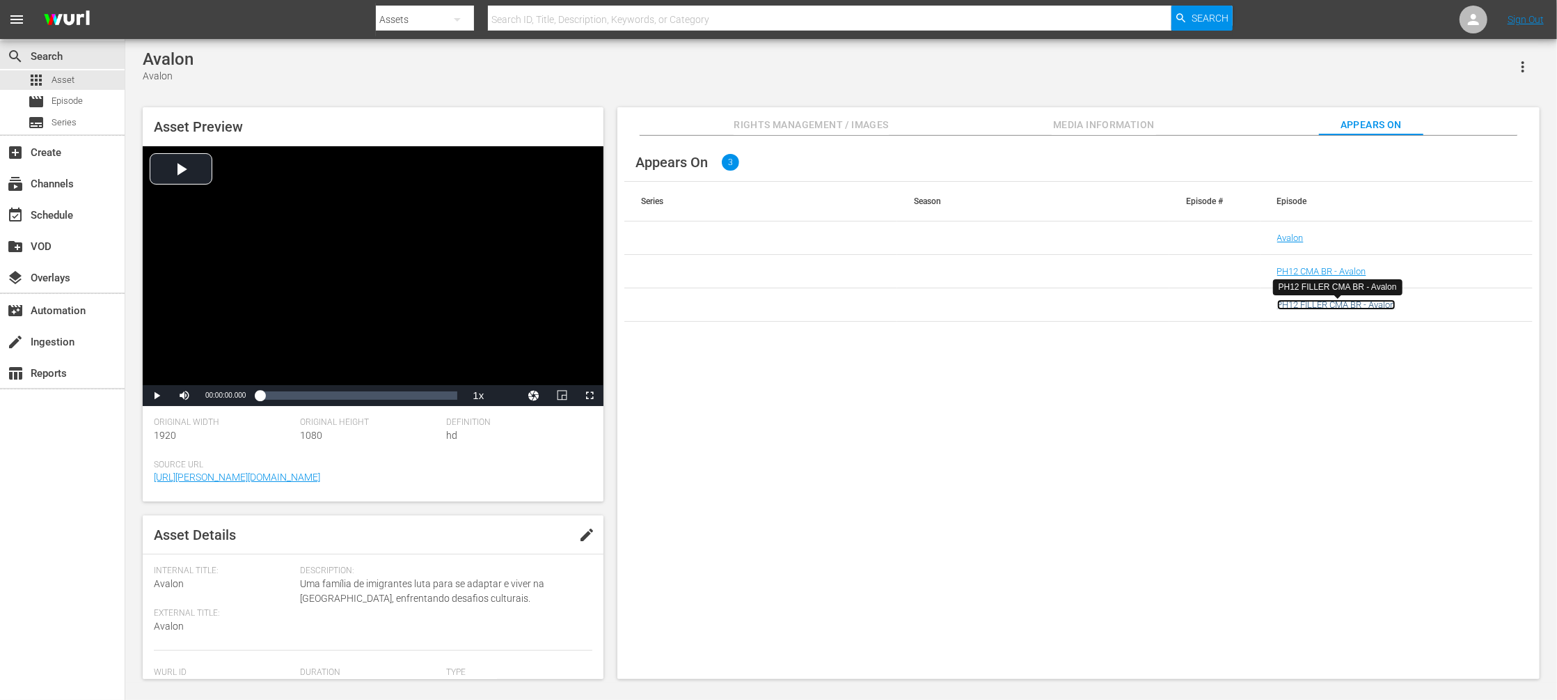
click at [1167, 307] on link "PH12 FILLER CMA BR - Avalon" at bounding box center [1336, 304] width 118 height 10
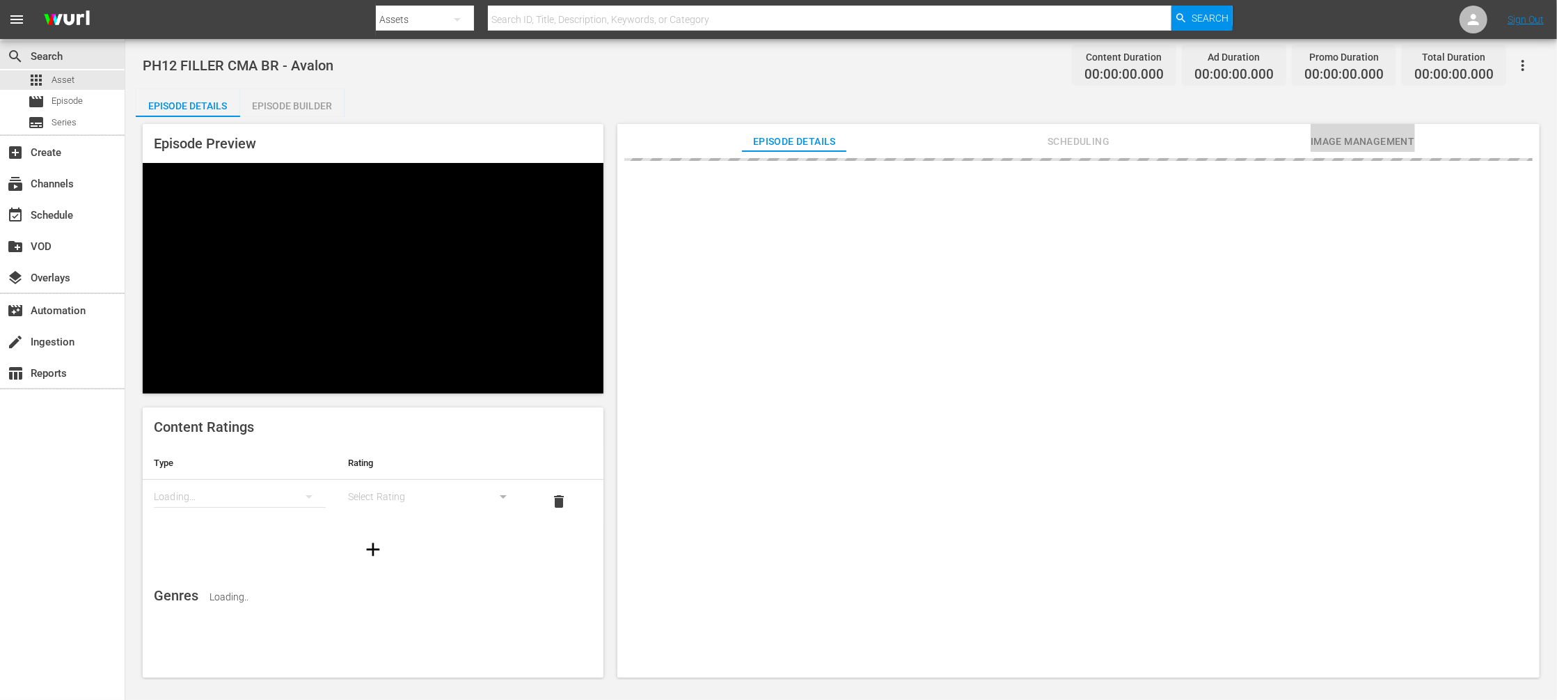
click at [1167, 137] on span "Image Management" at bounding box center [1363, 141] width 104 height 17
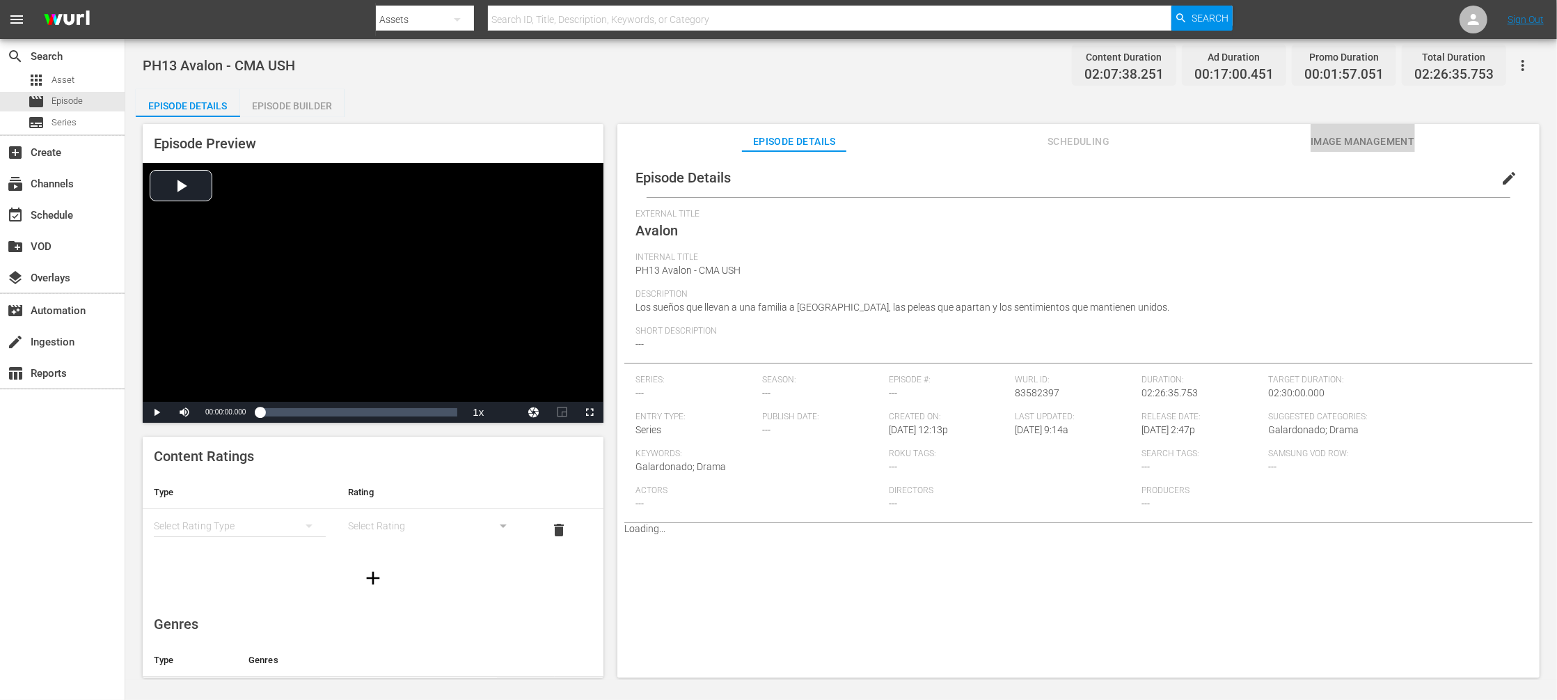
click at [1345, 134] on span "Image Management" at bounding box center [1363, 141] width 104 height 17
click at [1167, 136] on span "Image Management" at bounding box center [1363, 141] width 104 height 17
click at [1167, 139] on span "Image Management" at bounding box center [1363, 141] width 104 height 17
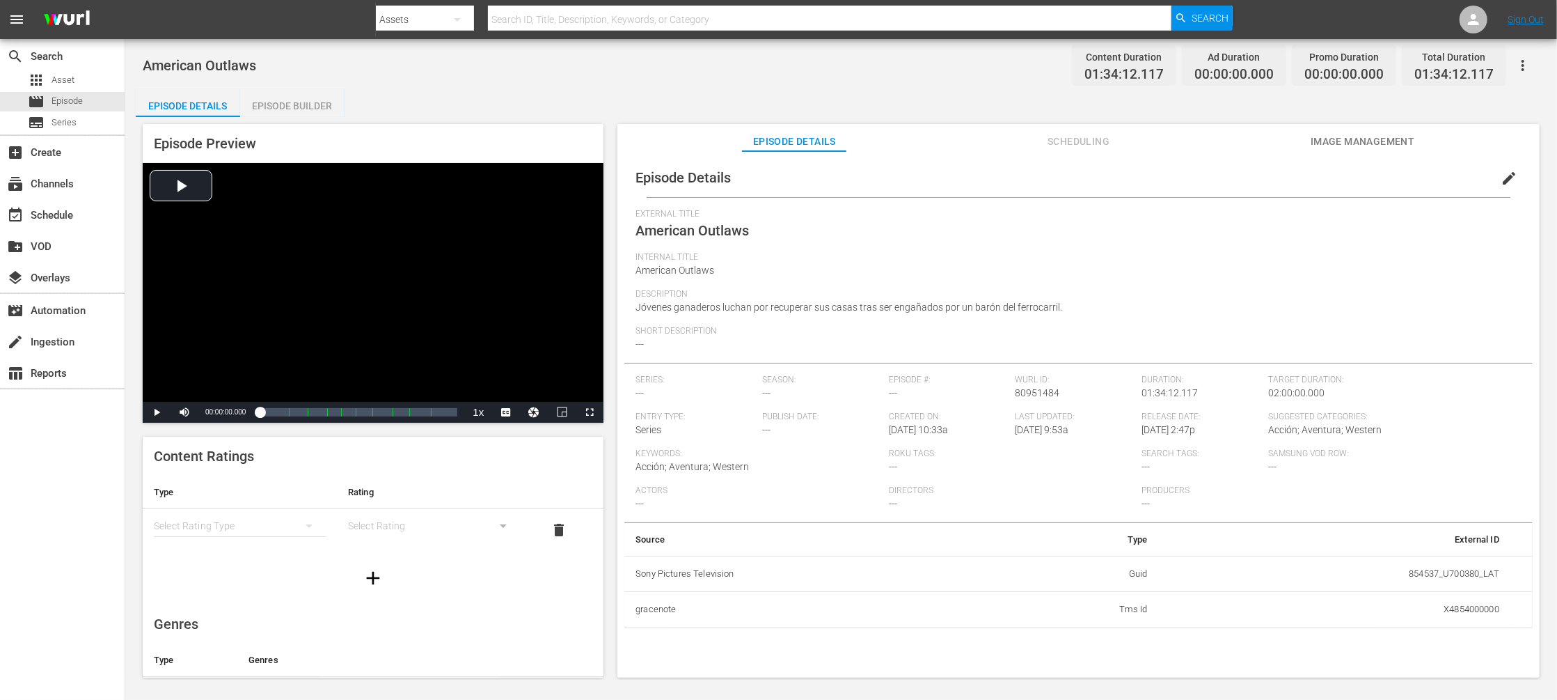
click at [1167, 124] on button "Image Management" at bounding box center [1363, 138] width 104 height 28
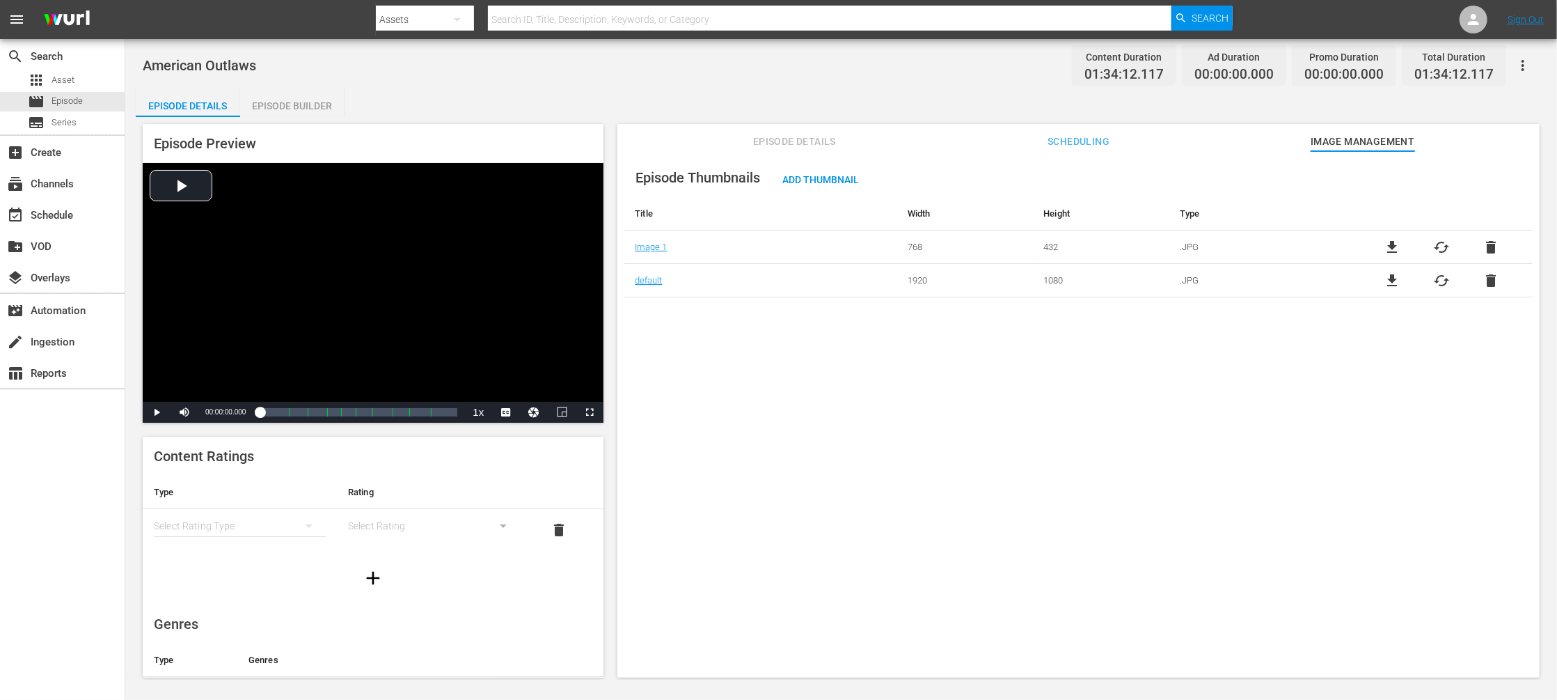
click at [1085, 138] on span "Scheduling" at bounding box center [1079, 141] width 104 height 17
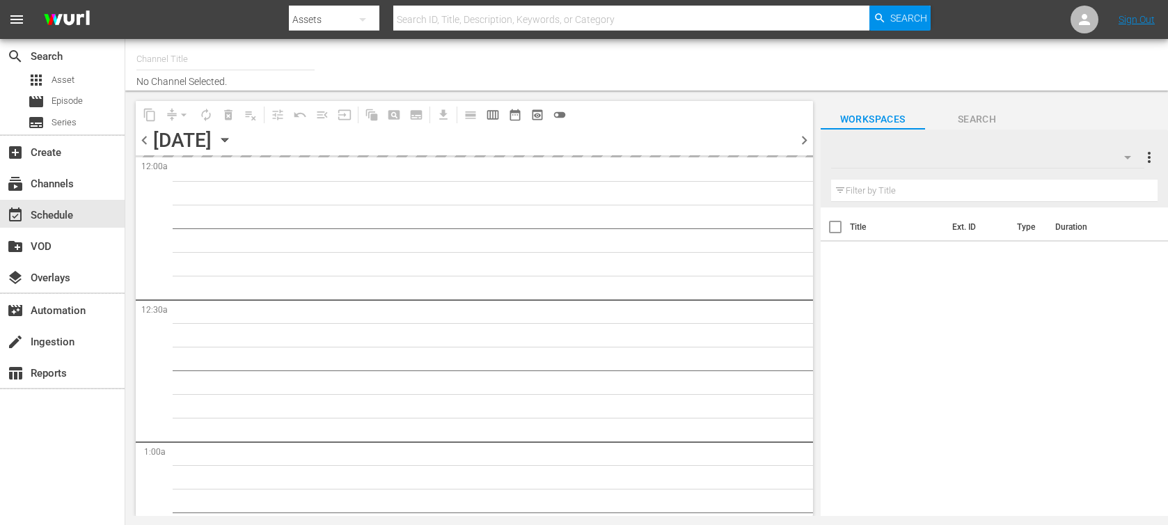
type input "Sony One Cinema MX (1003)"
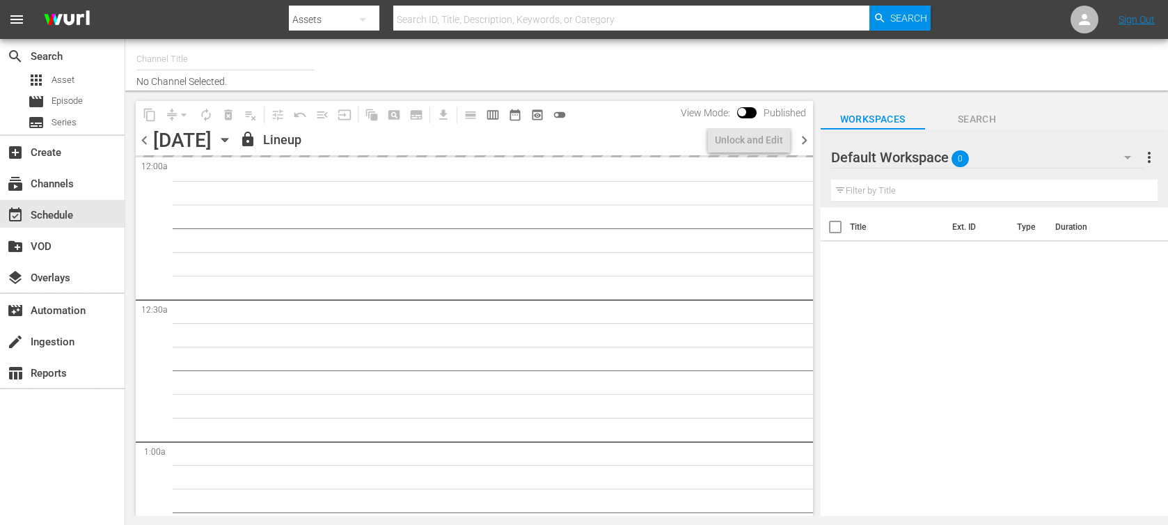
type input "Sony One Cinema MX (1003)"
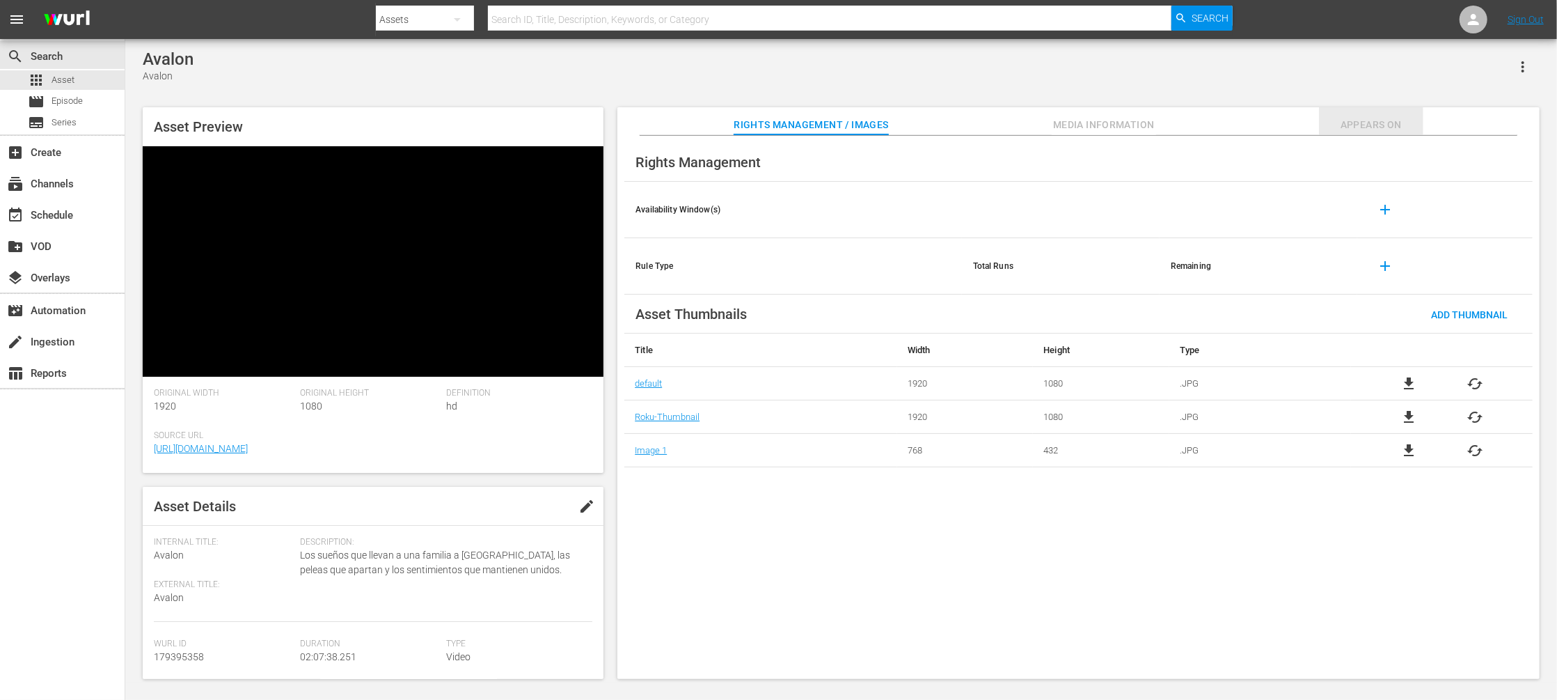
click at [1360, 120] on span "Appears On" at bounding box center [1371, 124] width 104 height 17
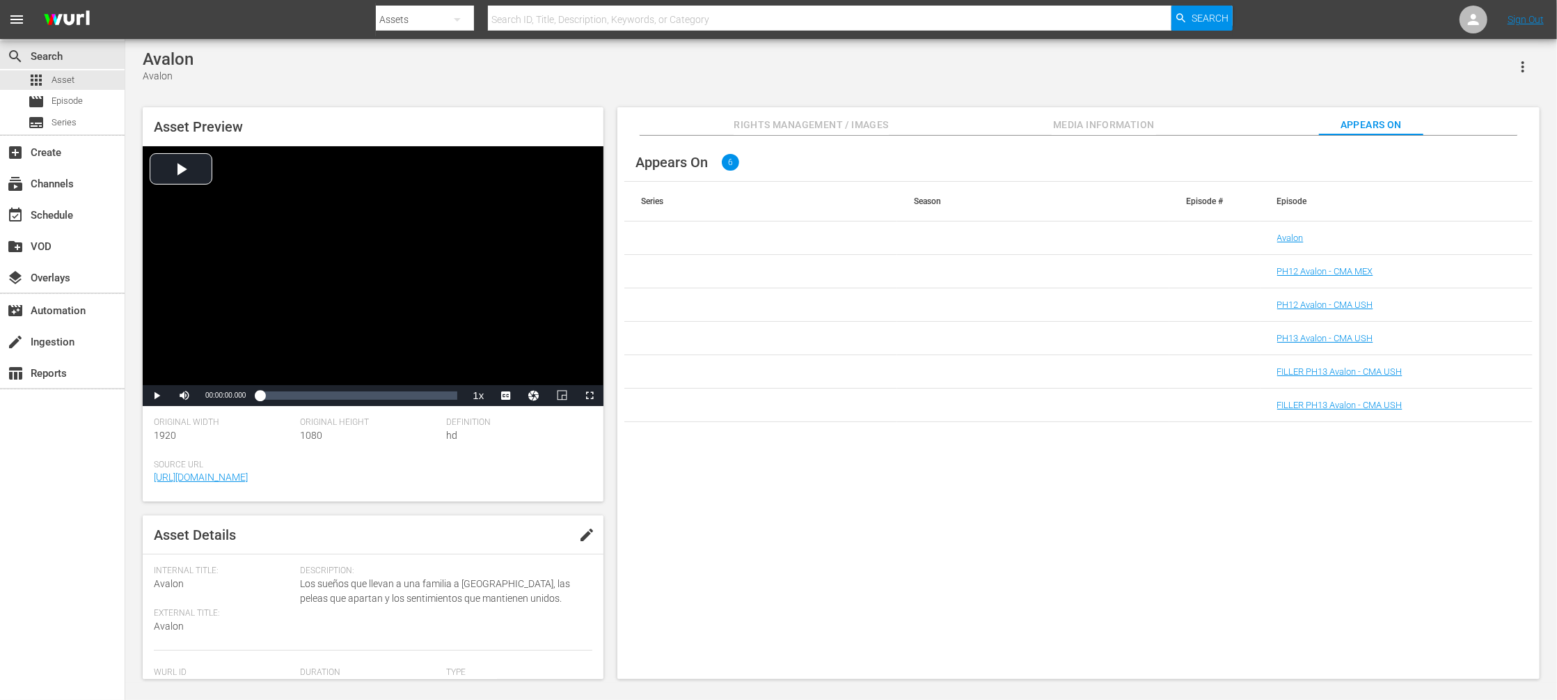
drag, startPoint x: 1340, startPoint y: 344, endPoint x: 1163, endPoint y: 610, distance: 319.7
click at [1163, 610] on div "Appears On 6 Series Season Episode # Episode Avalon PH12 Avalon - CMA MEX PH12 …" at bounding box center [1078, 408] width 922 height 544
click at [1325, 408] on link "FILLER PH13 Avalon - CMA USH" at bounding box center [1339, 405] width 125 height 10
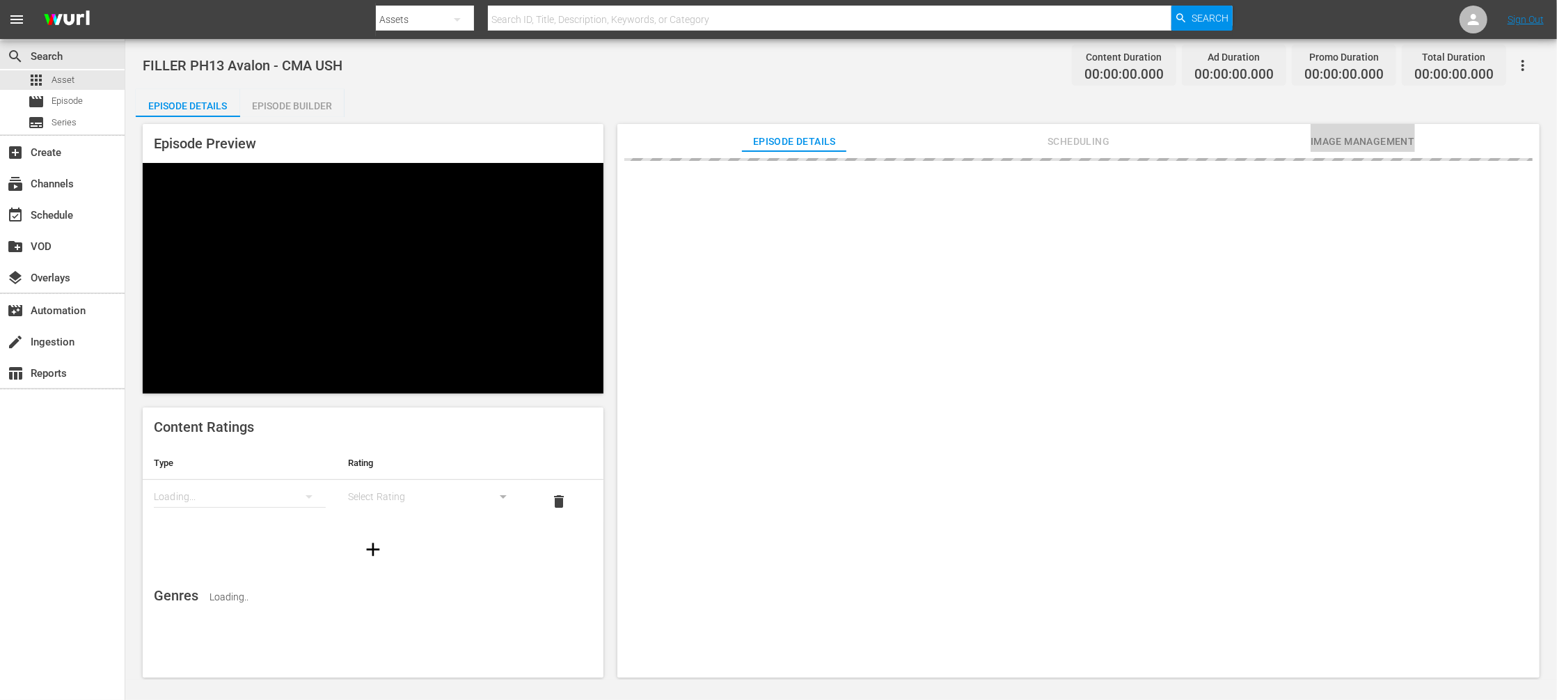
click at [1335, 143] on span "Image Management" at bounding box center [1363, 141] width 104 height 17
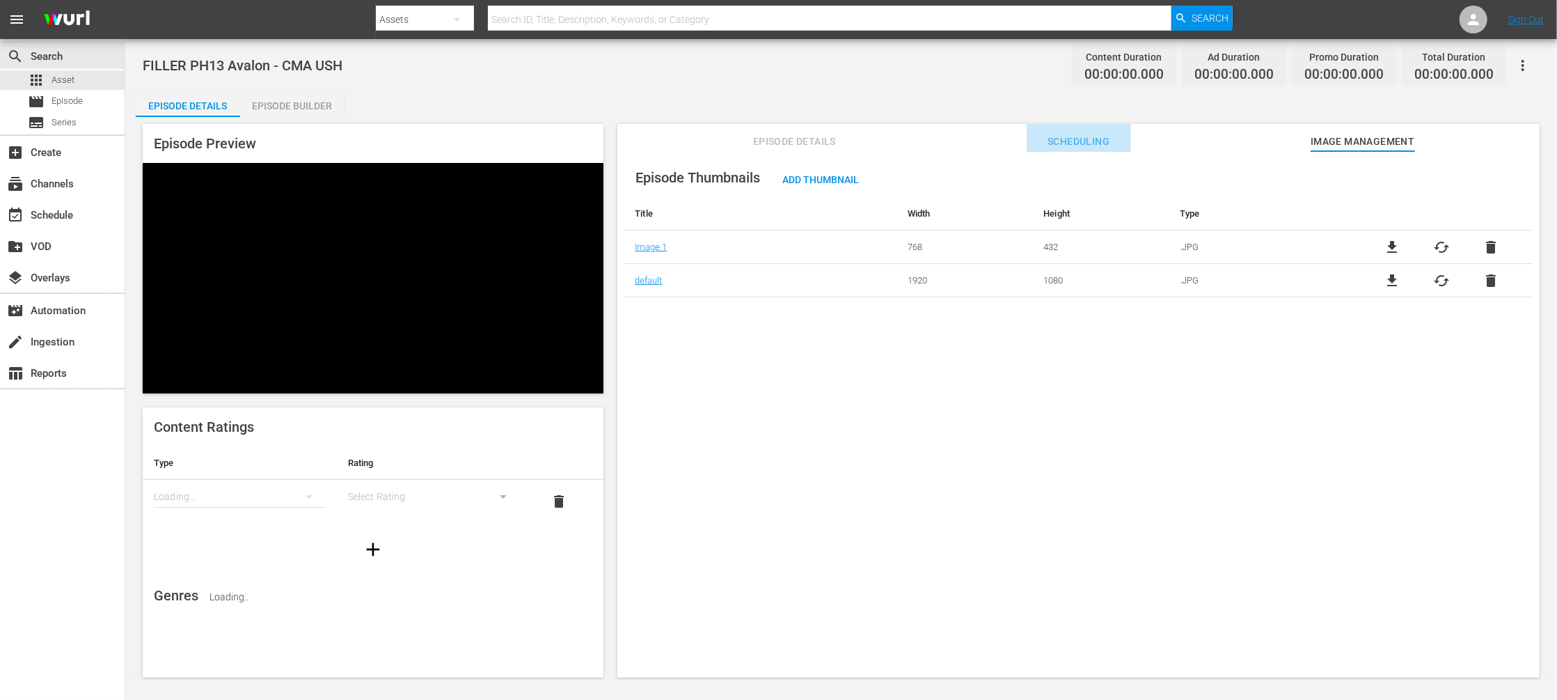
click at [1062, 134] on span "Scheduling" at bounding box center [1079, 141] width 104 height 17
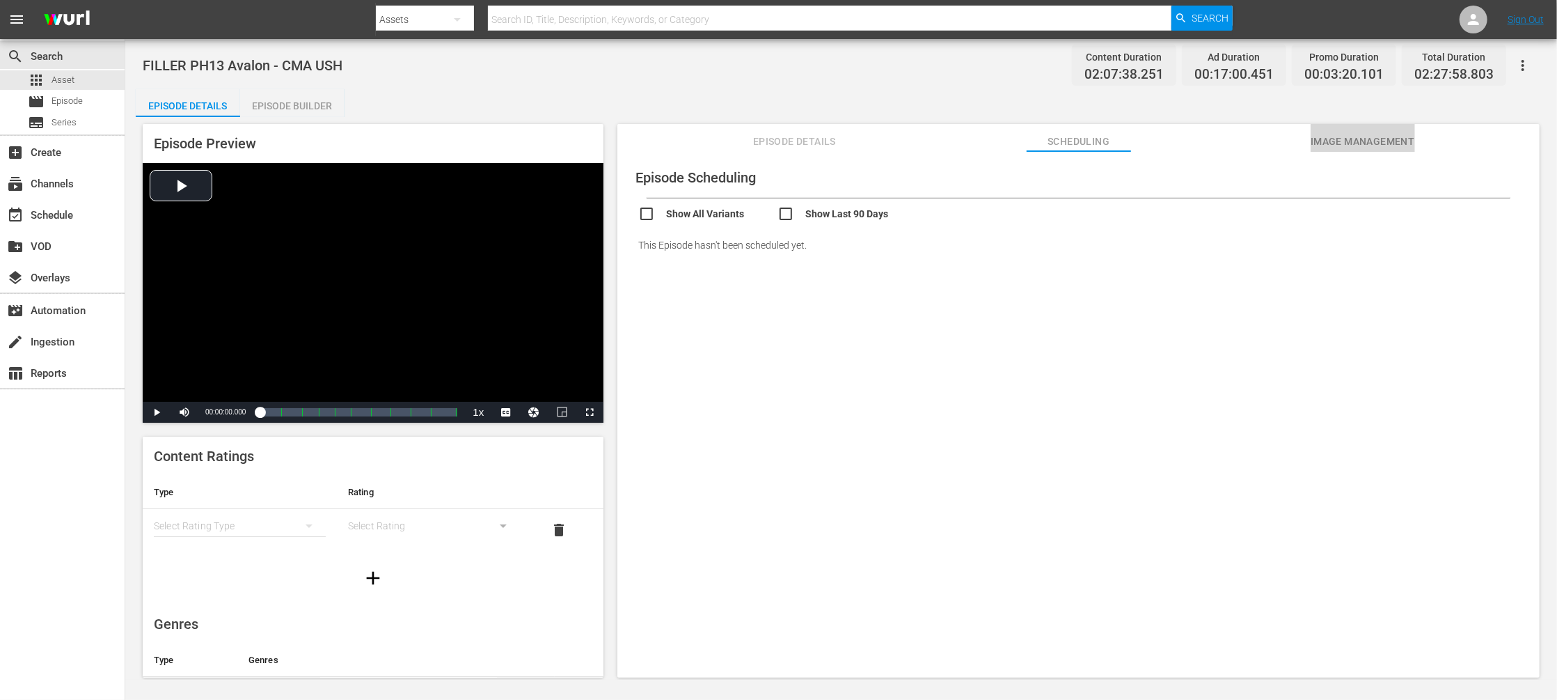
click at [1376, 142] on span "Image Management" at bounding box center [1363, 141] width 104 height 17
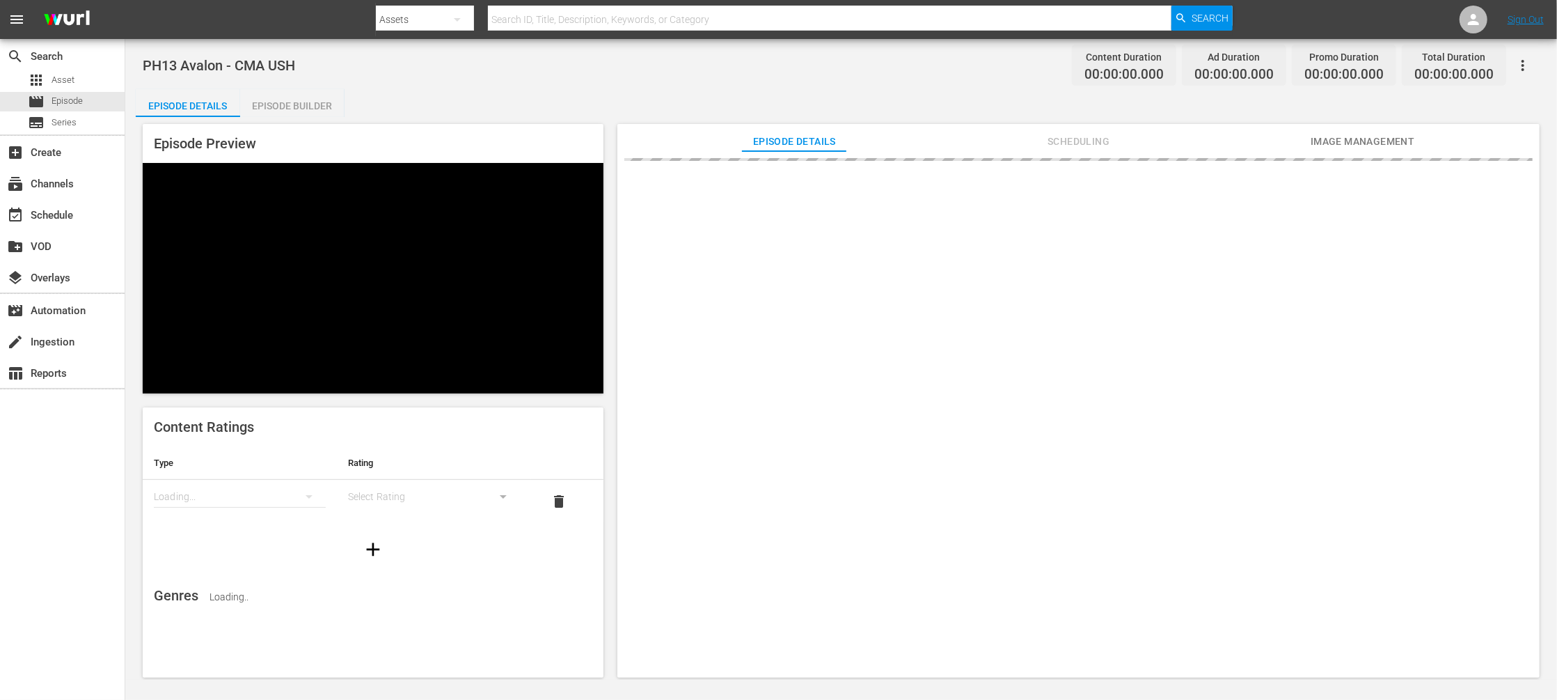
click at [1167, 140] on span "Image Management" at bounding box center [1363, 141] width 104 height 17
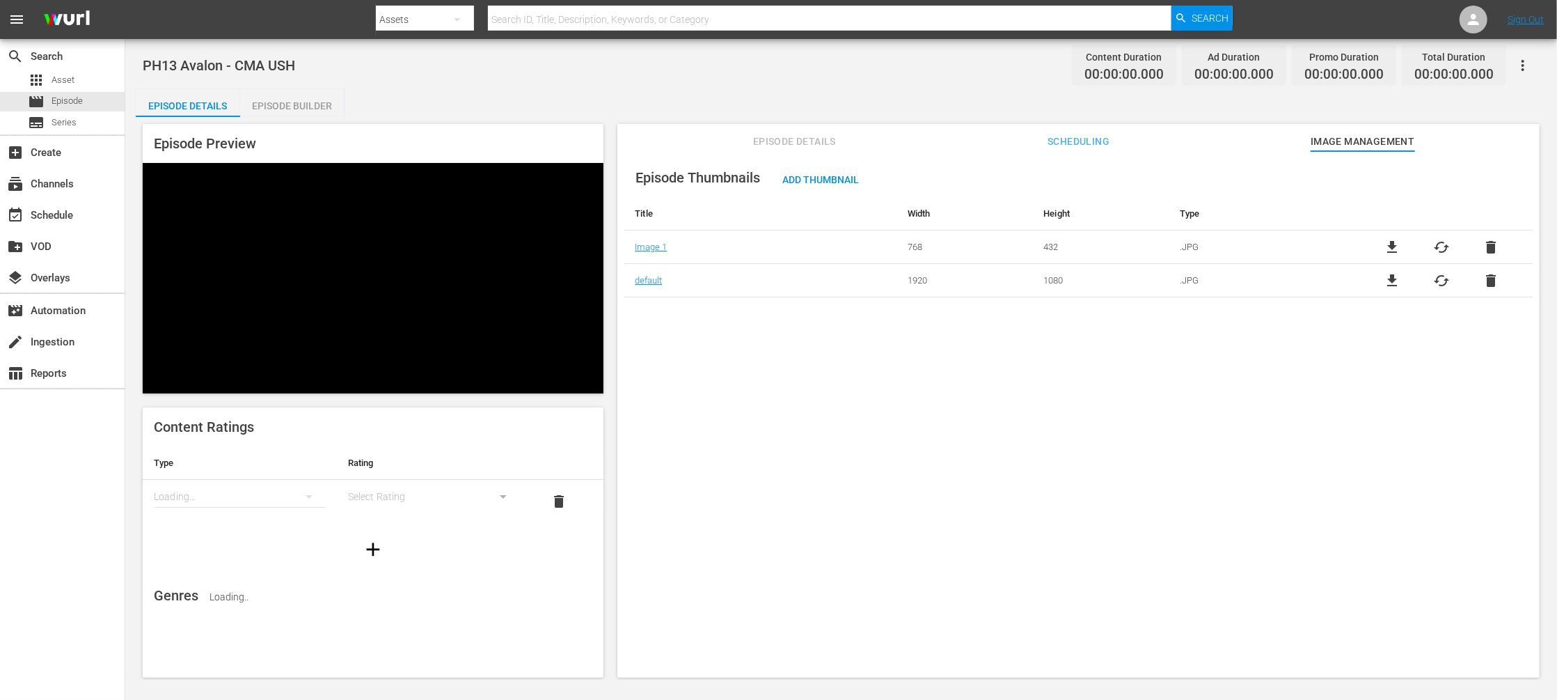
click at [1064, 143] on span "Scheduling" at bounding box center [1079, 141] width 104 height 17
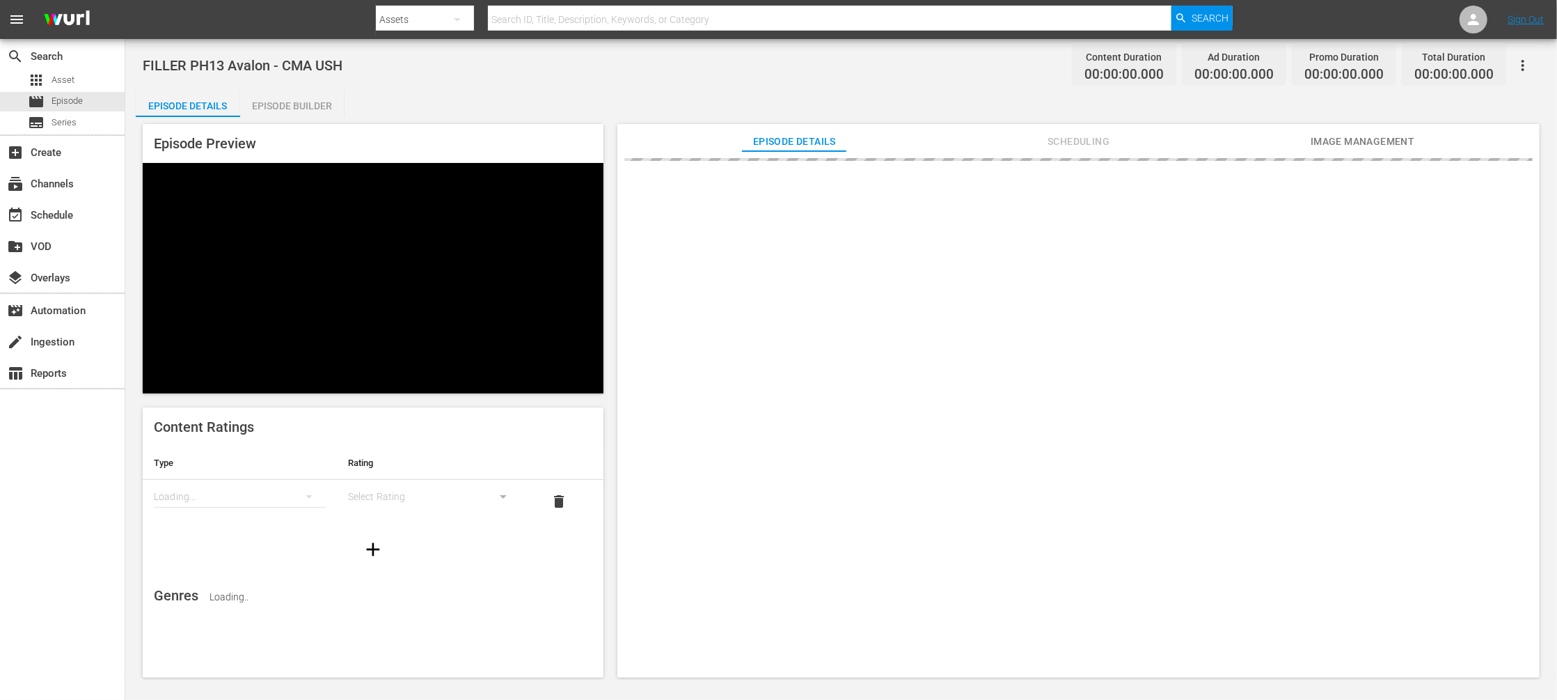
click at [1167, 138] on span "Image Management" at bounding box center [1363, 141] width 104 height 17
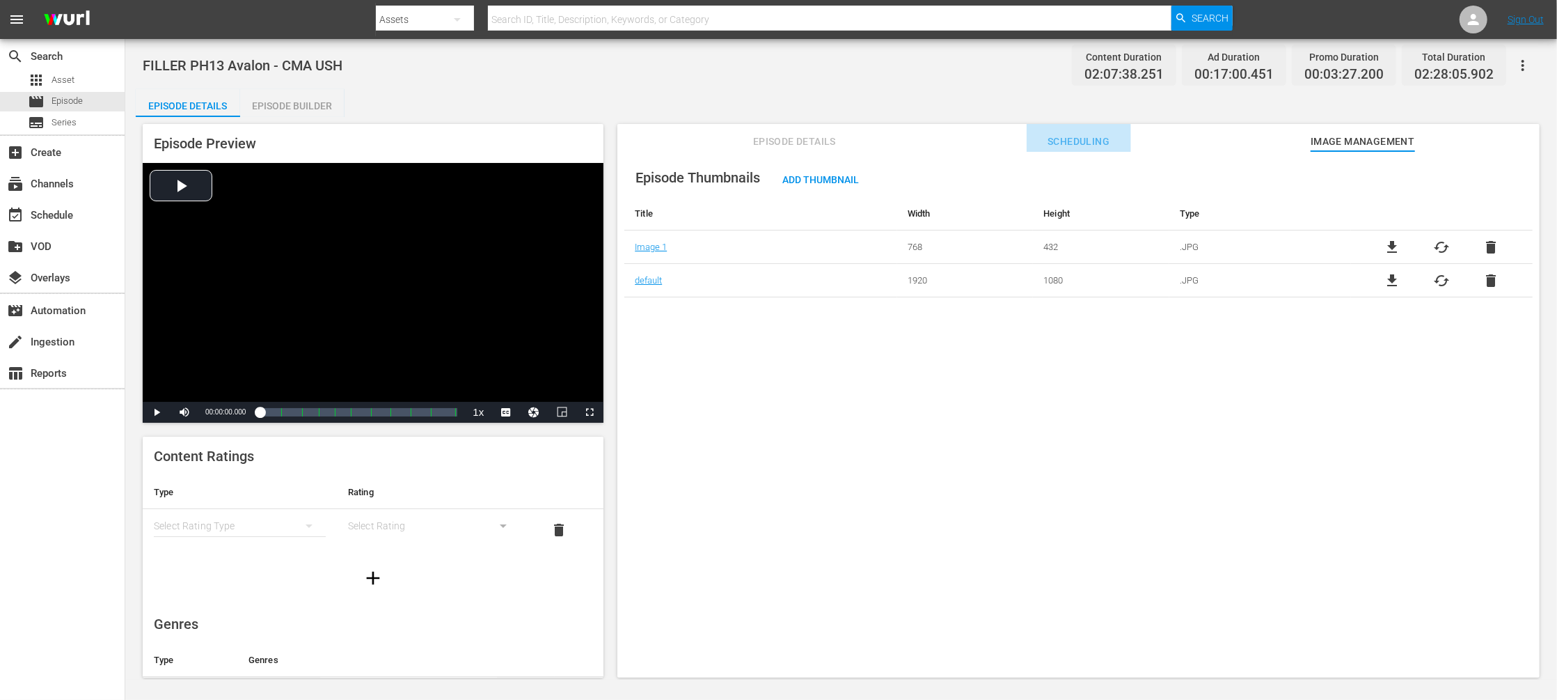
click at [1072, 139] on span "Scheduling" at bounding box center [1079, 141] width 104 height 17
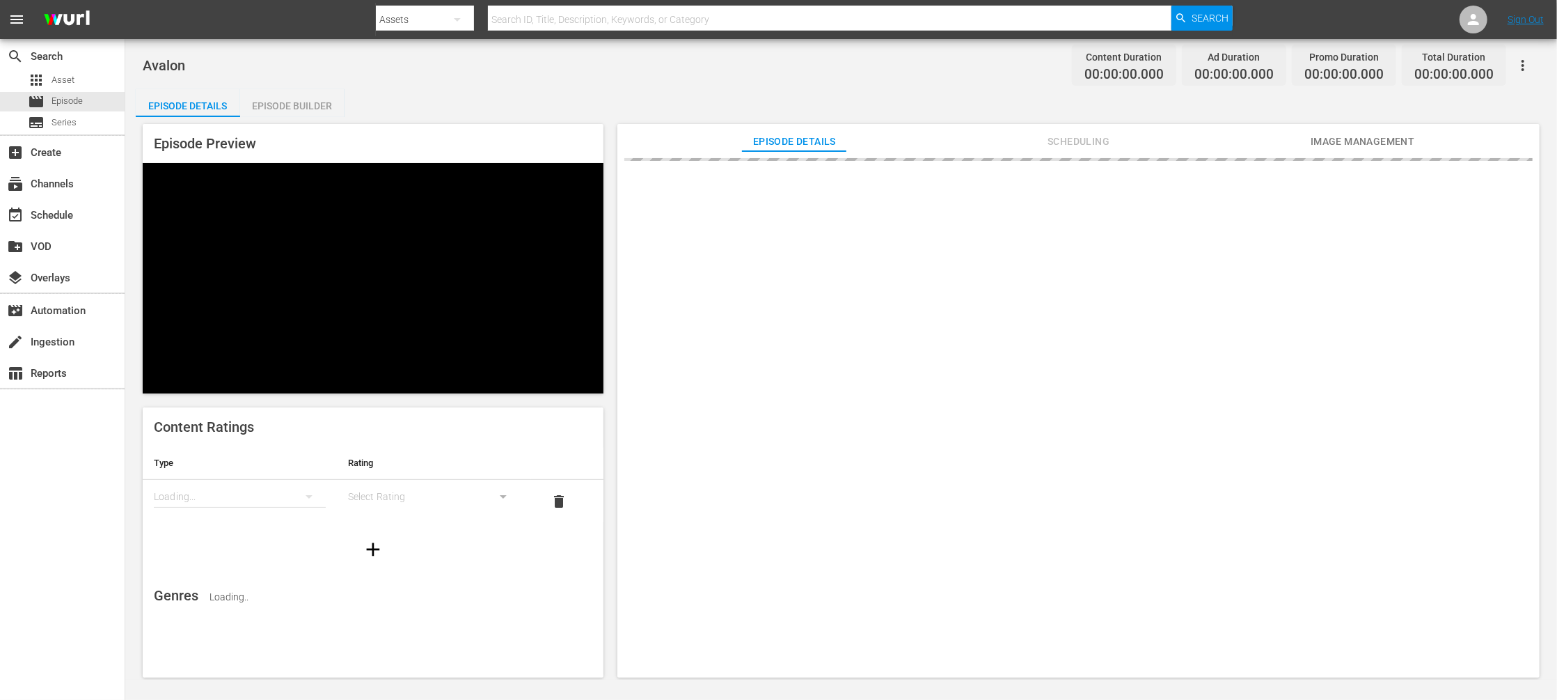
click at [1370, 140] on span "Image Management" at bounding box center [1363, 141] width 104 height 17
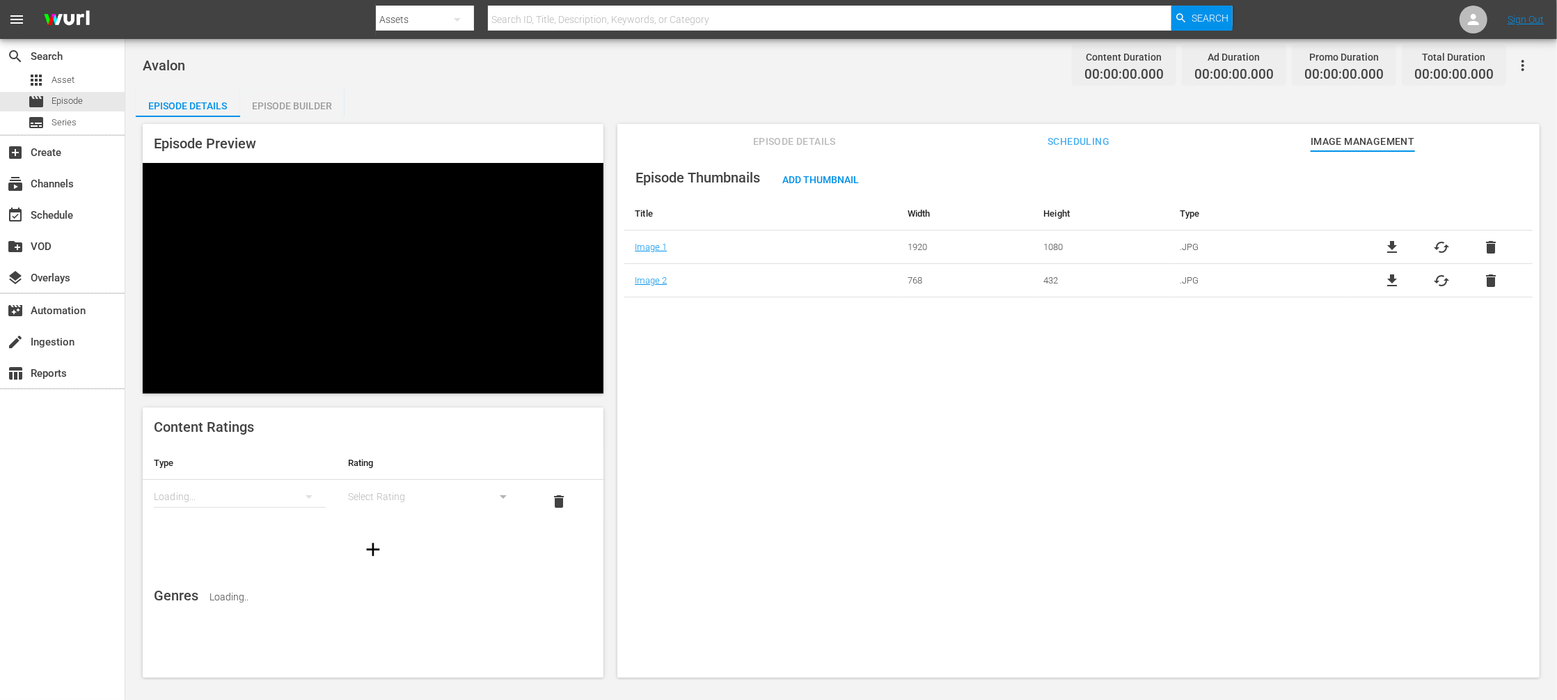
click at [1084, 140] on span "Scheduling" at bounding box center [1079, 141] width 104 height 17
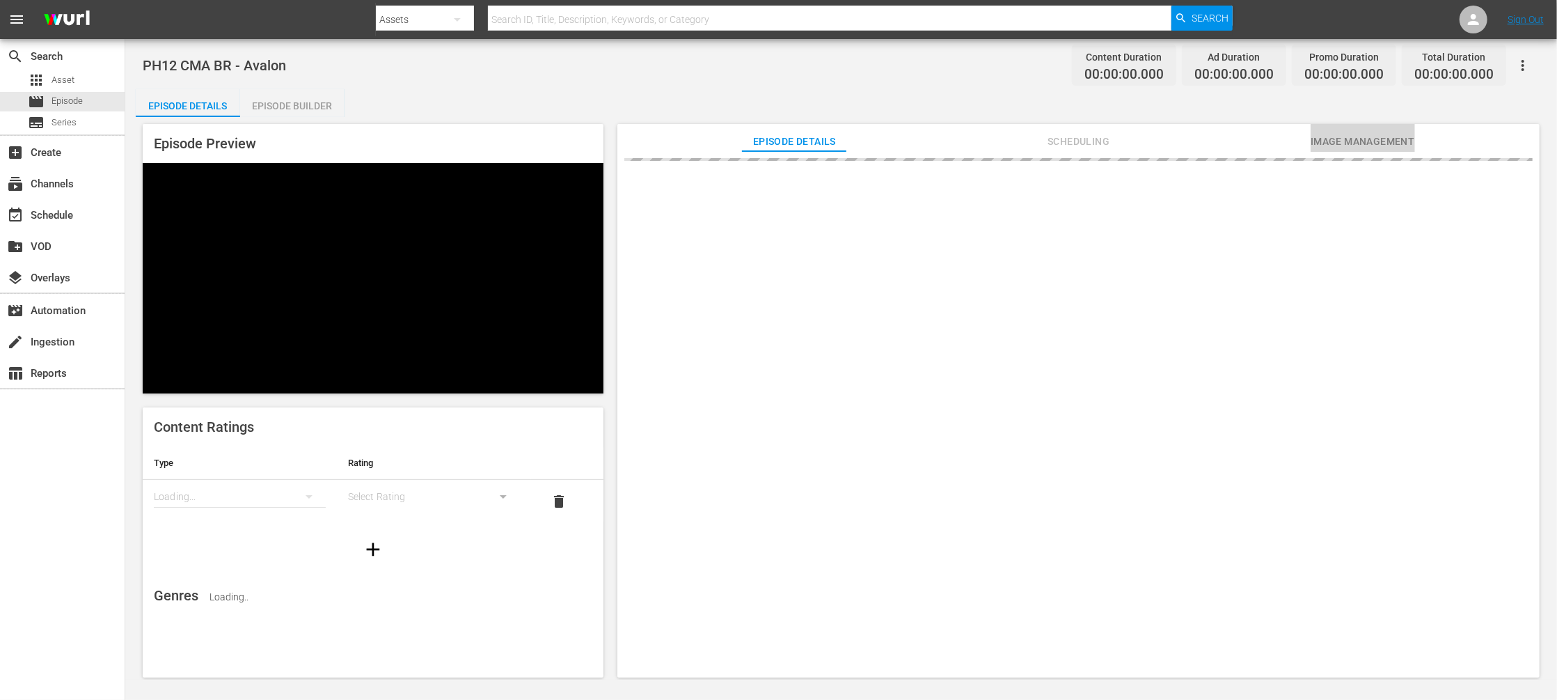
click at [1167, 137] on span "Image Management" at bounding box center [1363, 141] width 104 height 17
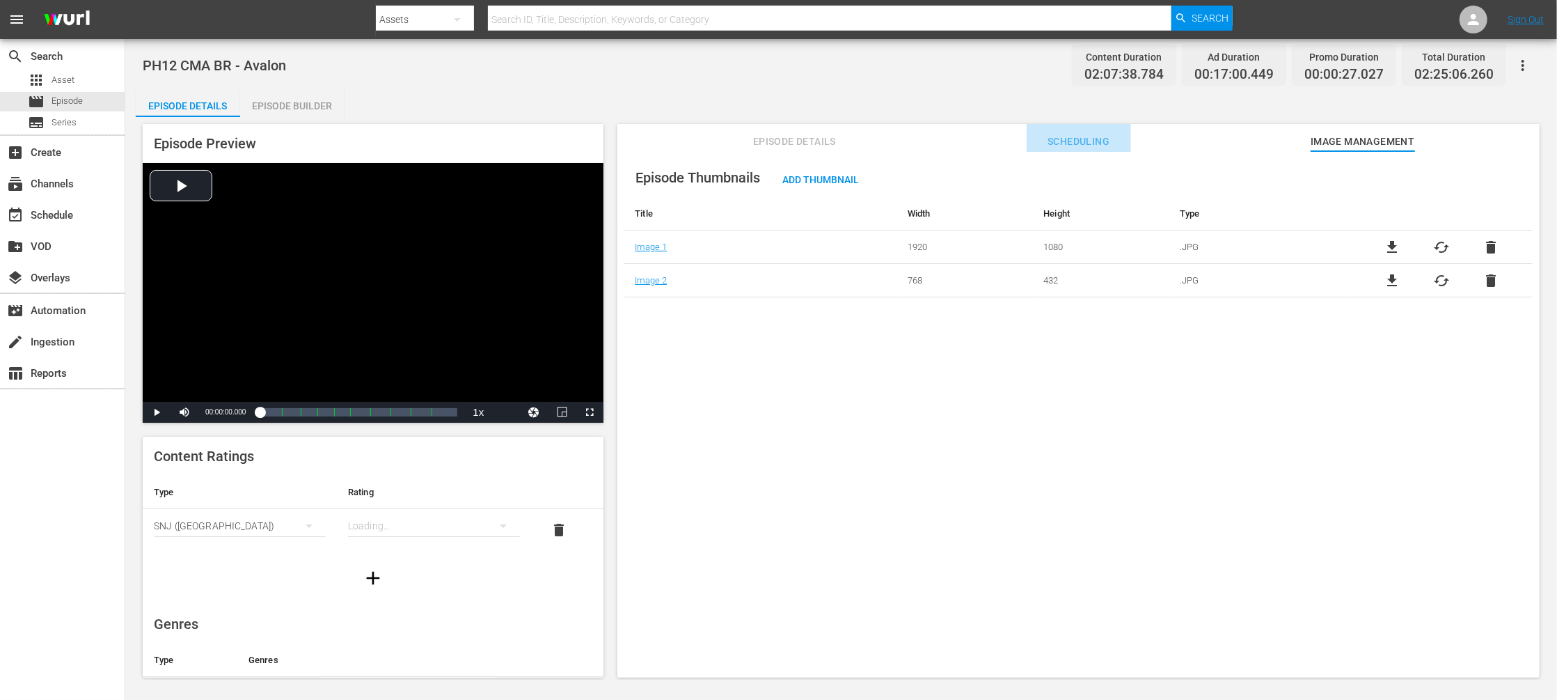
click at [1062, 145] on span "Scheduling" at bounding box center [1079, 141] width 104 height 17
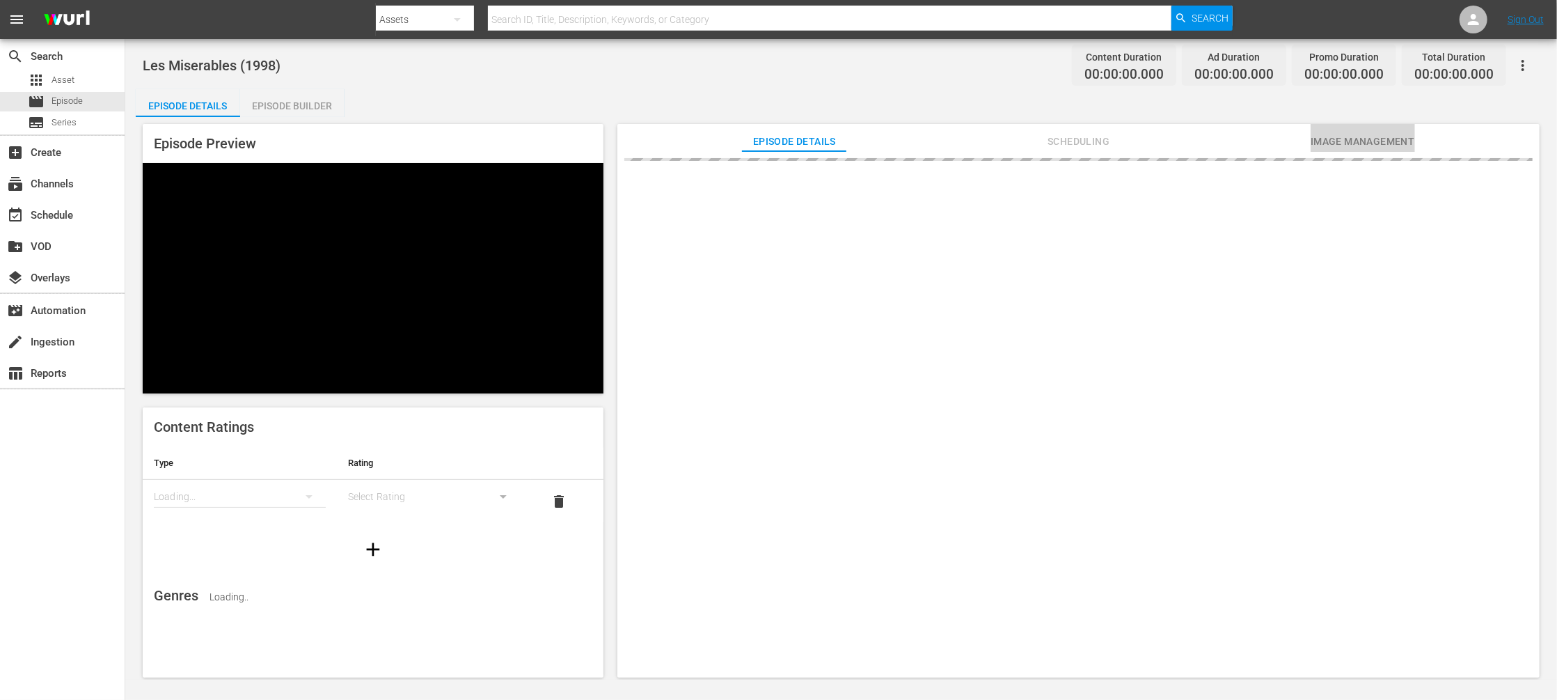
click at [1167, 141] on span "Image Management" at bounding box center [1363, 141] width 104 height 17
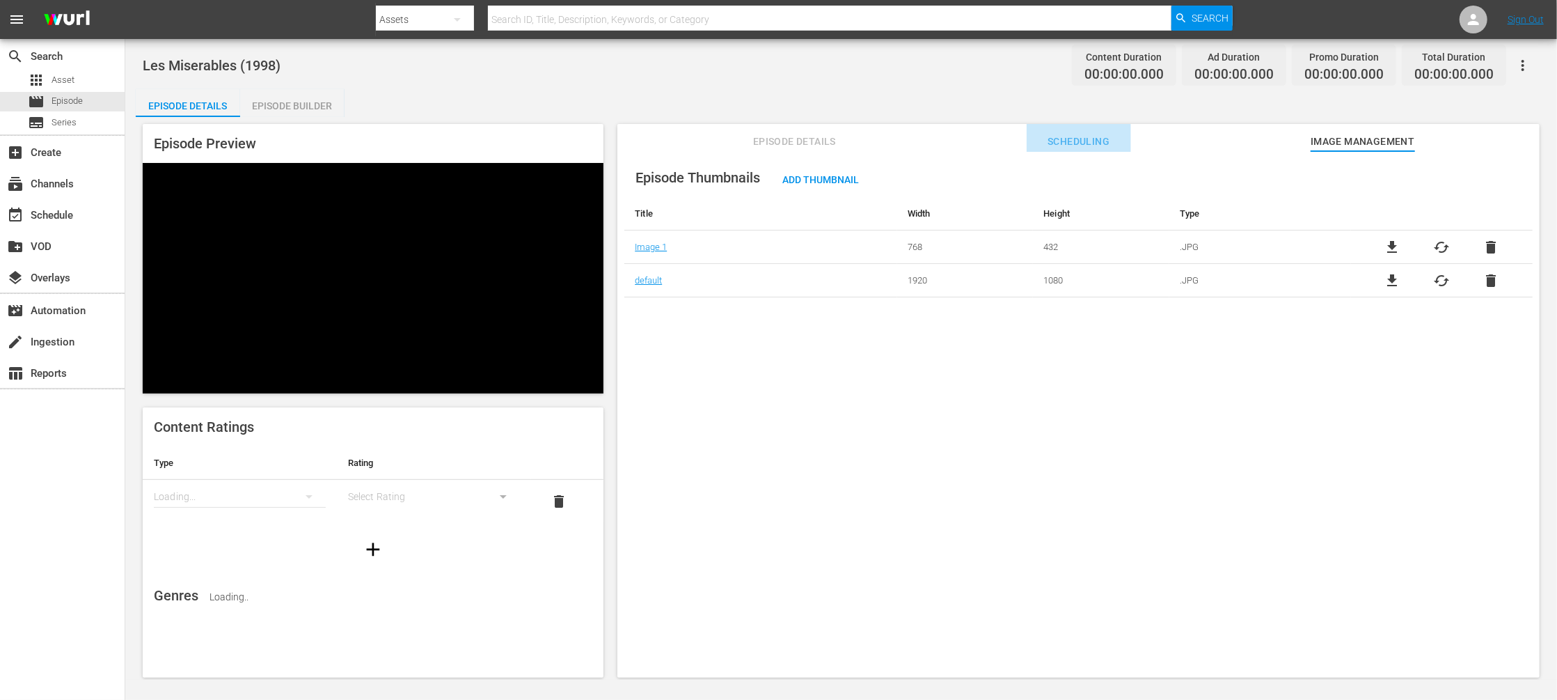
click at [1095, 140] on span "Scheduling" at bounding box center [1079, 141] width 104 height 17
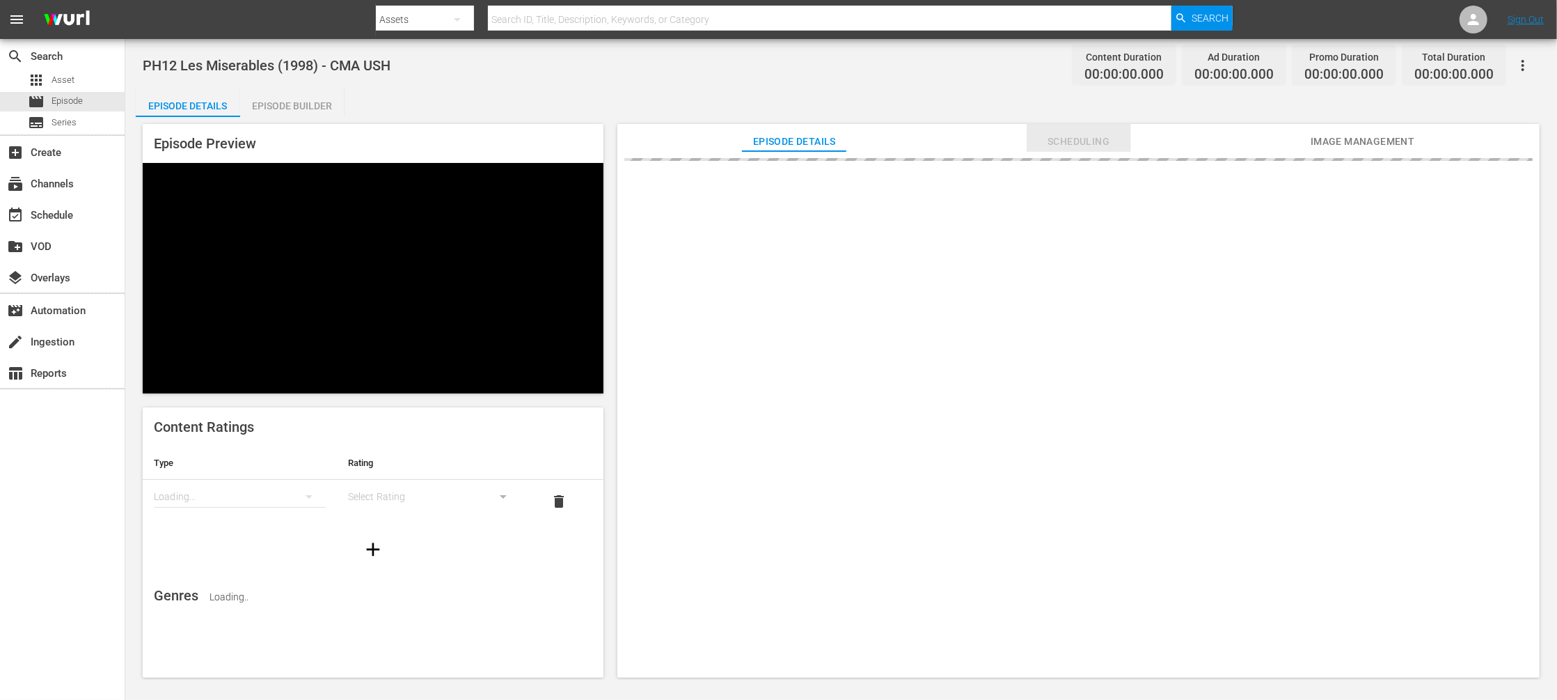
click at [1087, 143] on span "Scheduling" at bounding box center [1079, 141] width 104 height 17
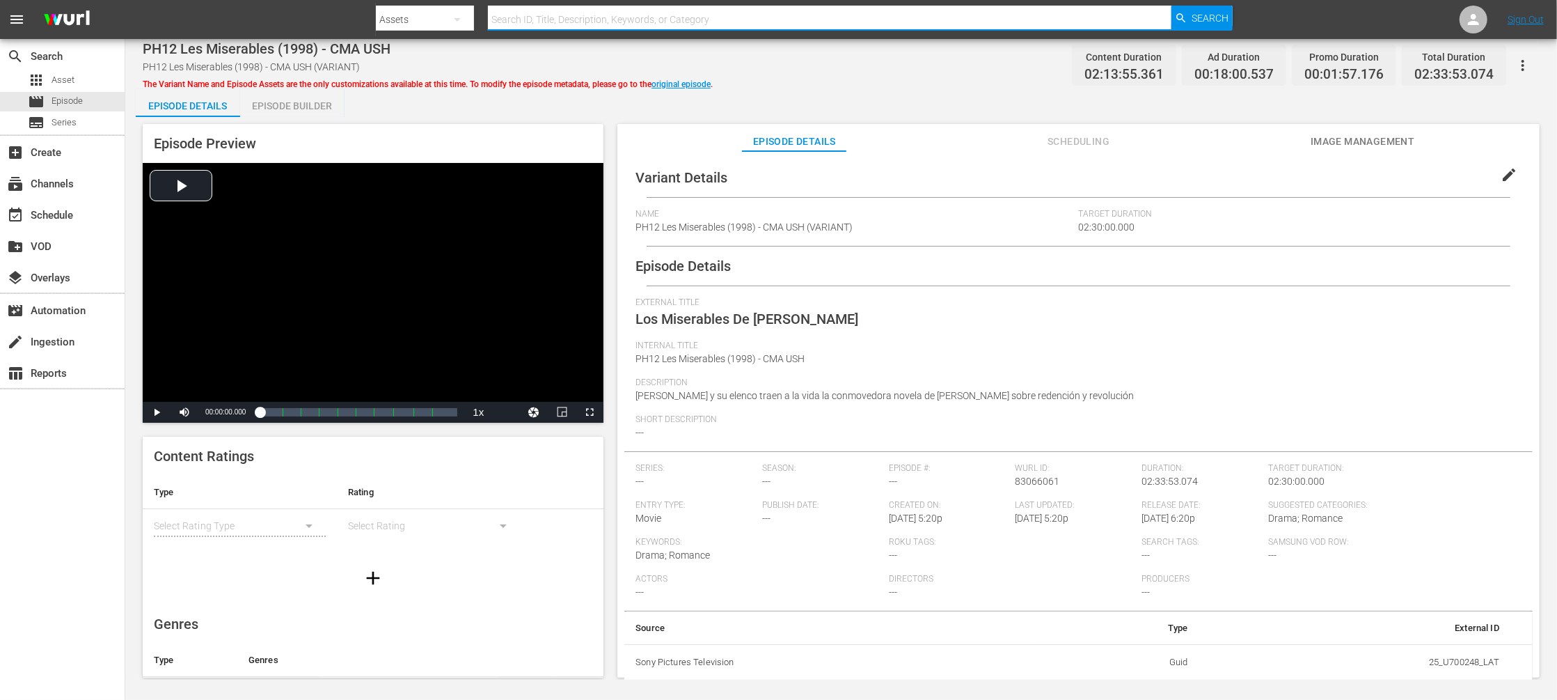
click at [572, 23] on input "text" at bounding box center [830, 19] width 684 height 33
paste input "Persuasión"
type input "Persuasión"
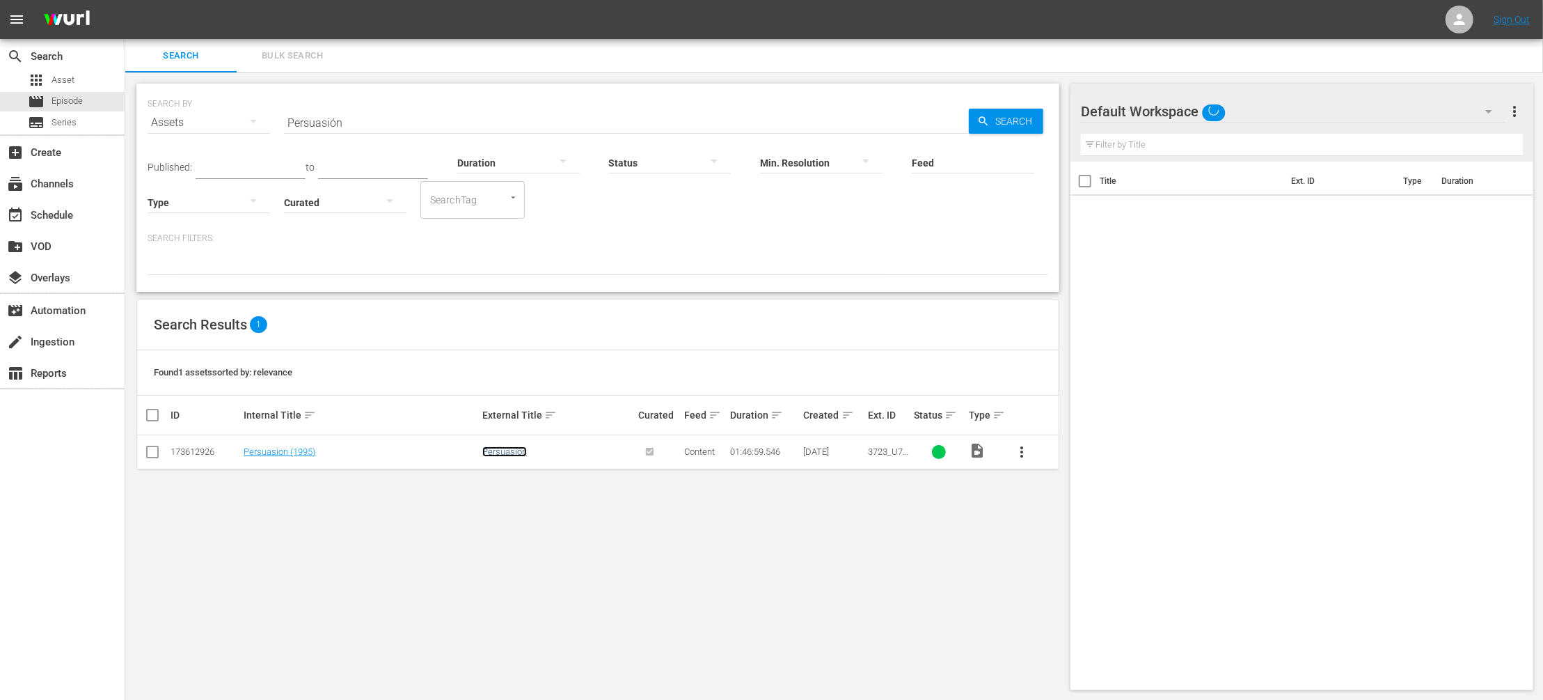
click at [496, 450] on link "Persuasión" at bounding box center [504, 451] width 45 height 10
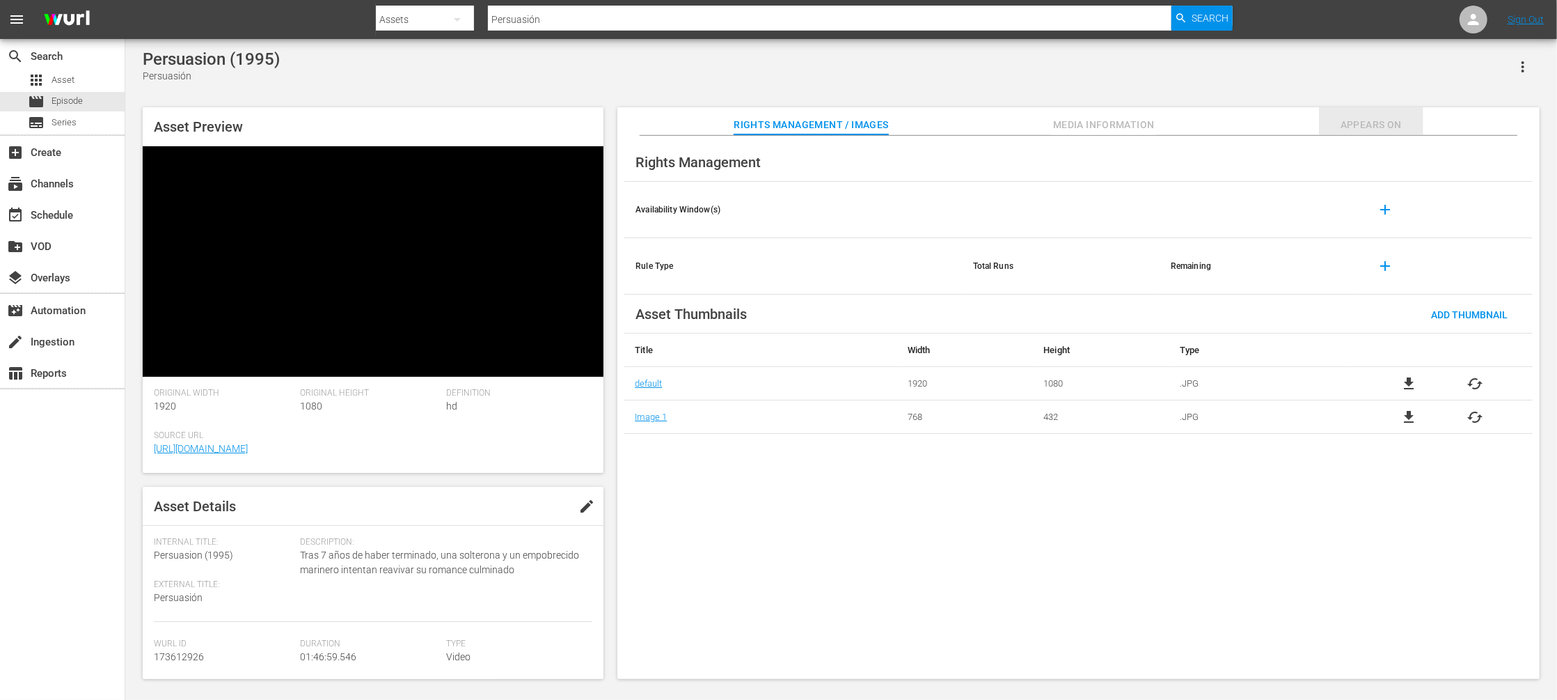
click at [1167, 124] on span "Appears On" at bounding box center [1371, 124] width 104 height 17
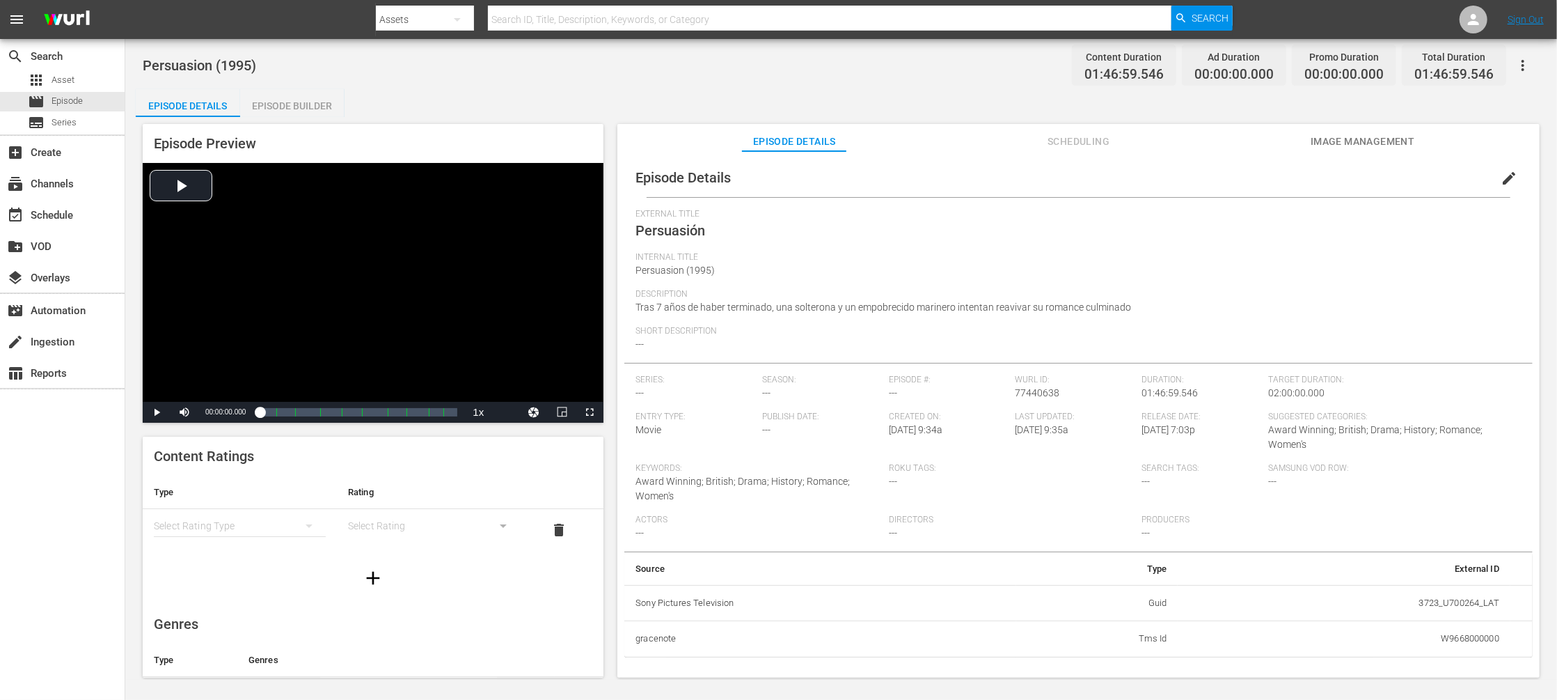
click at [1066, 146] on span "Scheduling" at bounding box center [1079, 141] width 104 height 17
click at [1069, 138] on span "Scheduling" at bounding box center [1079, 141] width 104 height 17
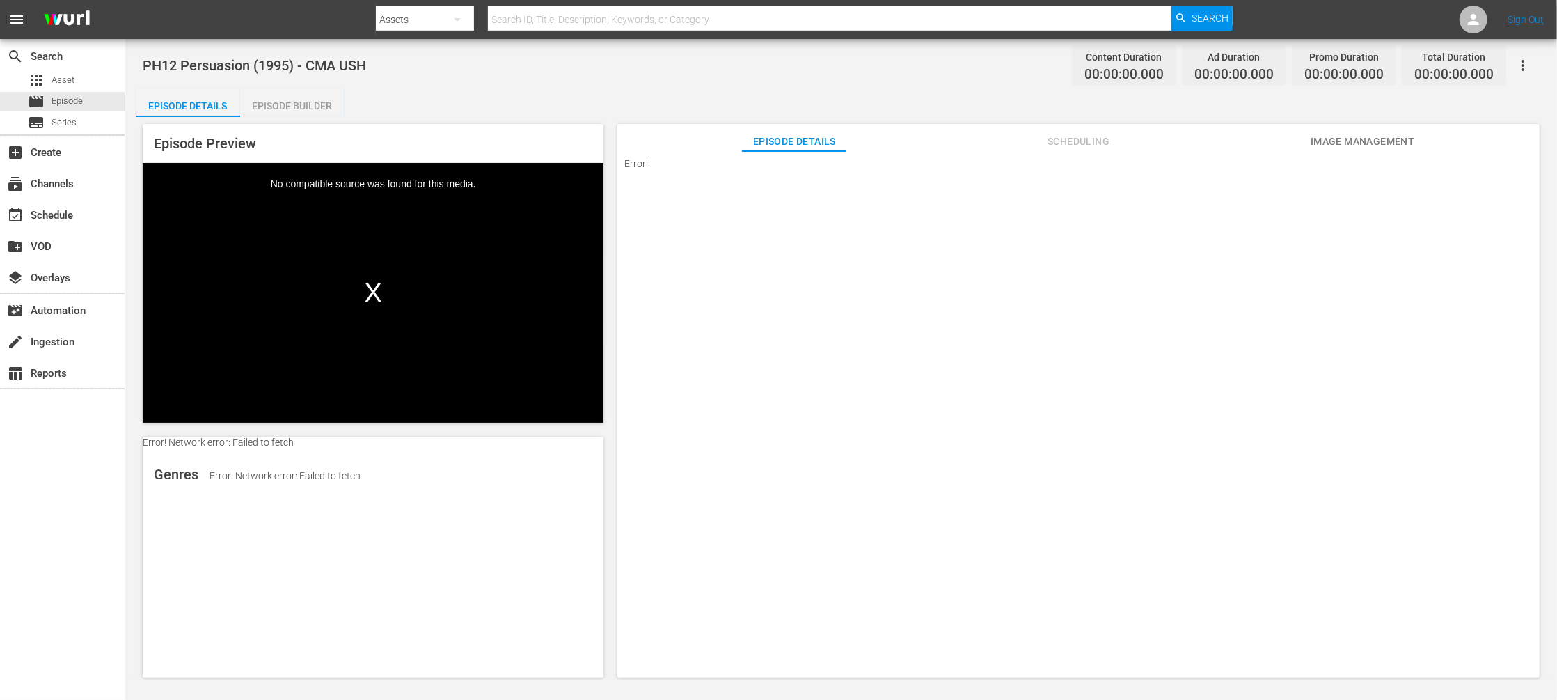
click at [1062, 137] on span "Scheduling" at bounding box center [1079, 141] width 104 height 17
click at [1083, 140] on span "Scheduling" at bounding box center [1079, 141] width 104 height 17
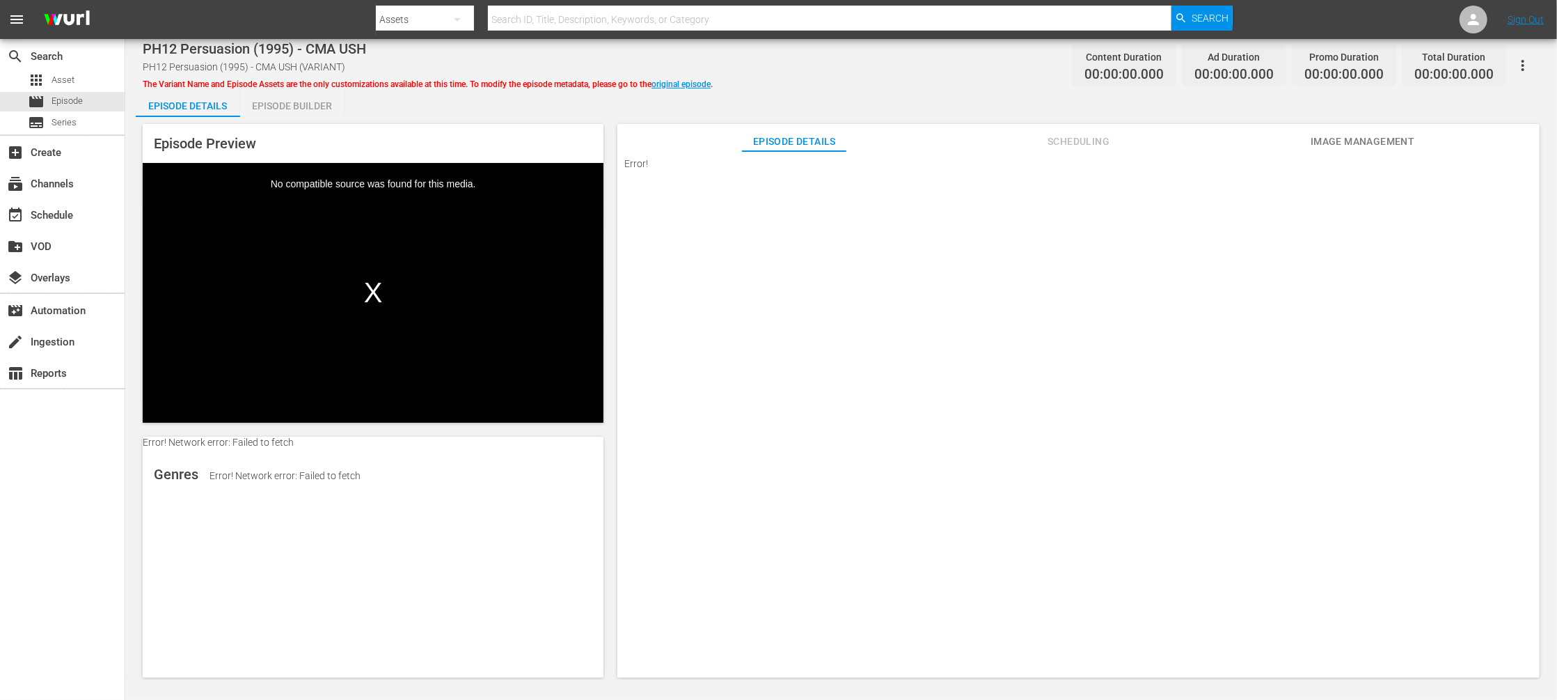
click at [1066, 137] on span "Scheduling" at bounding box center [1079, 141] width 104 height 17
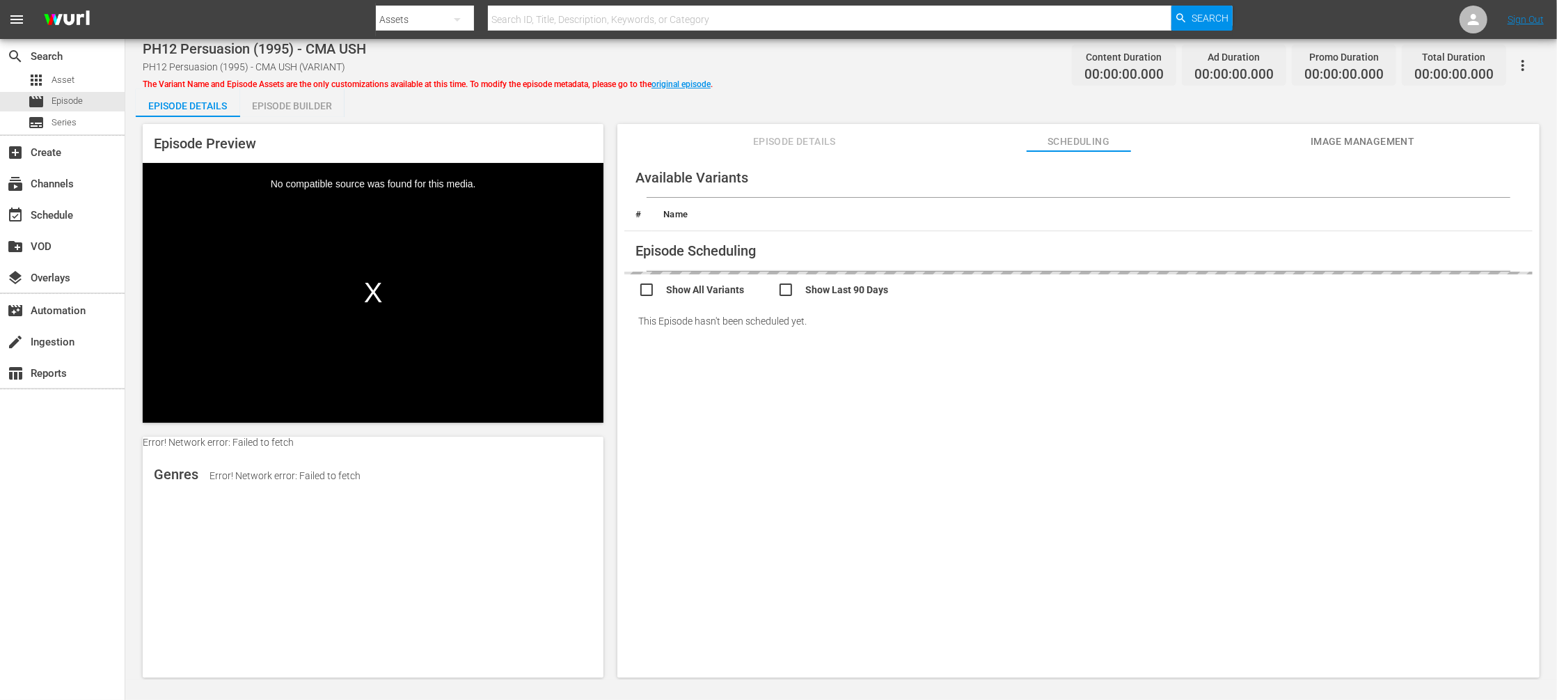
click at [817, 340] on div "This Episode hasn't been scheduled yet." at bounding box center [1078, 320] width 908 height 39
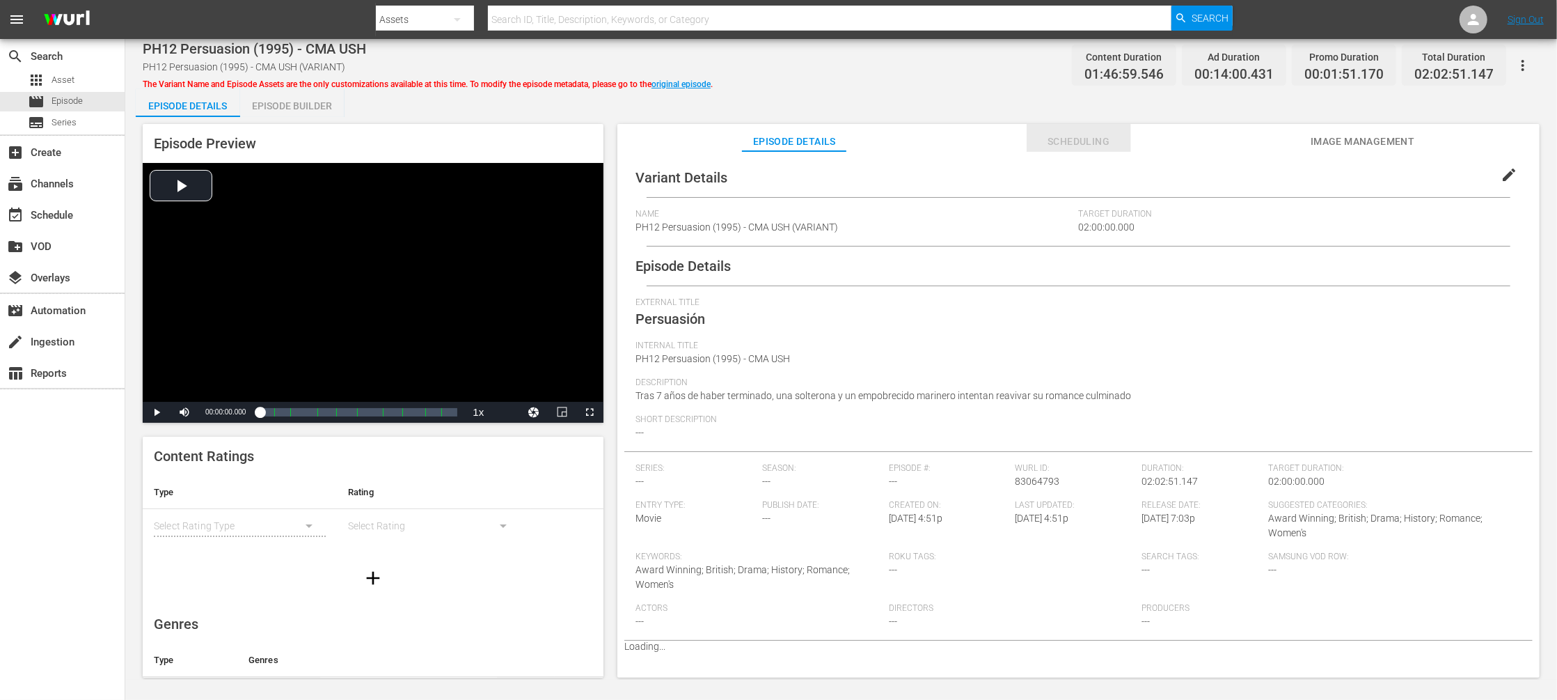
click at [1105, 137] on span "Scheduling" at bounding box center [1079, 141] width 104 height 17
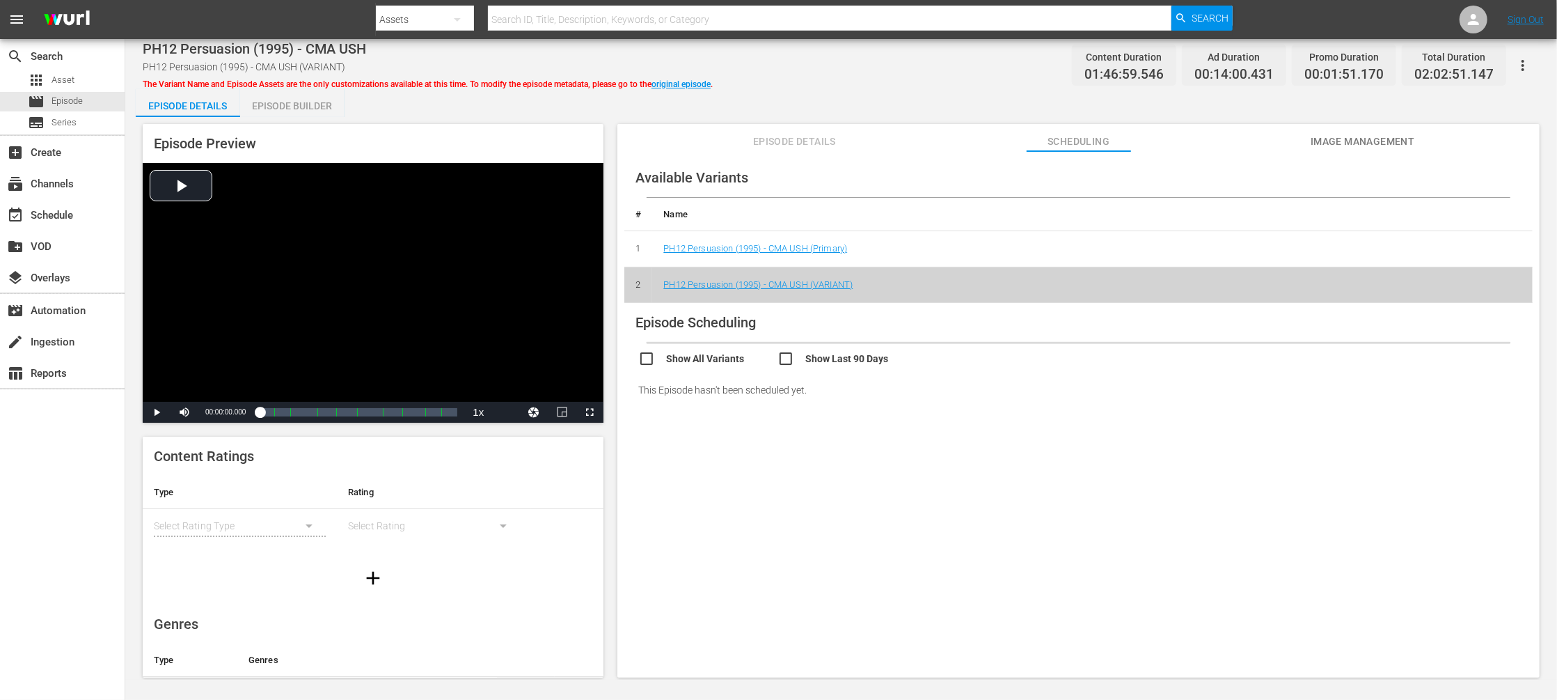
click at [524, 19] on input "text" at bounding box center [830, 19] width 684 height 33
paste input "Los Miserables De Victor Hugo"
type input "Los Miserables De Victor Hugo"
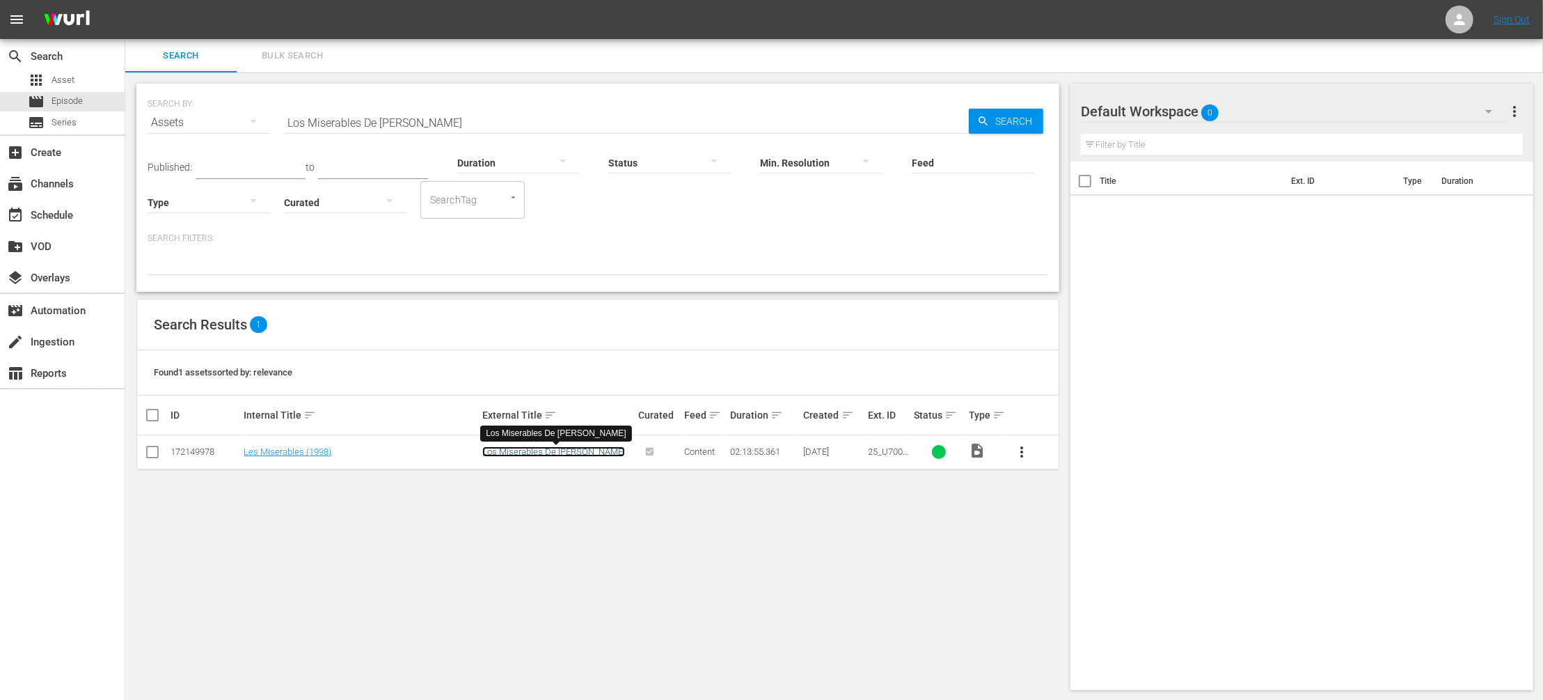
click at [533, 455] on link "Los Miserables De [PERSON_NAME]" at bounding box center [553, 451] width 143 height 10
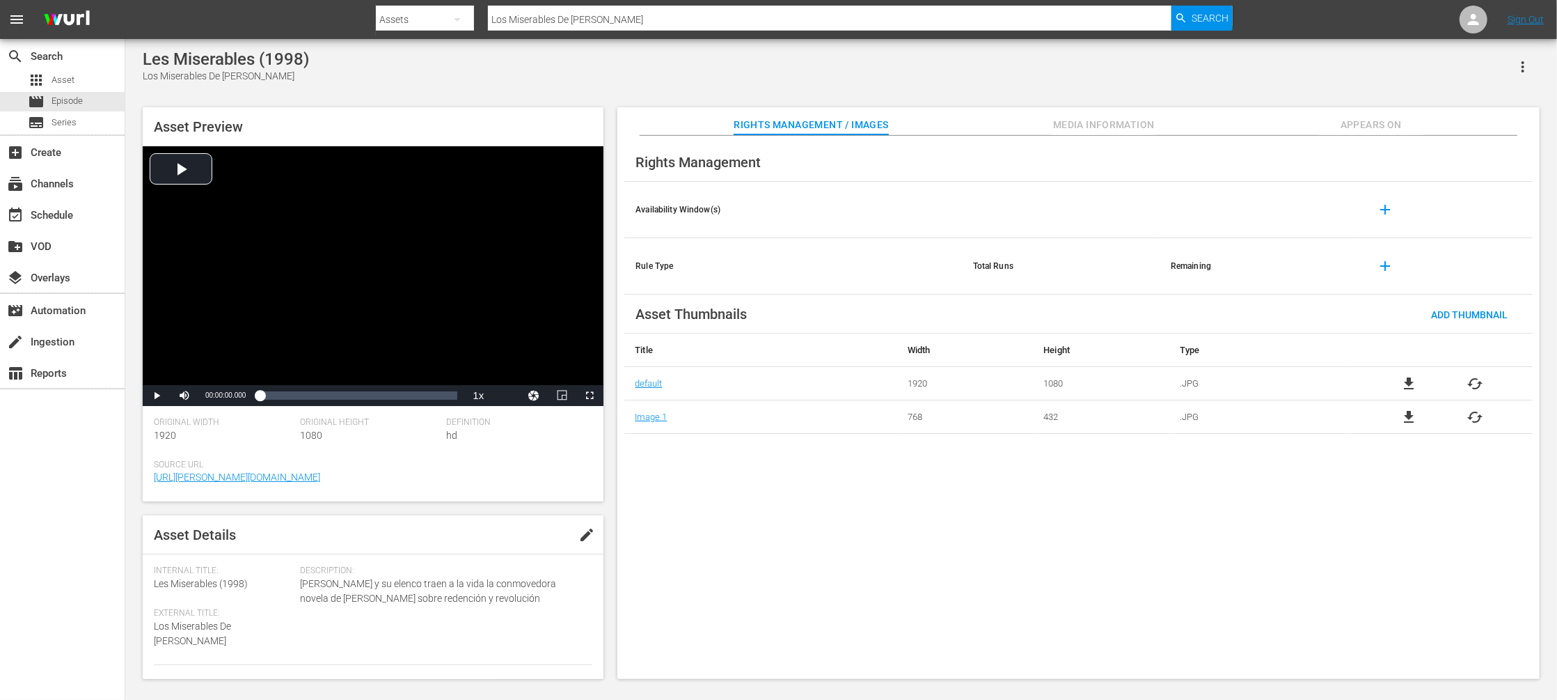
click at [1355, 124] on span "Appears On" at bounding box center [1371, 124] width 104 height 17
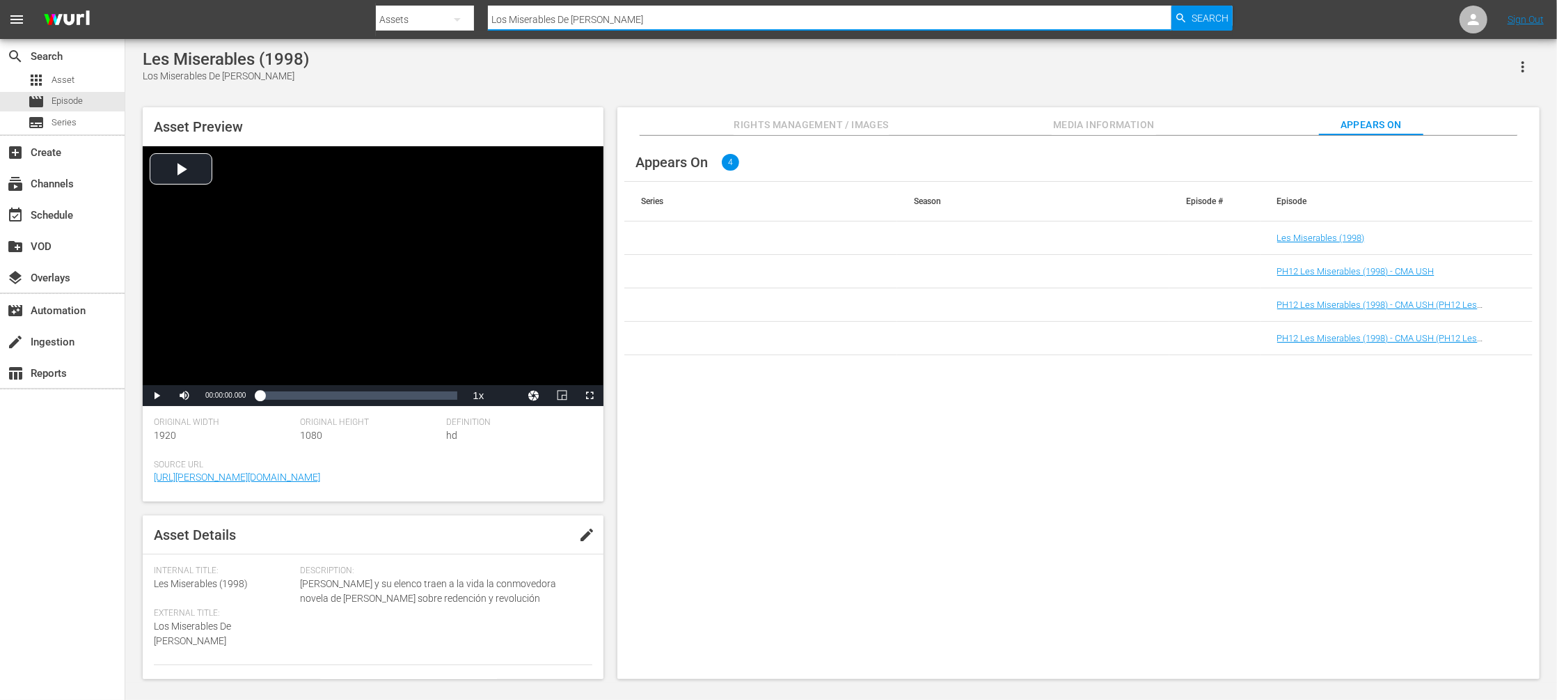
click at [533, 17] on input "Los Miserables De Victor Hugo" at bounding box center [830, 19] width 684 height 33
paste input "A Escola Fechou"
type input "A Escola Fechou"
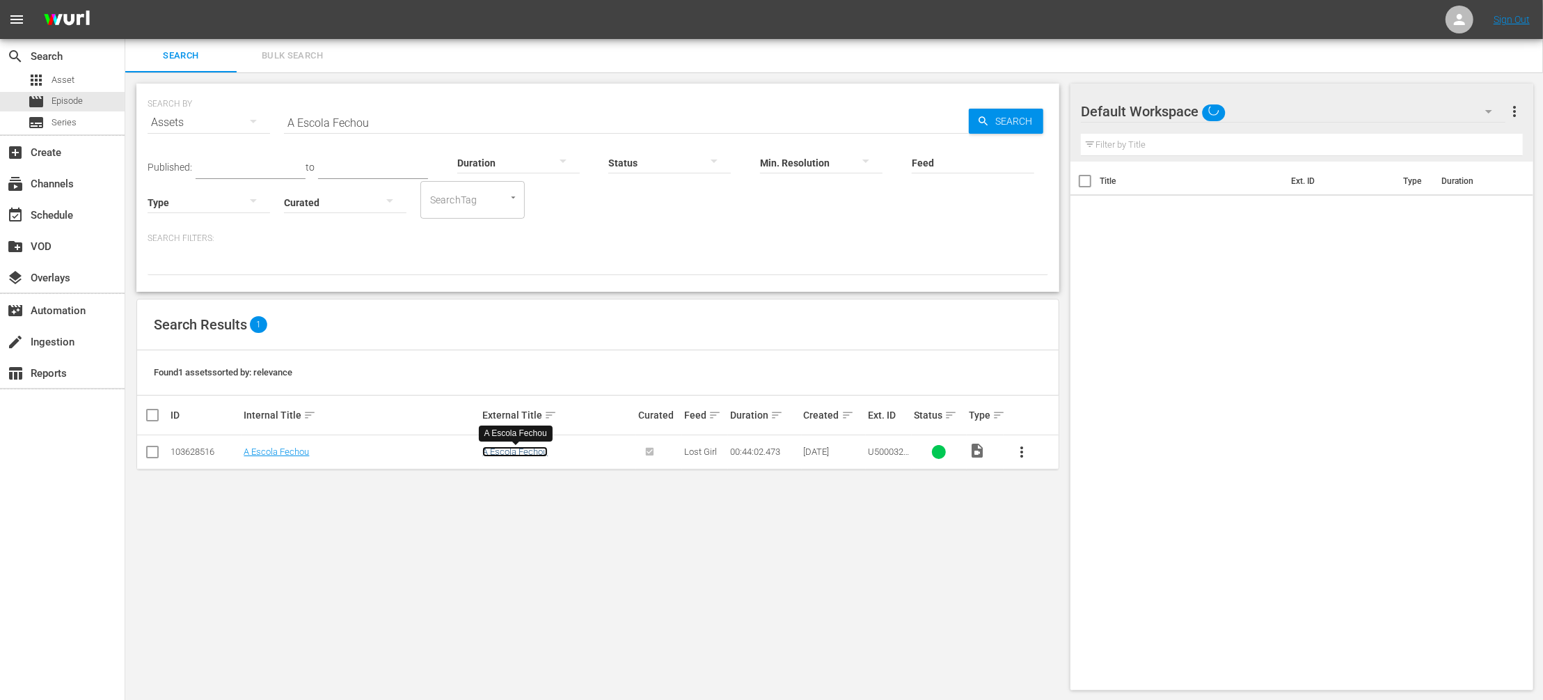
click at [501, 454] on link "A Escola Fechou" at bounding box center [514, 451] width 65 height 10
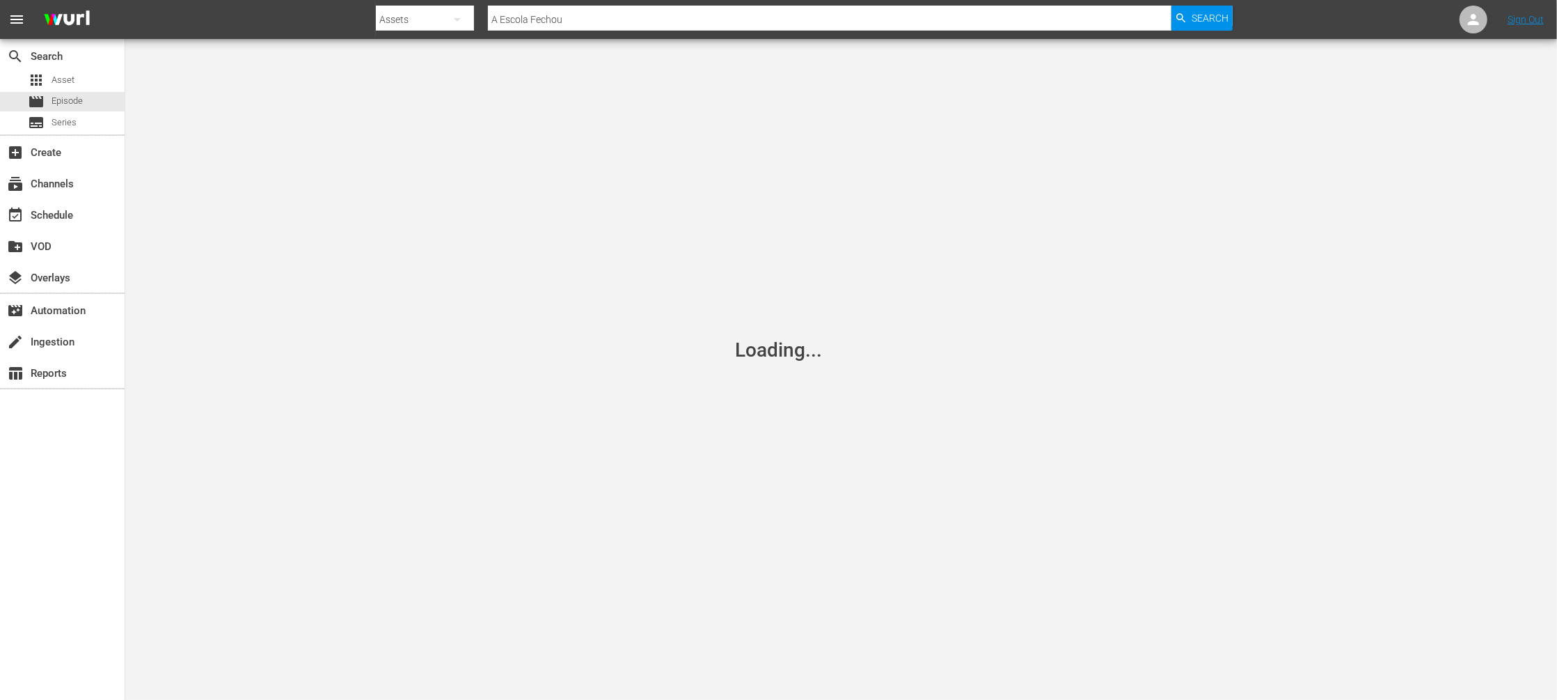
click at [432, 25] on div "Assets" at bounding box center [424, 19] width 97 height 39
click at [421, 87] on div "Series" at bounding box center [421, 81] width 56 height 22
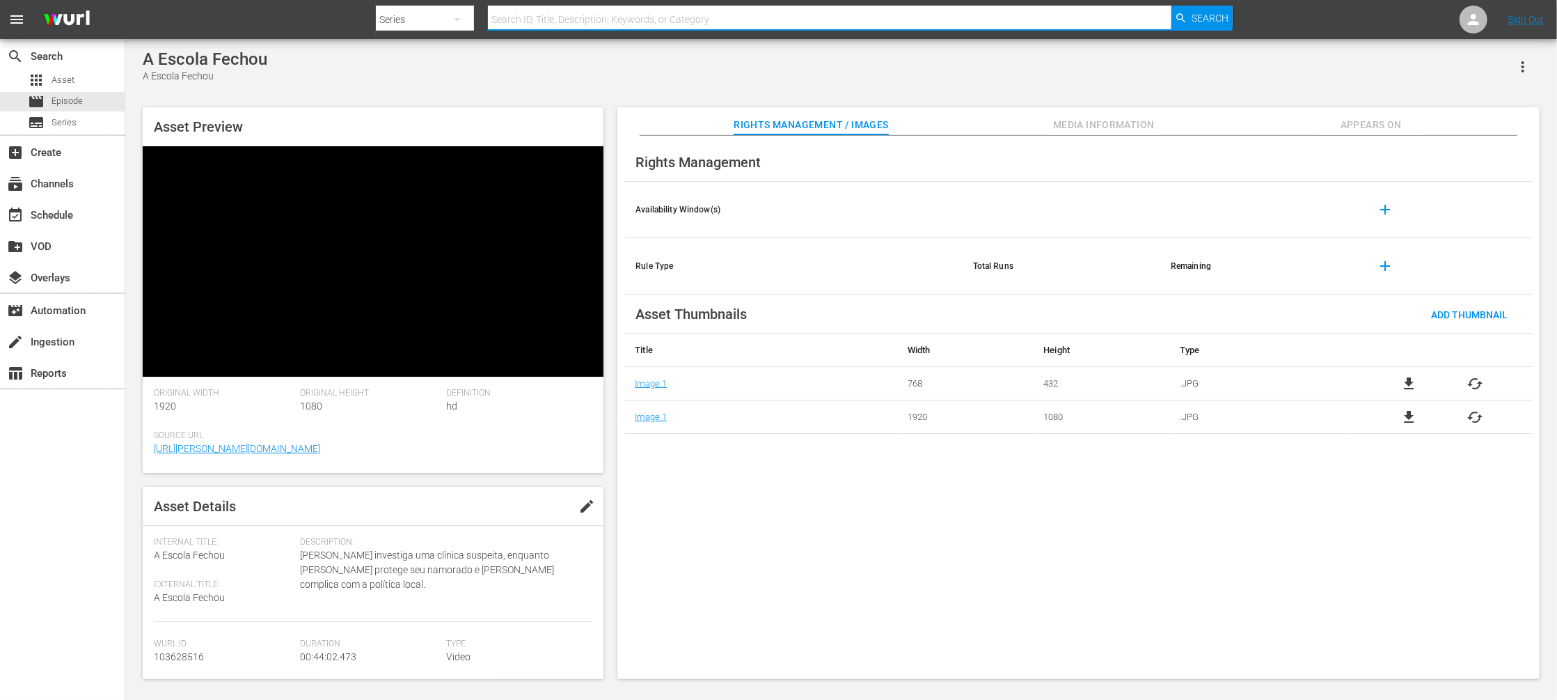
click at [541, 17] on input "text" at bounding box center [830, 19] width 684 height 33
type input "l"
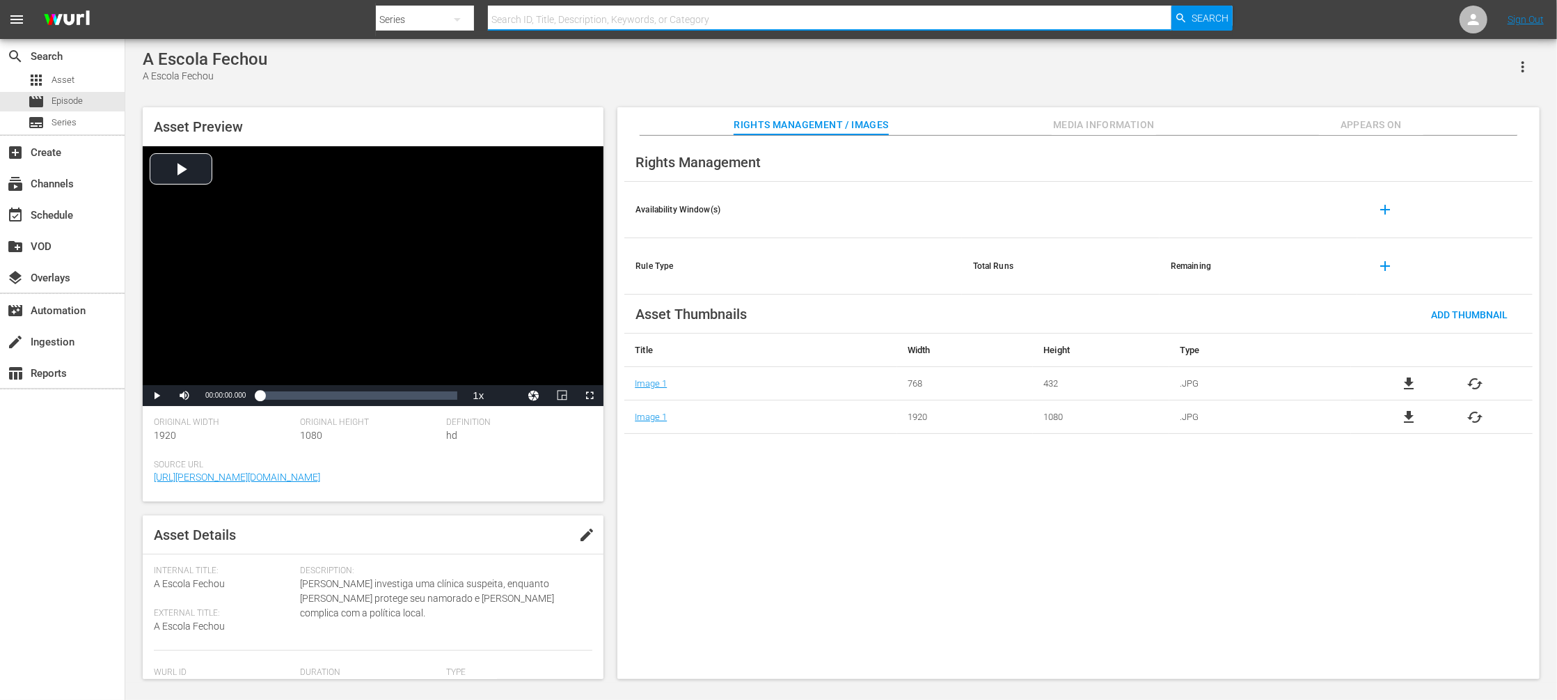
click at [1367, 125] on span "Appears On" at bounding box center [1371, 124] width 104 height 17
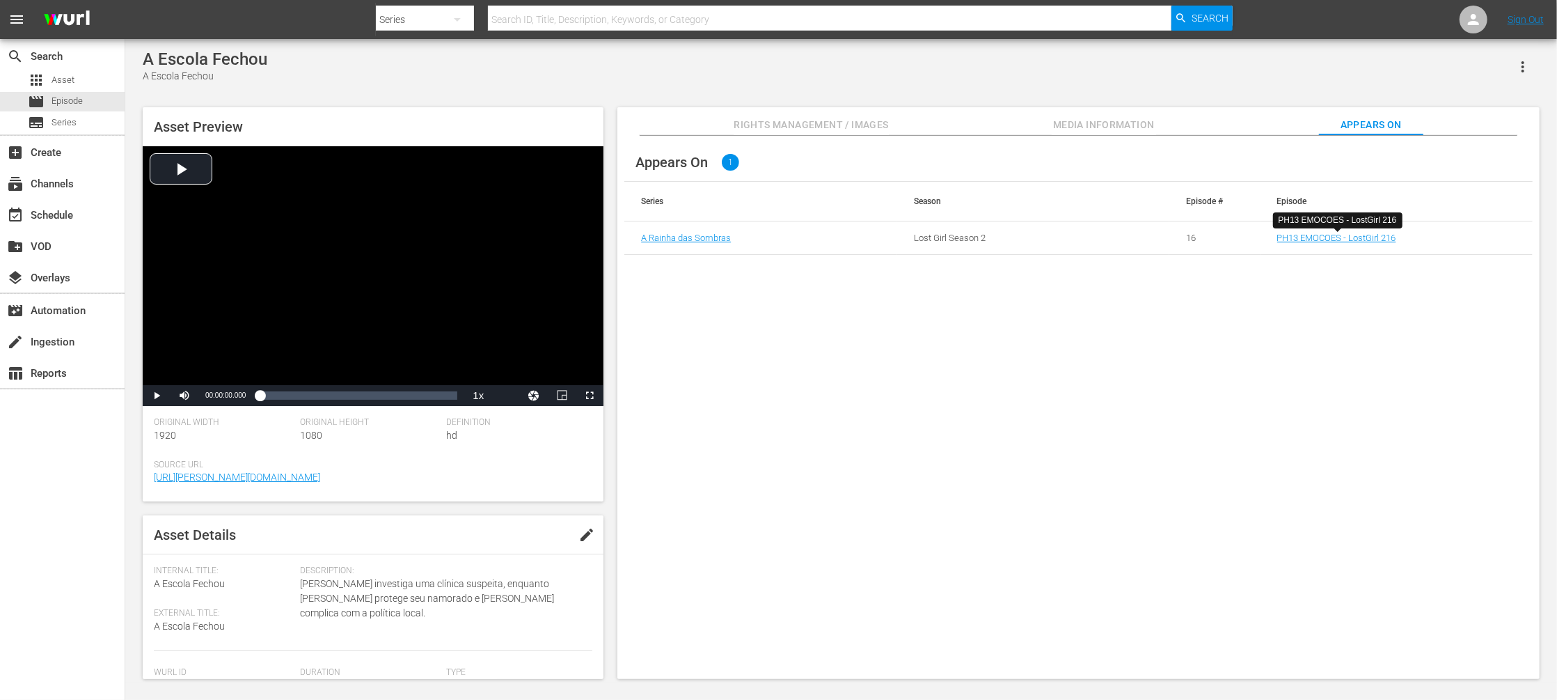
click at [578, 540] on span "edit" at bounding box center [586, 534] width 17 height 17
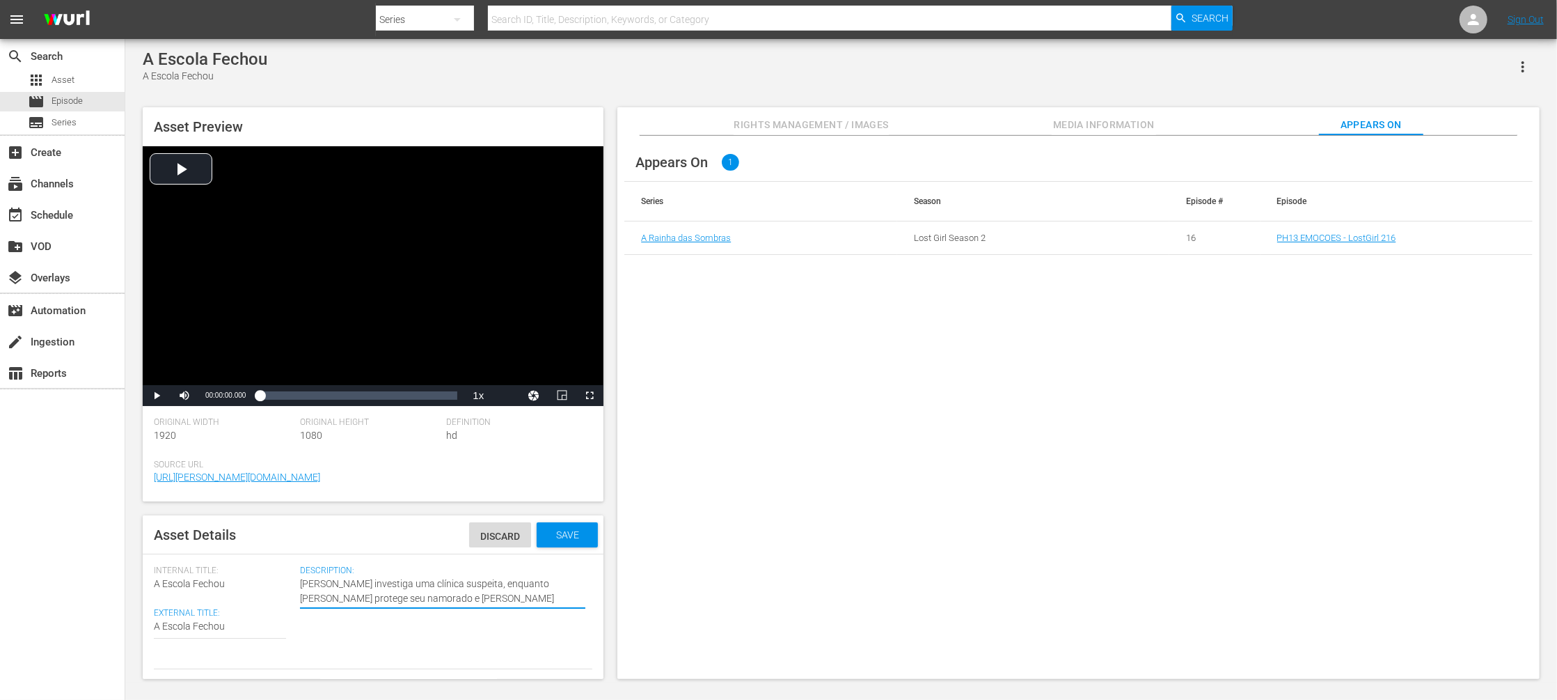
click at [411, 583] on textarea "Bo investiga uma clínica suspeita, enquanto Kenzi protege seu namorado e Dyson …" at bounding box center [442, 590] width 285 height 29
type textarea "Bo investiga uma clínica , enquanto Kenzi protege seu namorado e Dyson se compl…"
type textarea "Bo investiga uma clínica, enquanto Kenzi protege seu namorado e Dyson se compli…"
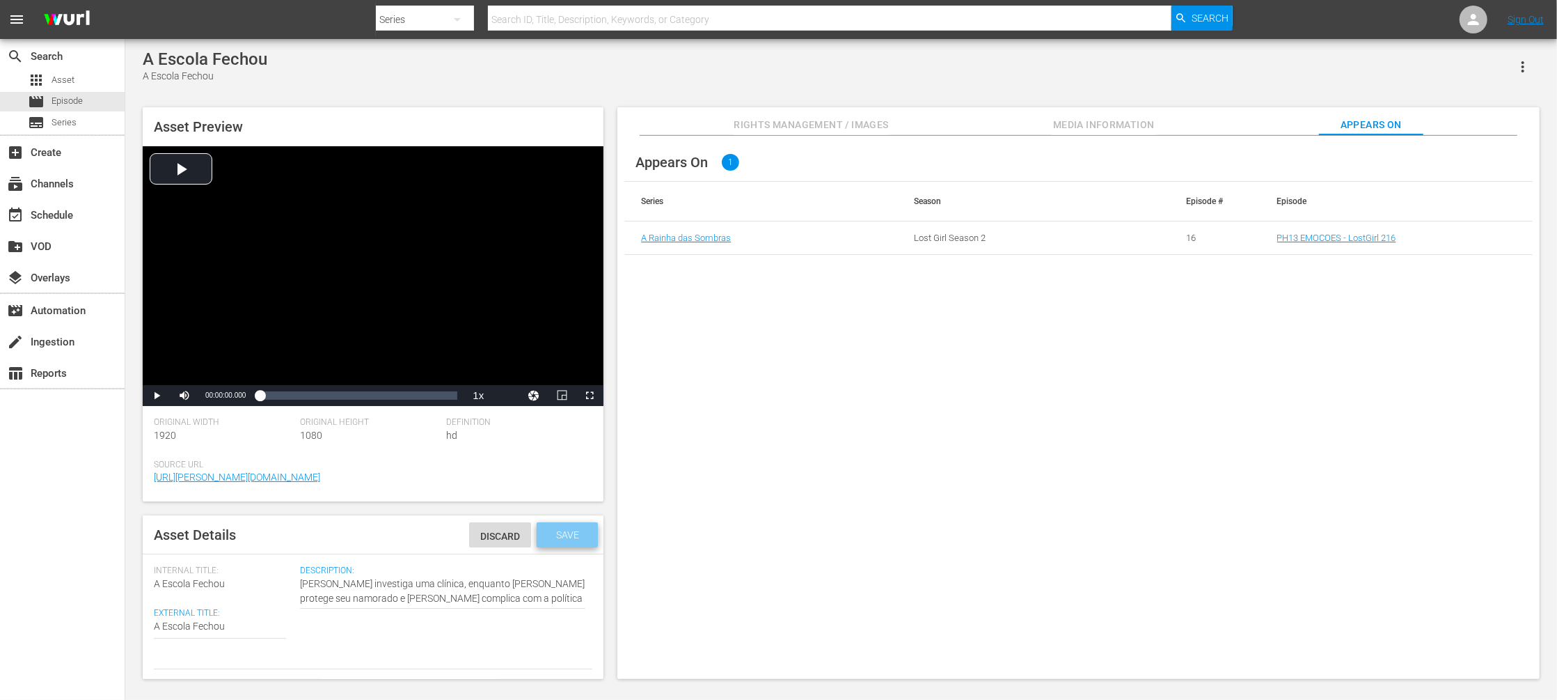
click at [560, 536] on span "Save" at bounding box center [567, 534] width 45 height 11
click at [1324, 239] on link "PH13 EMOCOES - LostGirl 216" at bounding box center [1336, 238] width 119 height 10
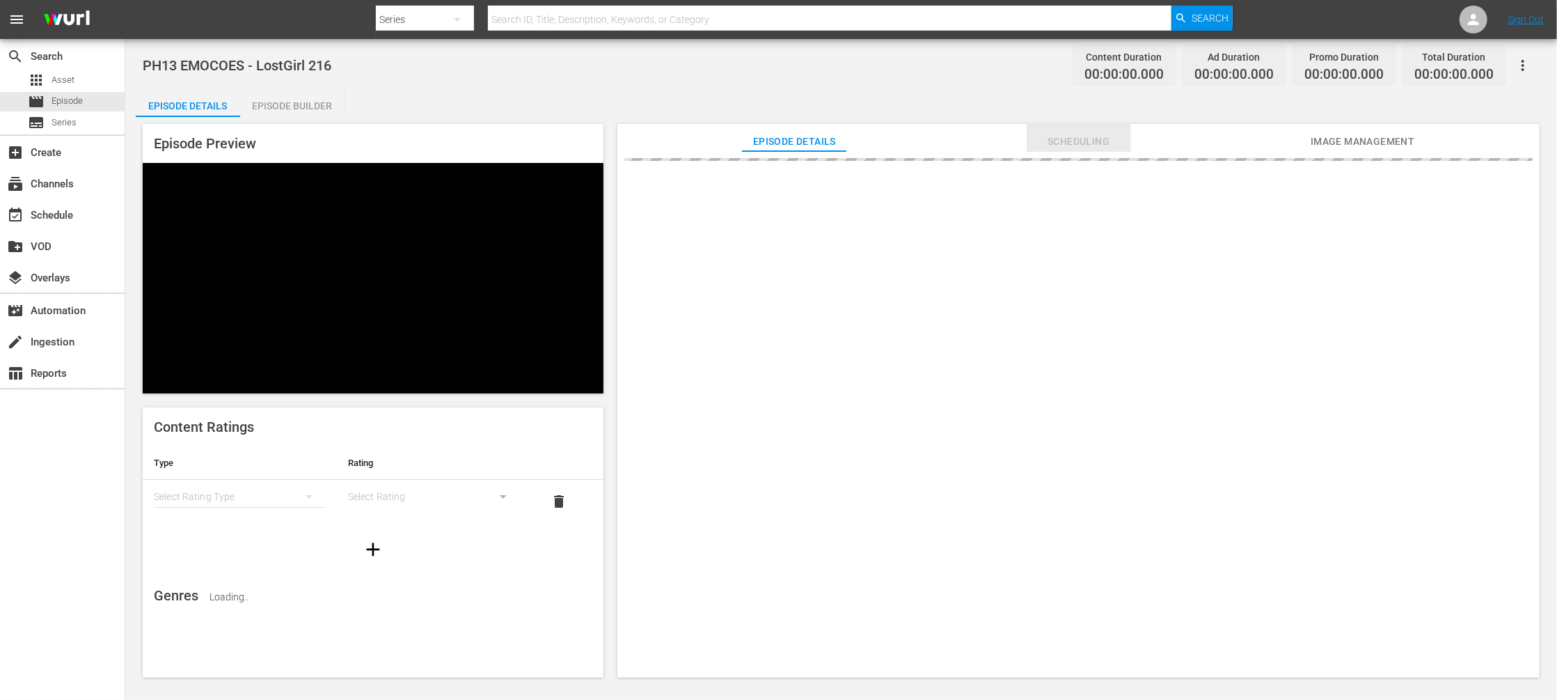
click at [1101, 139] on span "Scheduling" at bounding box center [1079, 141] width 104 height 17
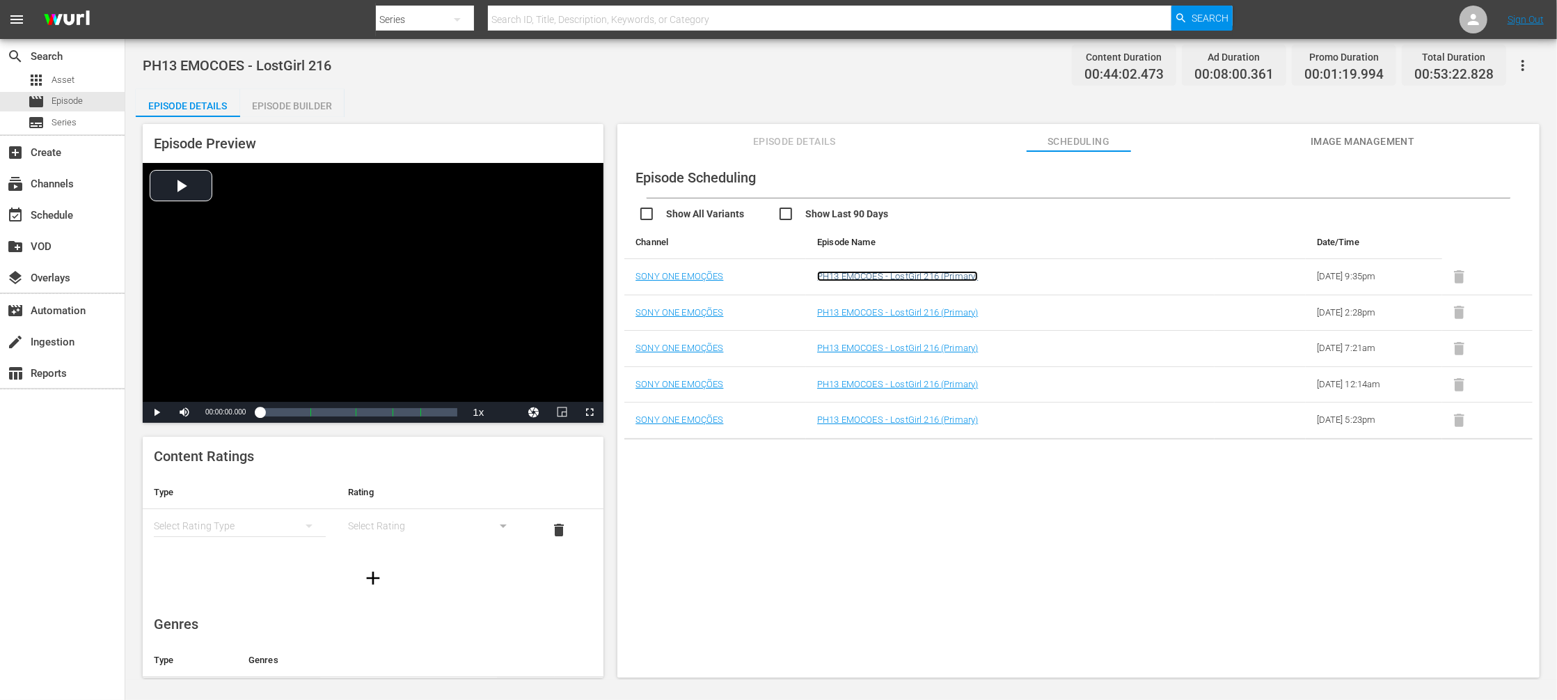
click at [933, 279] on link "PH13 EMOCOES - LostGirl 216 (Primary)" at bounding box center [897, 276] width 161 height 10
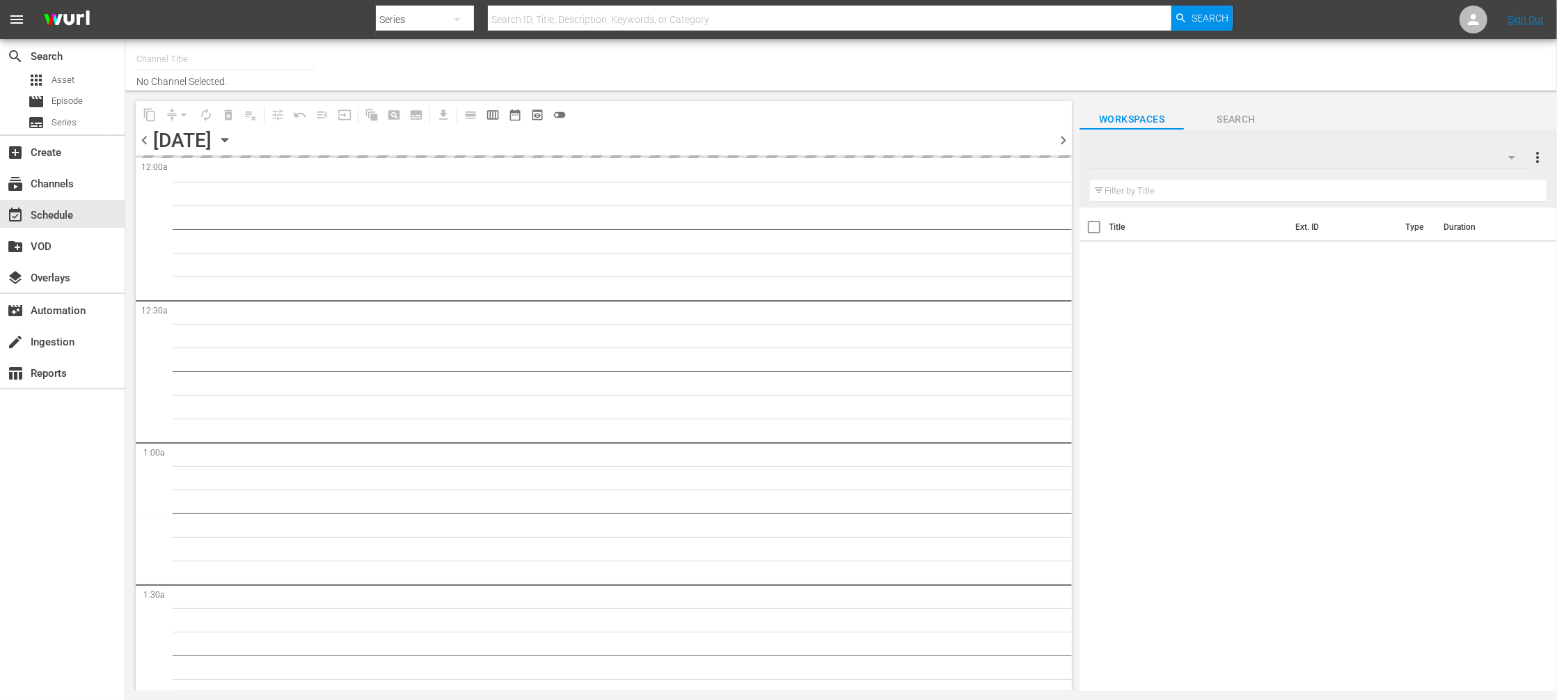
type input "Sony One Emocoes BRA (1422)"
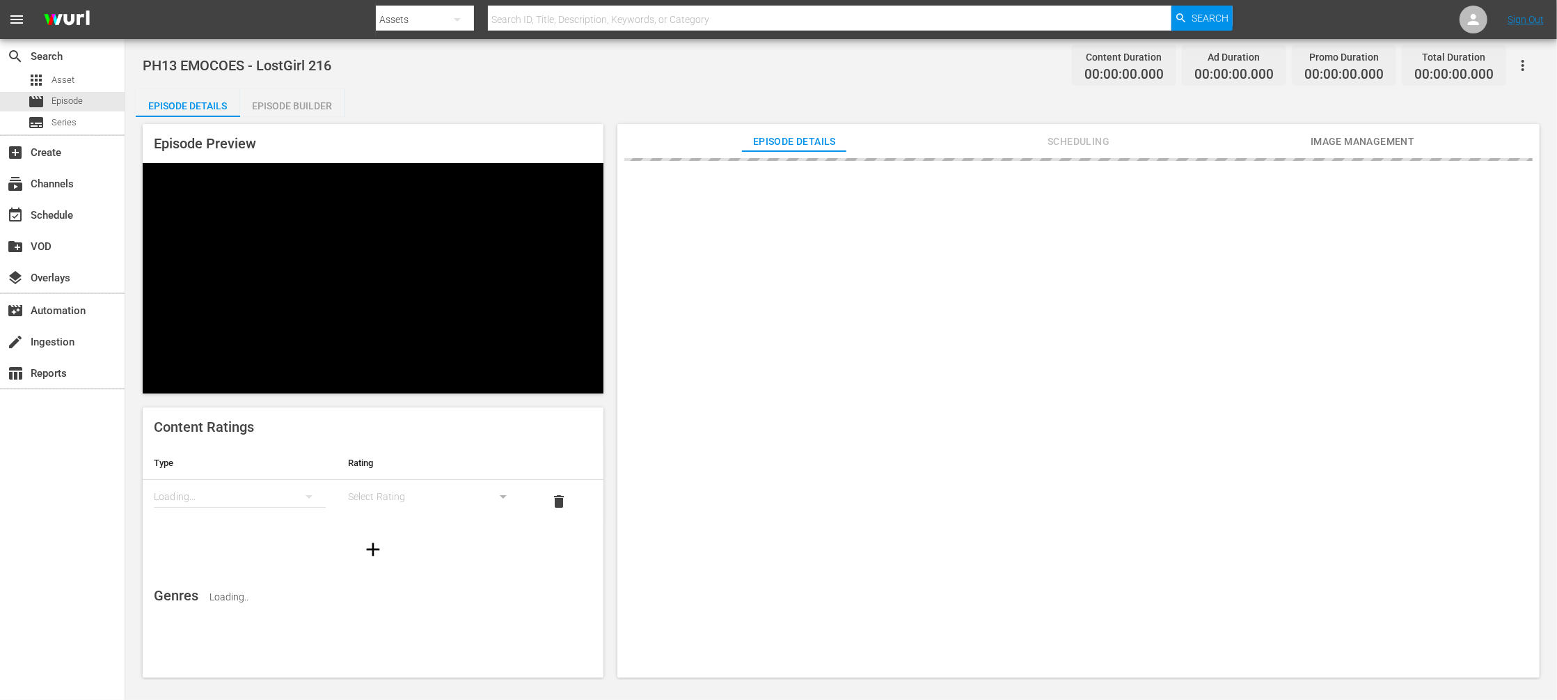
click at [1399, 142] on span "Image Management" at bounding box center [1363, 141] width 104 height 17
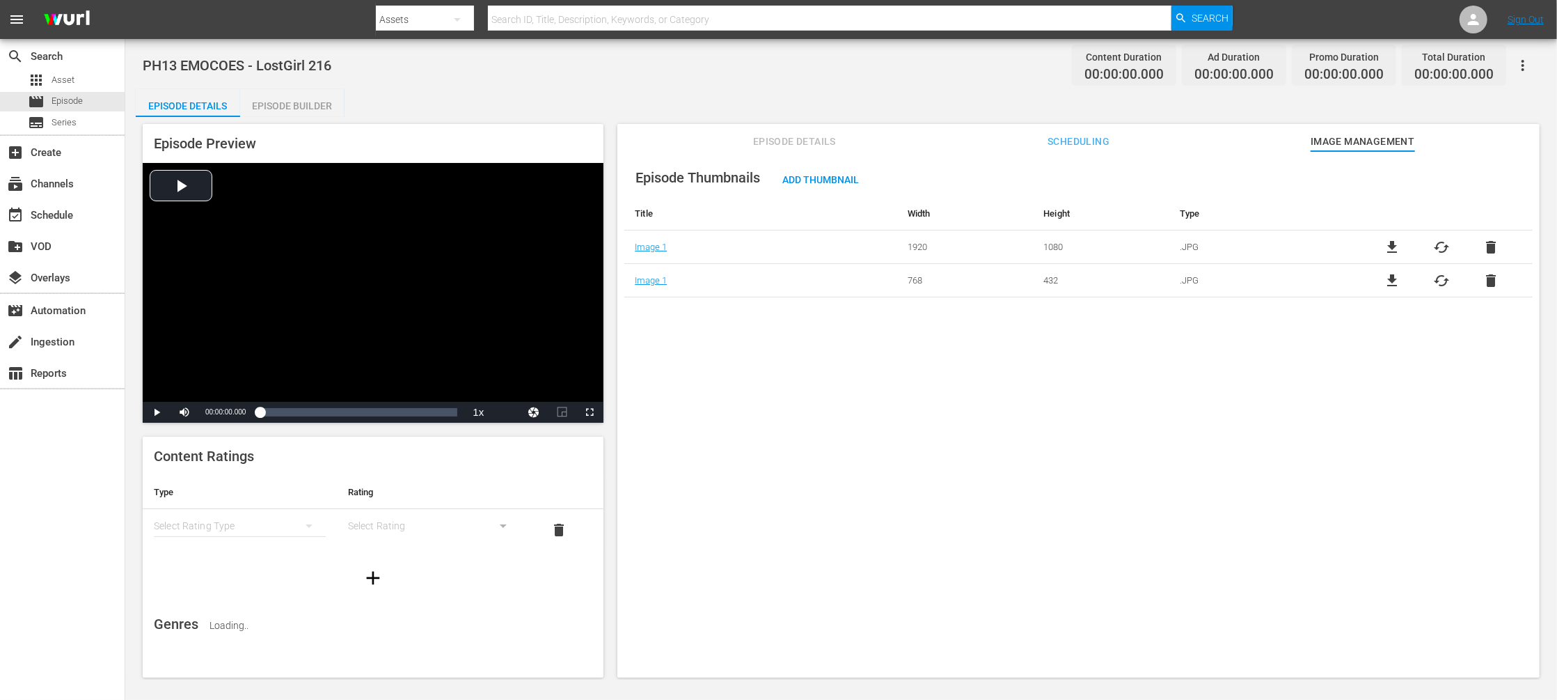
click at [778, 140] on span "Episode Details" at bounding box center [794, 141] width 104 height 17
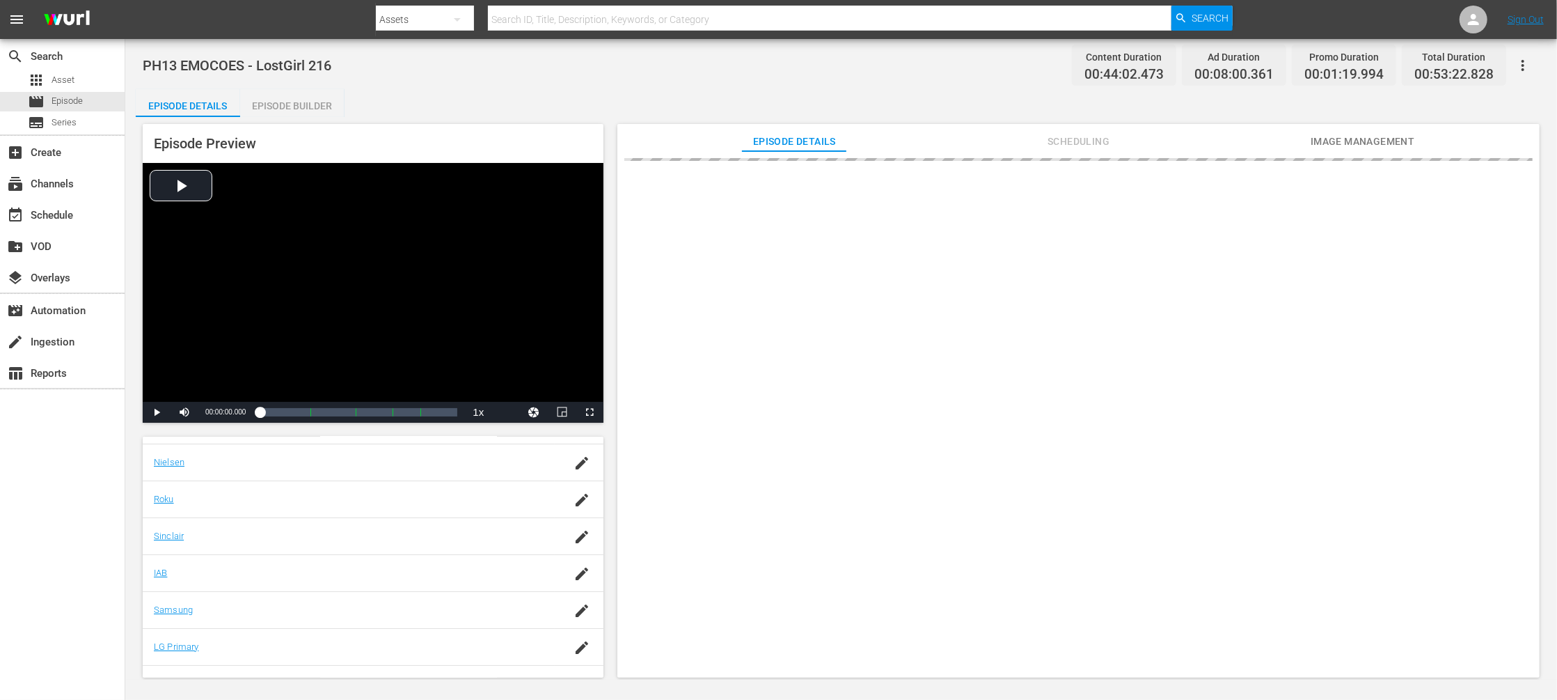
scroll to position [259, 0]
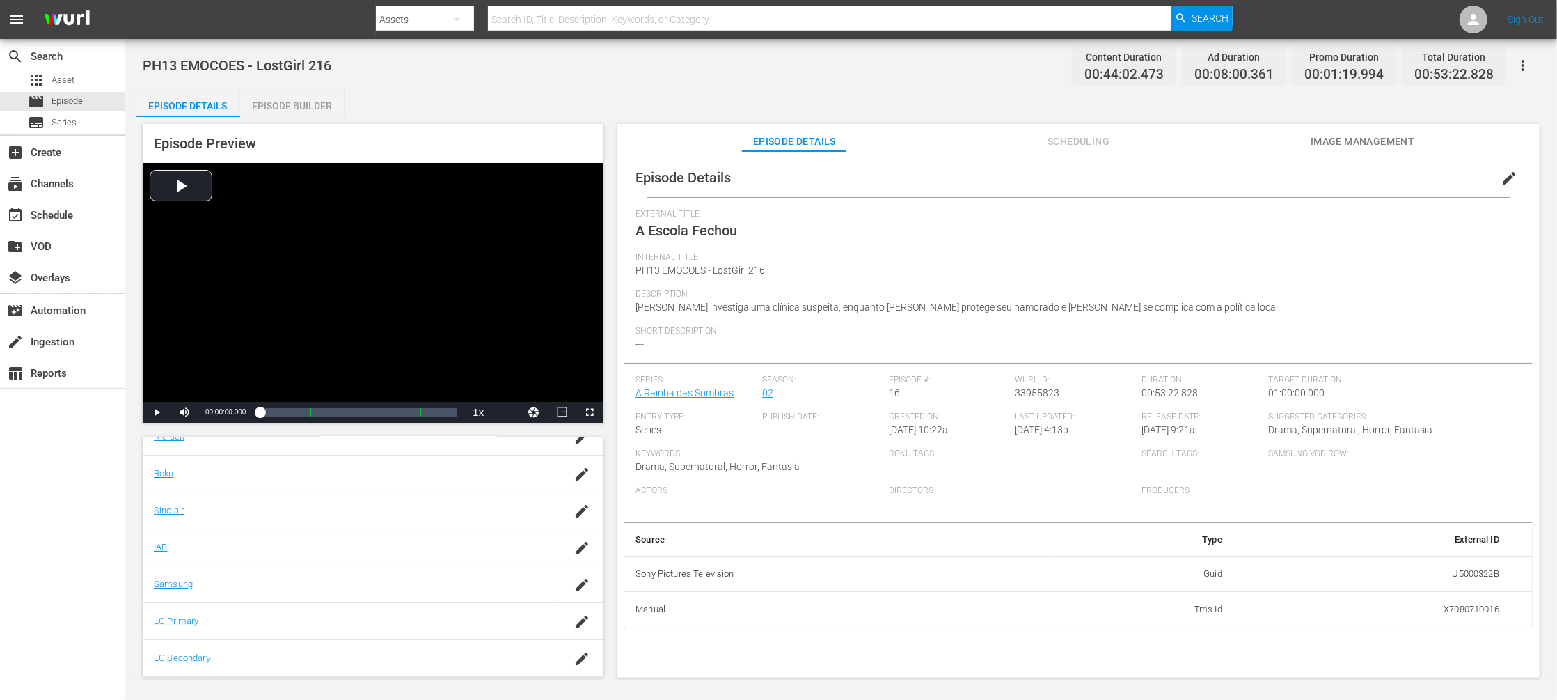
click at [1502, 178] on span "edit" at bounding box center [1509, 178] width 17 height 17
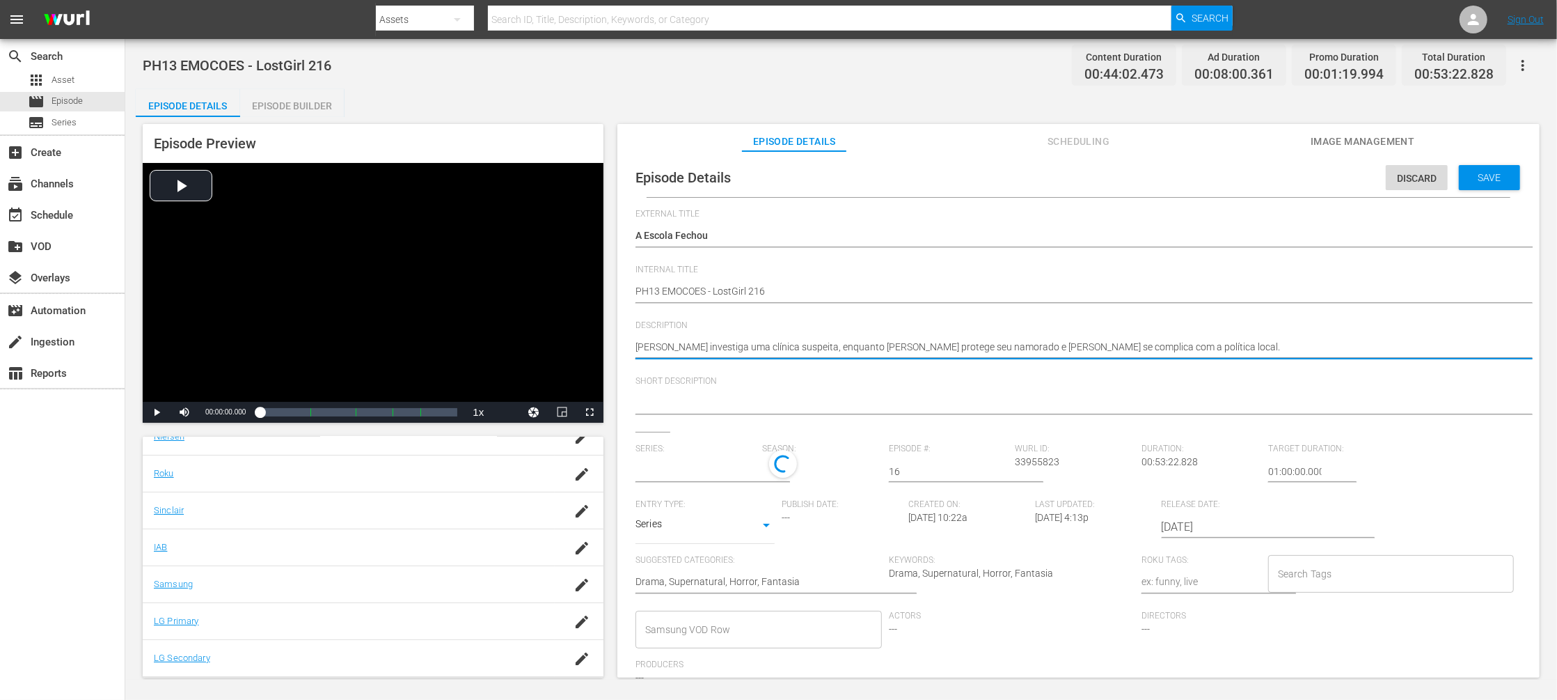
click at [752, 346] on textarea "Bo investiga uma clínica suspeita, enquanto Kenzi protege seu namorado e Dyson …" at bounding box center [1075, 348] width 879 height 17
type textarea "Bo investiga uma clínica , enquanto Kenzi protege seu namorado e Dyson se compl…"
type textarea "Bo investiga uma clínica, enquanto Kenzi protege seu namorado e Dyson se compli…"
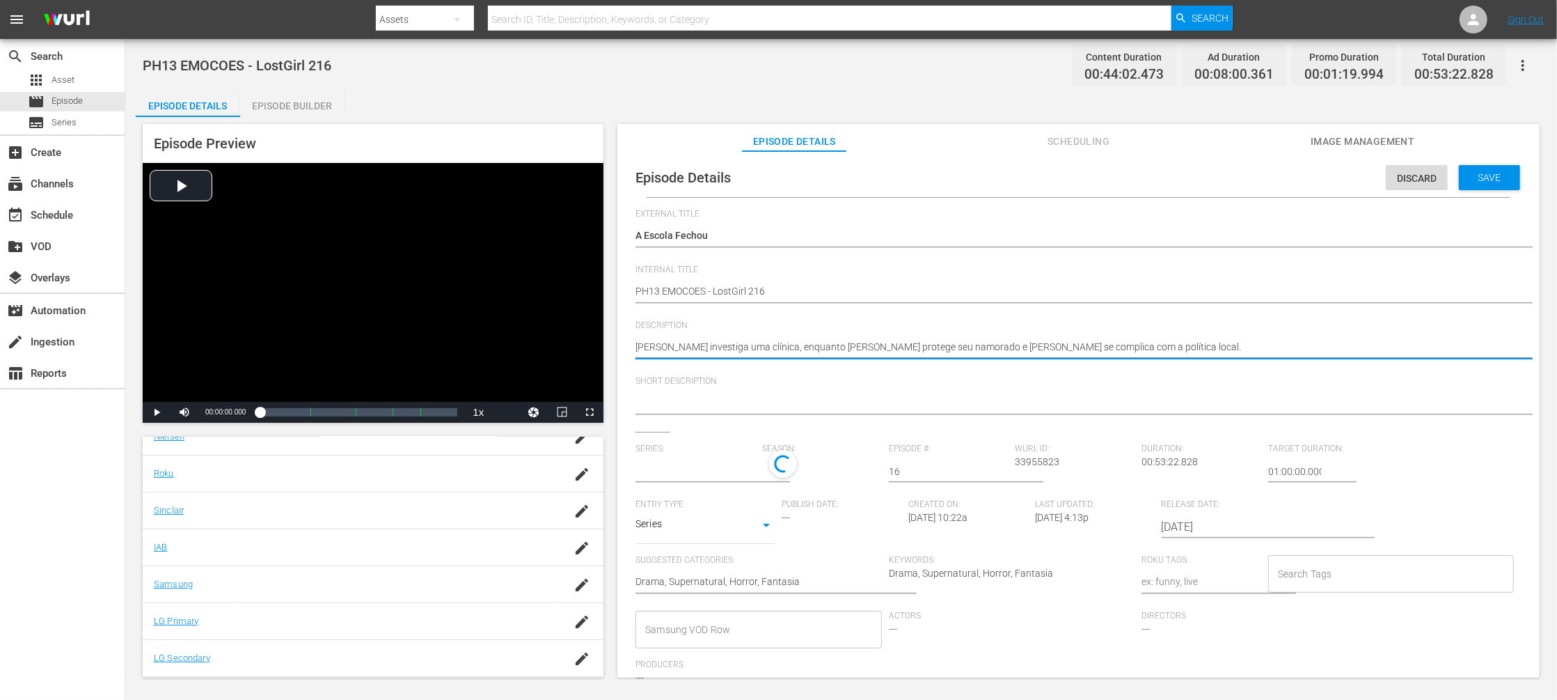
type input "A Rainha das Sombras"
type textarea "Bo investiga uma clínica, enquanto Kenzi protege seu namorado e Dyson se compli…"
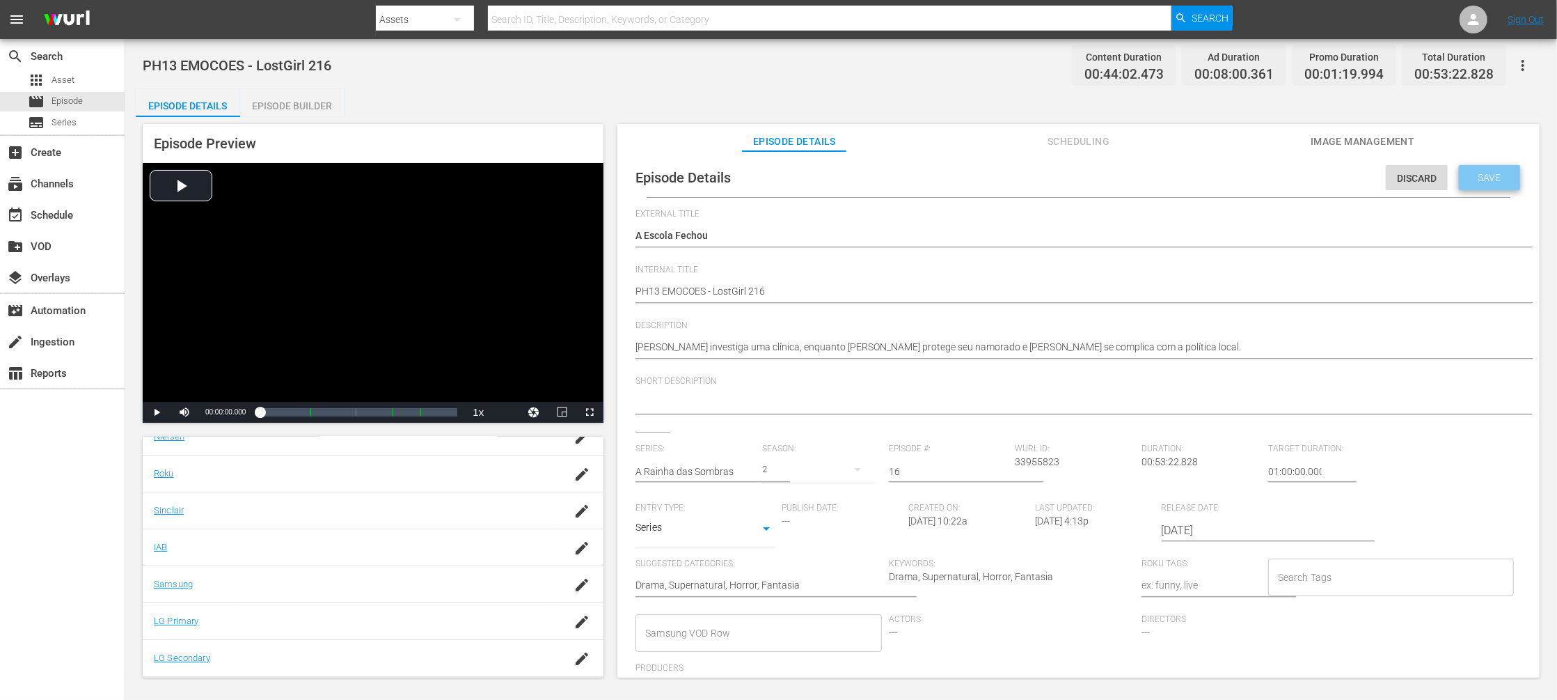
click at [1499, 181] on span "Save" at bounding box center [1489, 177] width 45 height 11
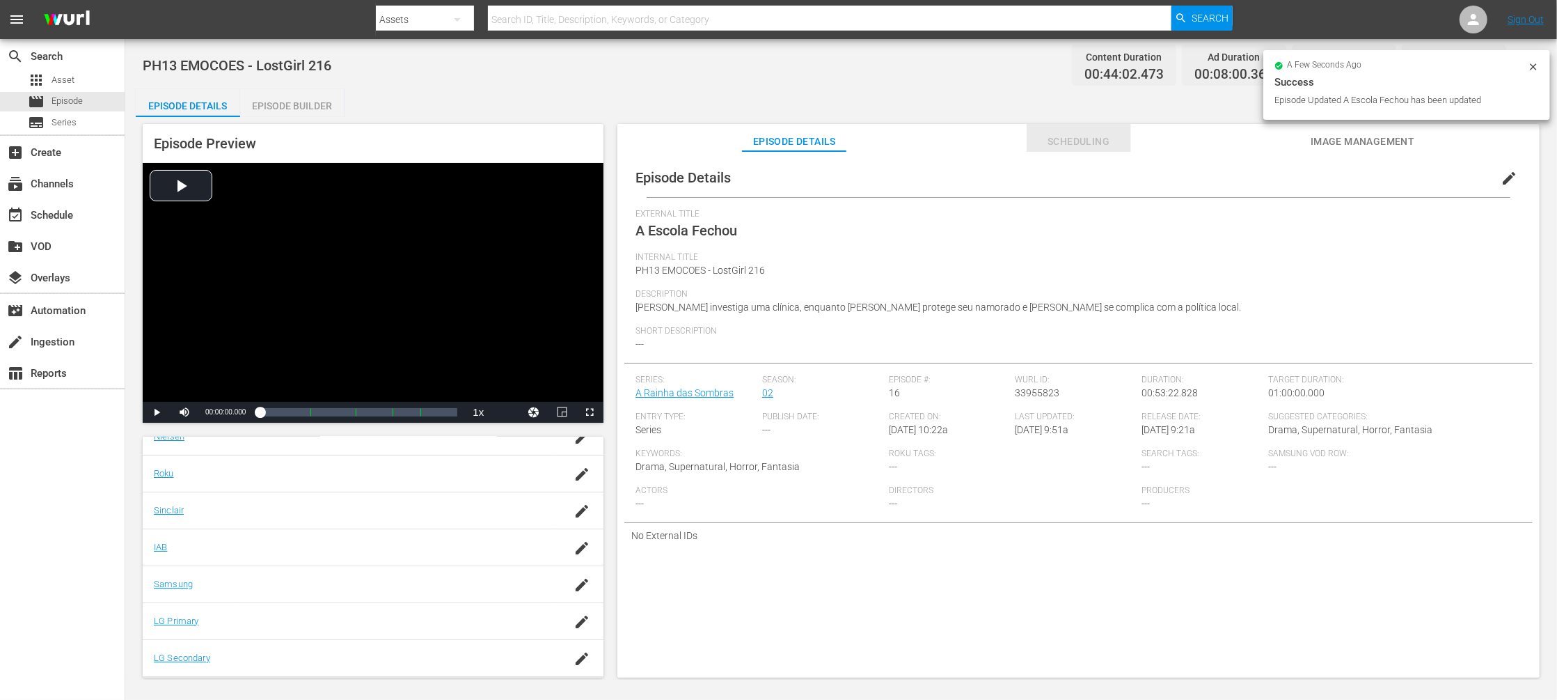
click at [1095, 145] on span "Scheduling" at bounding box center [1079, 141] width 104 height 17
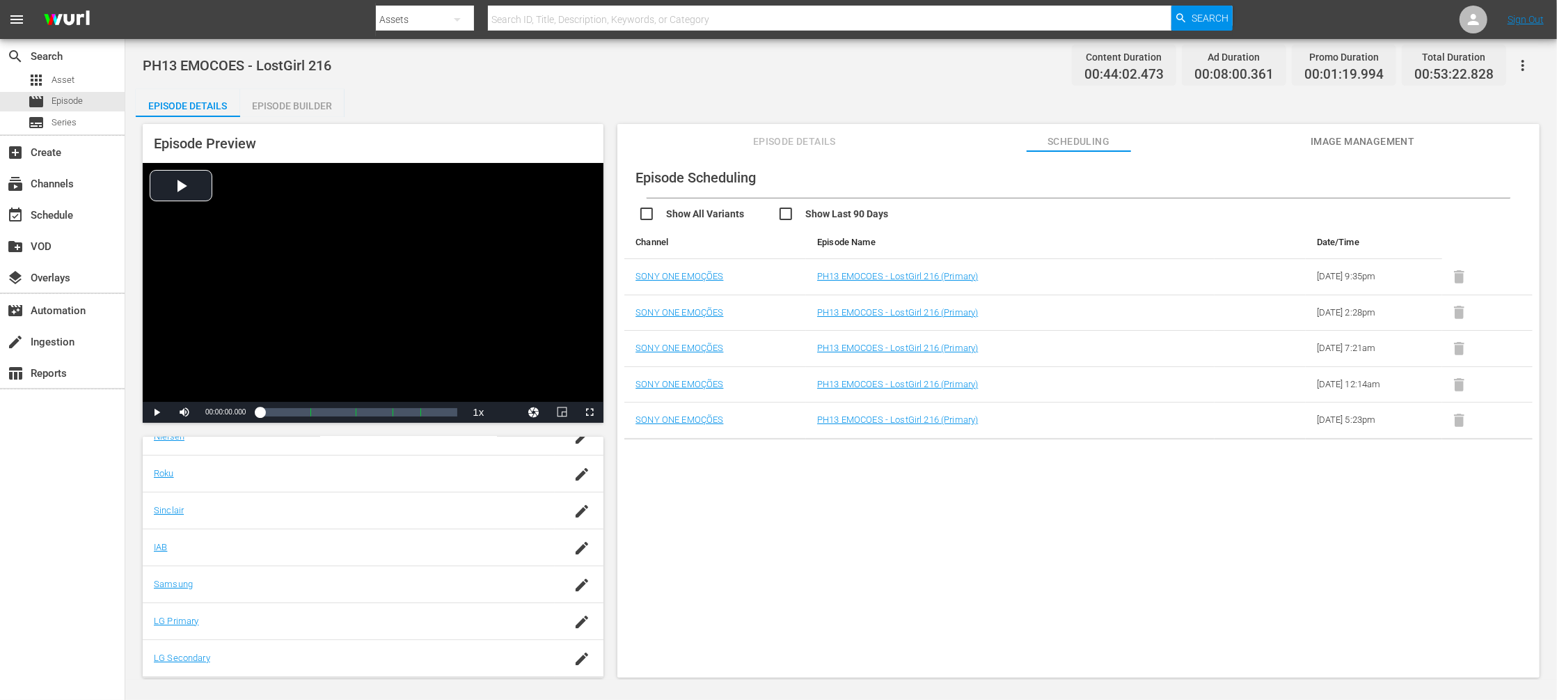
click at [1163, 549] on div "Episode Scheduling Show All Variants Show Last 90 Days Channel Episode Name Dat…" at bounding box center [1078, 421] width 922 height 540
click at [1183, 505] on div "Episode Scheduling Show All Variants Show Last 90 Days Channel Episode Name Dat…" at bounding box center [1078, 421] width 922 height 540
click at [912, 277] on link "PH13 EMOCOES - LostGirl 216 (Primary)" at bounding box center [897, 276] width 161 height 10
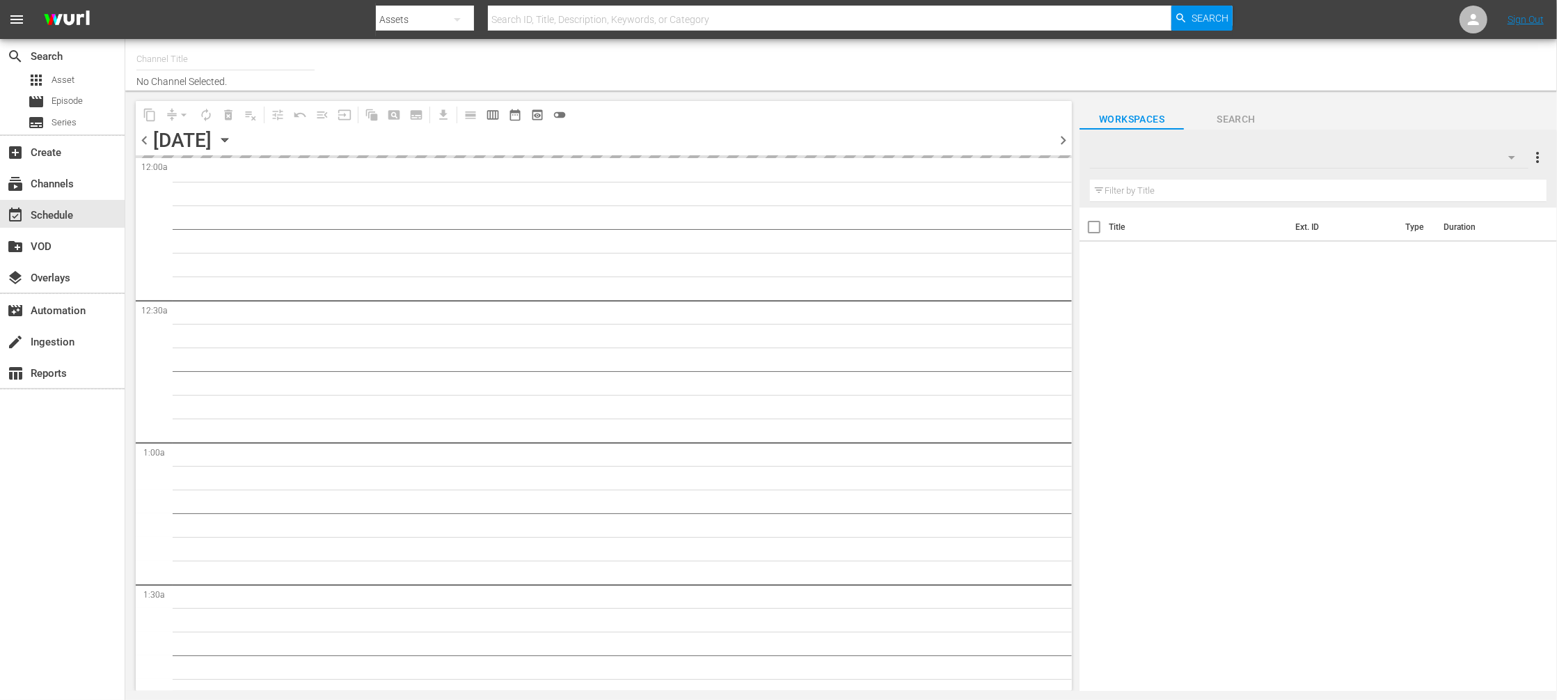
type input "Sony One Emocoes BRA (1422)"
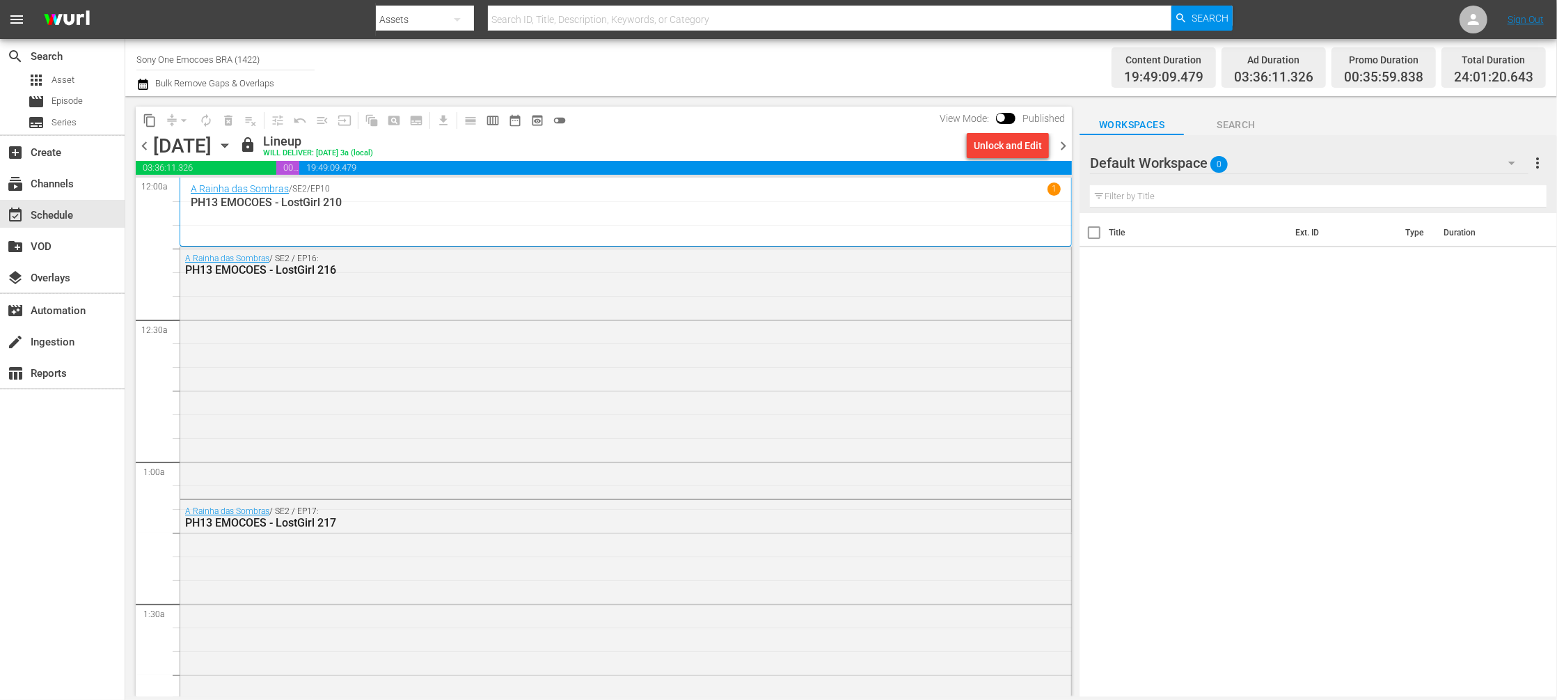
click at [1052, 189] on p "1" at bounding box center [1054, 189] width 5 height 10
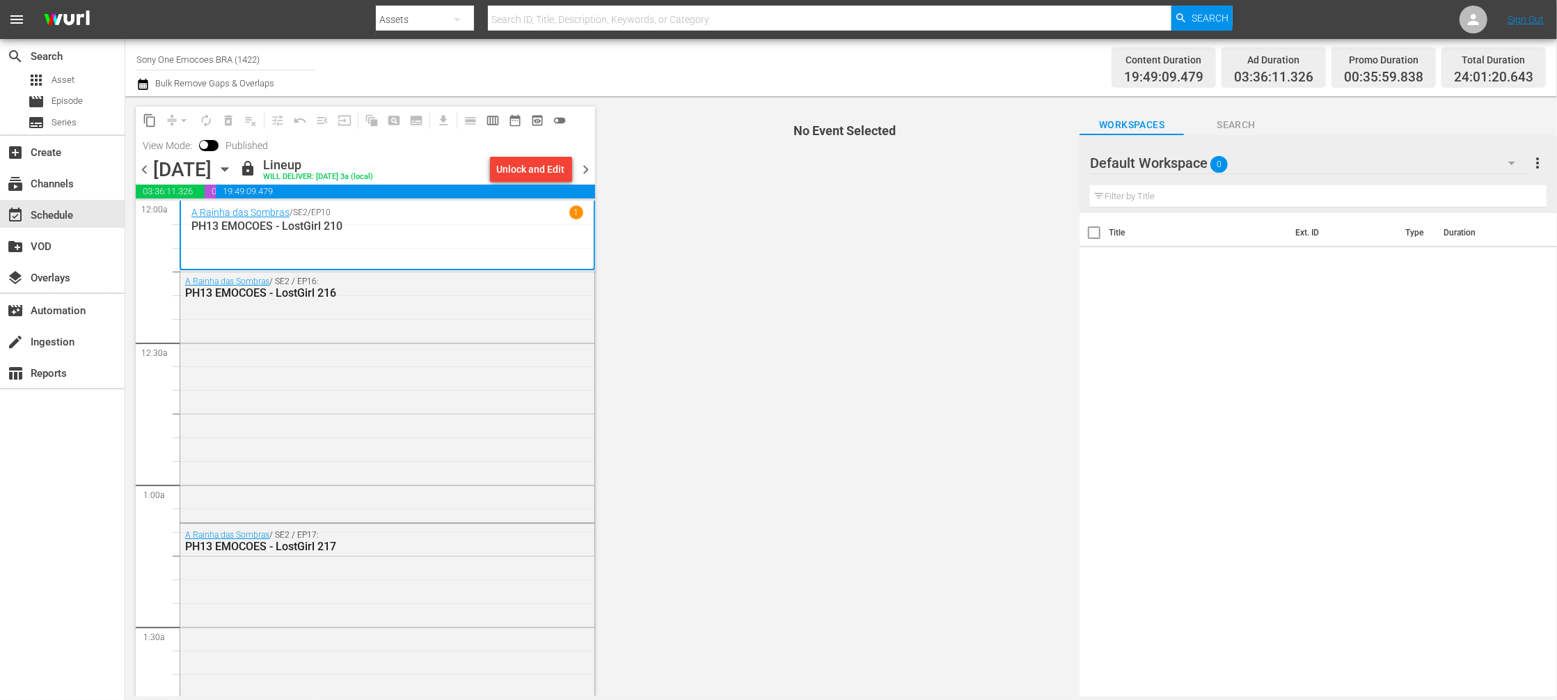
click at [880, 101] on span "No Event Selected" at bounding box center [842, 396] width 478 height 600
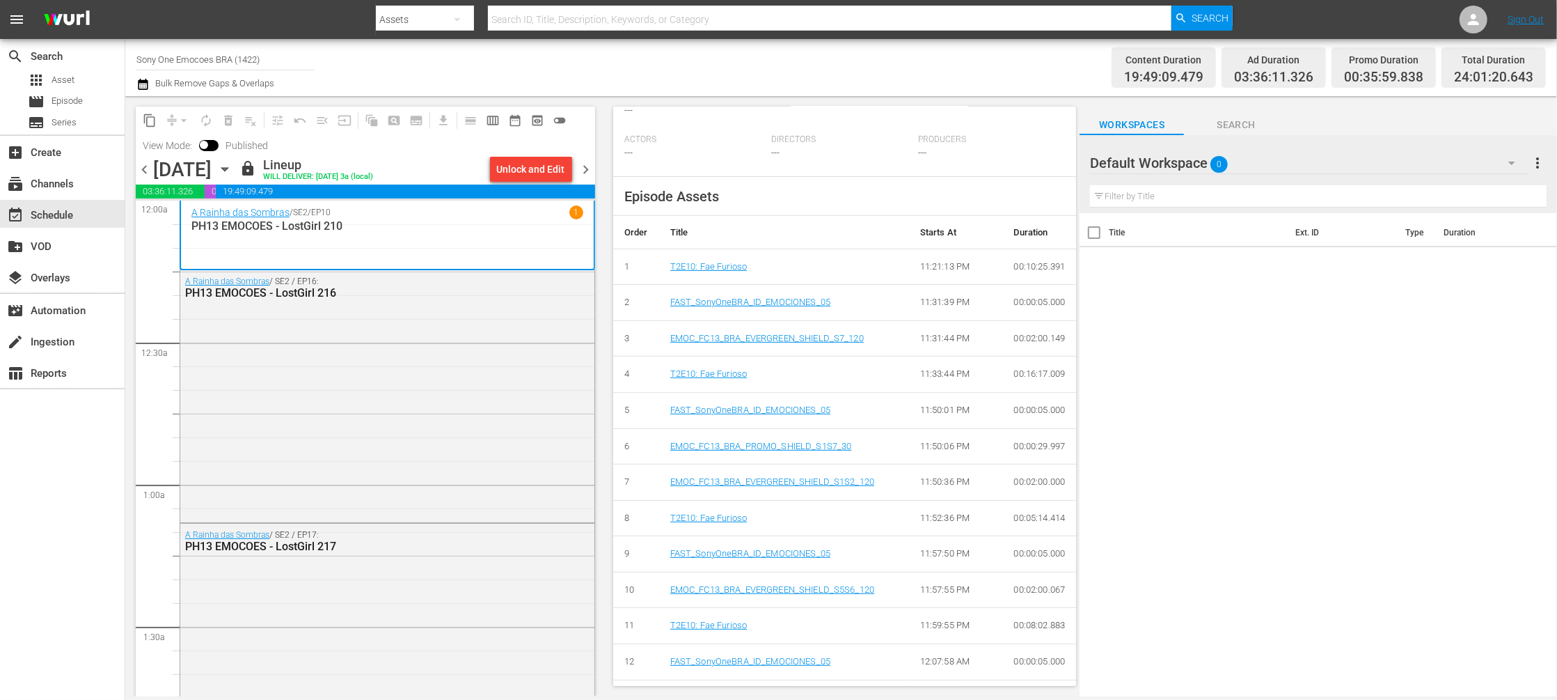
scroll to position [437, 0]
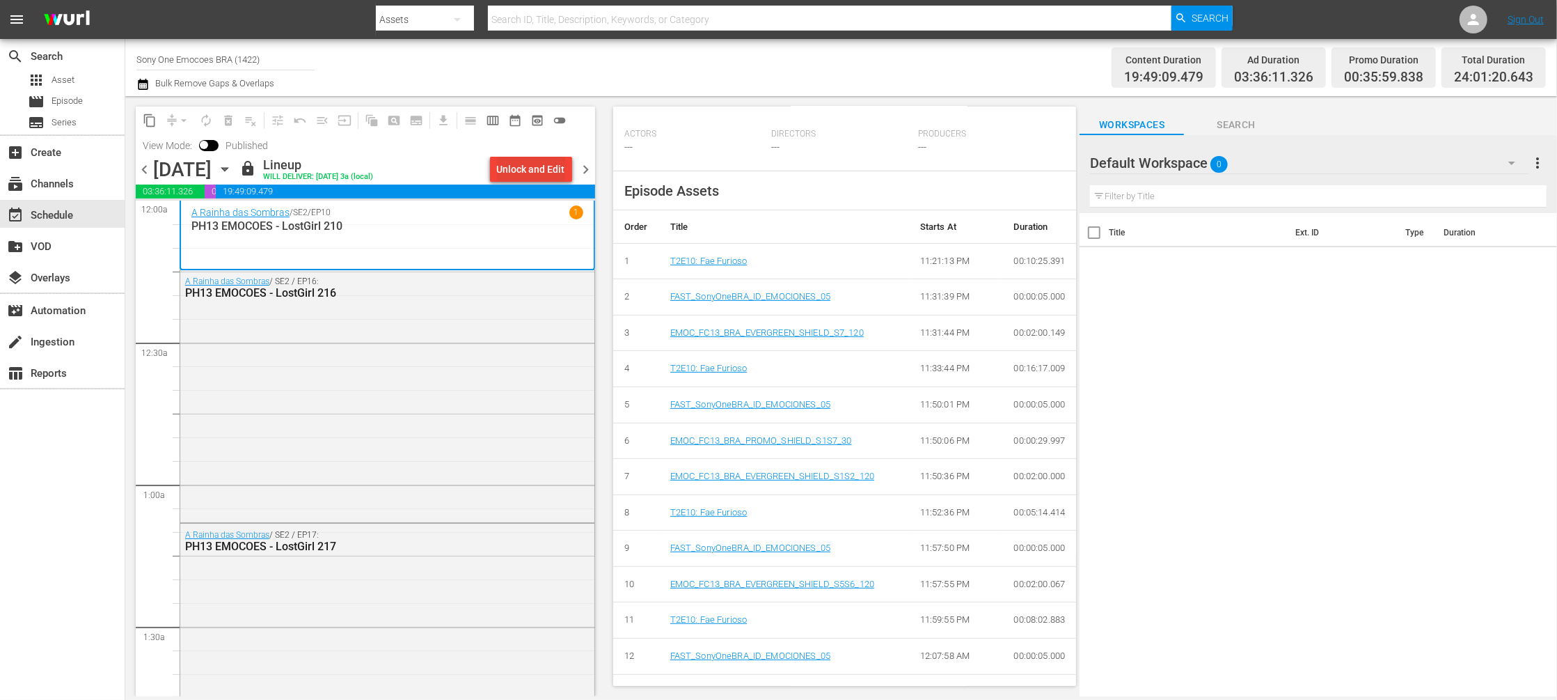
click at [521, 166] on div "Unlock and Edit" at bounding box center [531, 169] width 68 height 25
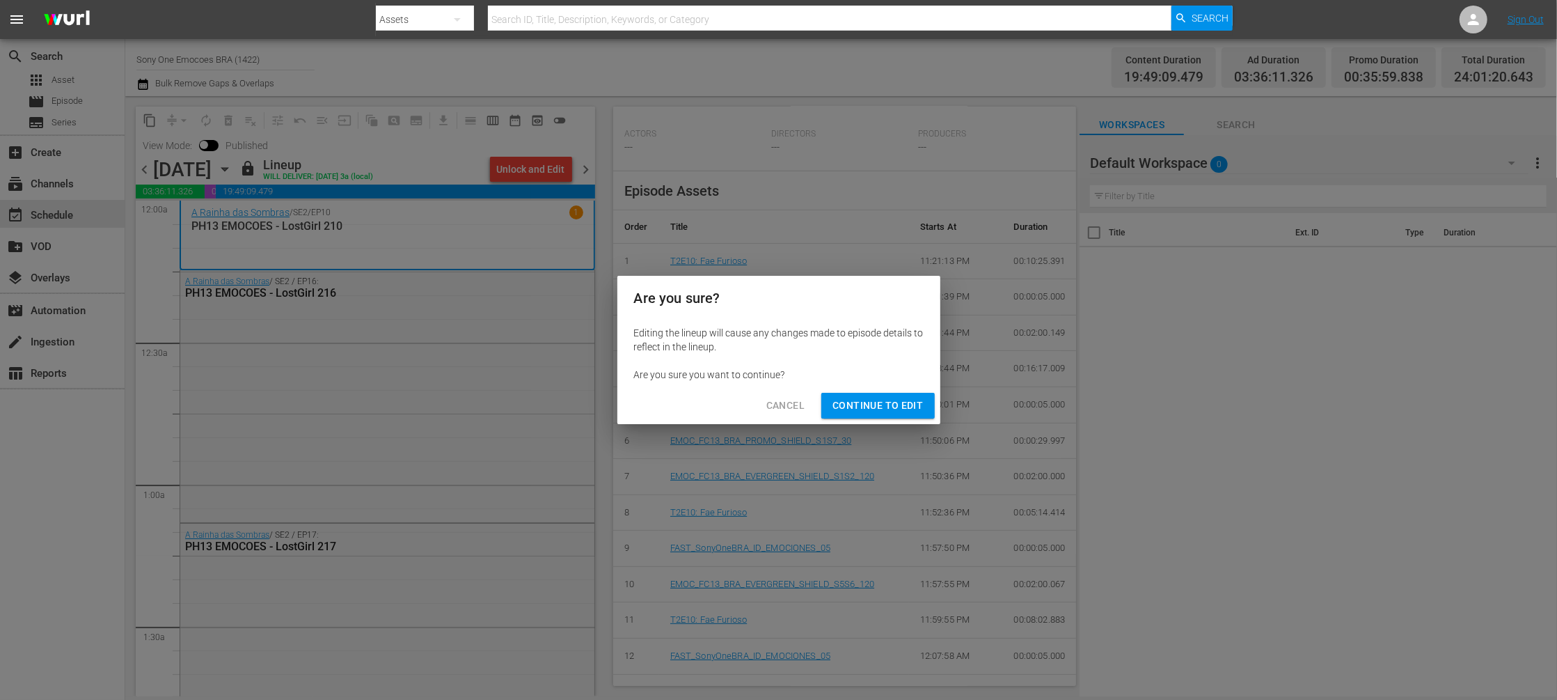
click at [897, 404] on span "Continue to Edit" at bounding box center [878, 405] width 90 height 17
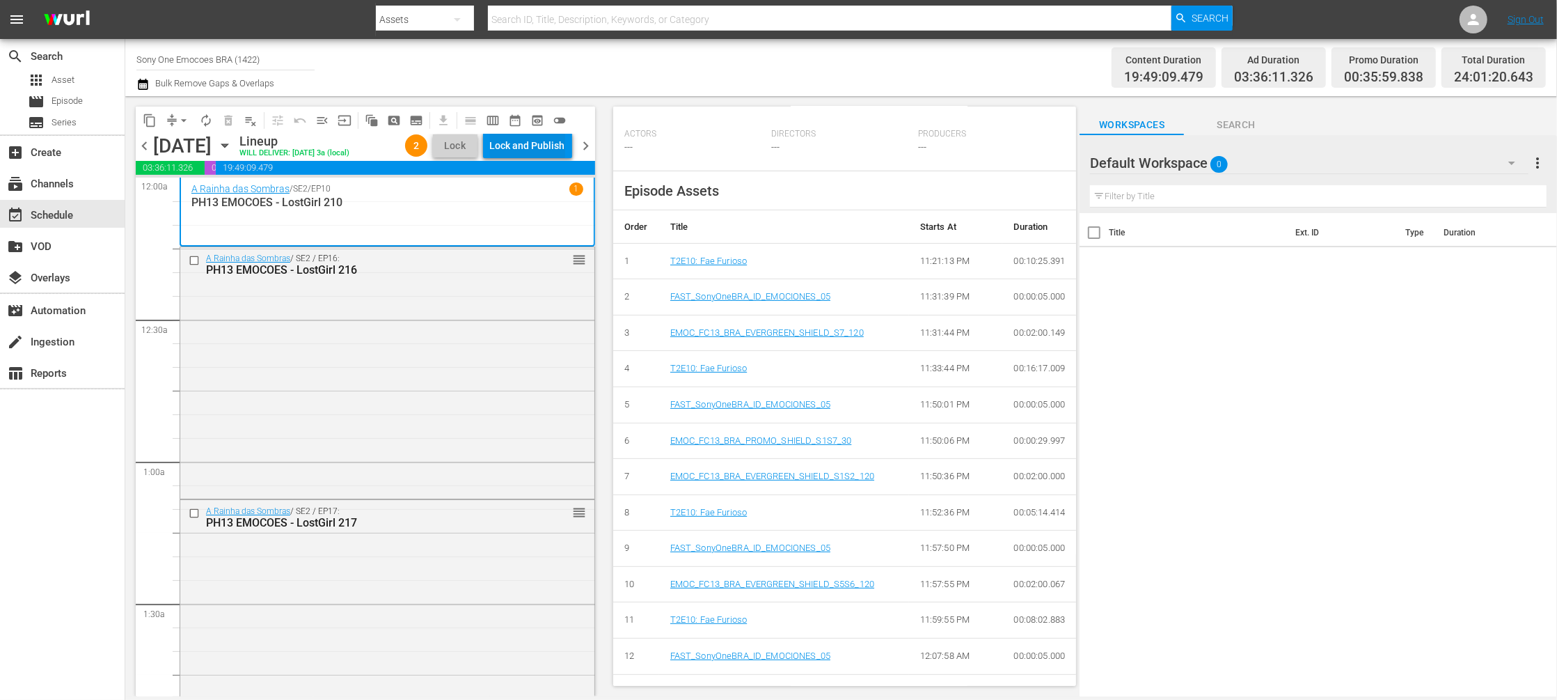
click at [519, 142] on div "Lock and Publish" at bounding box center [527, 145] width 75 height 25
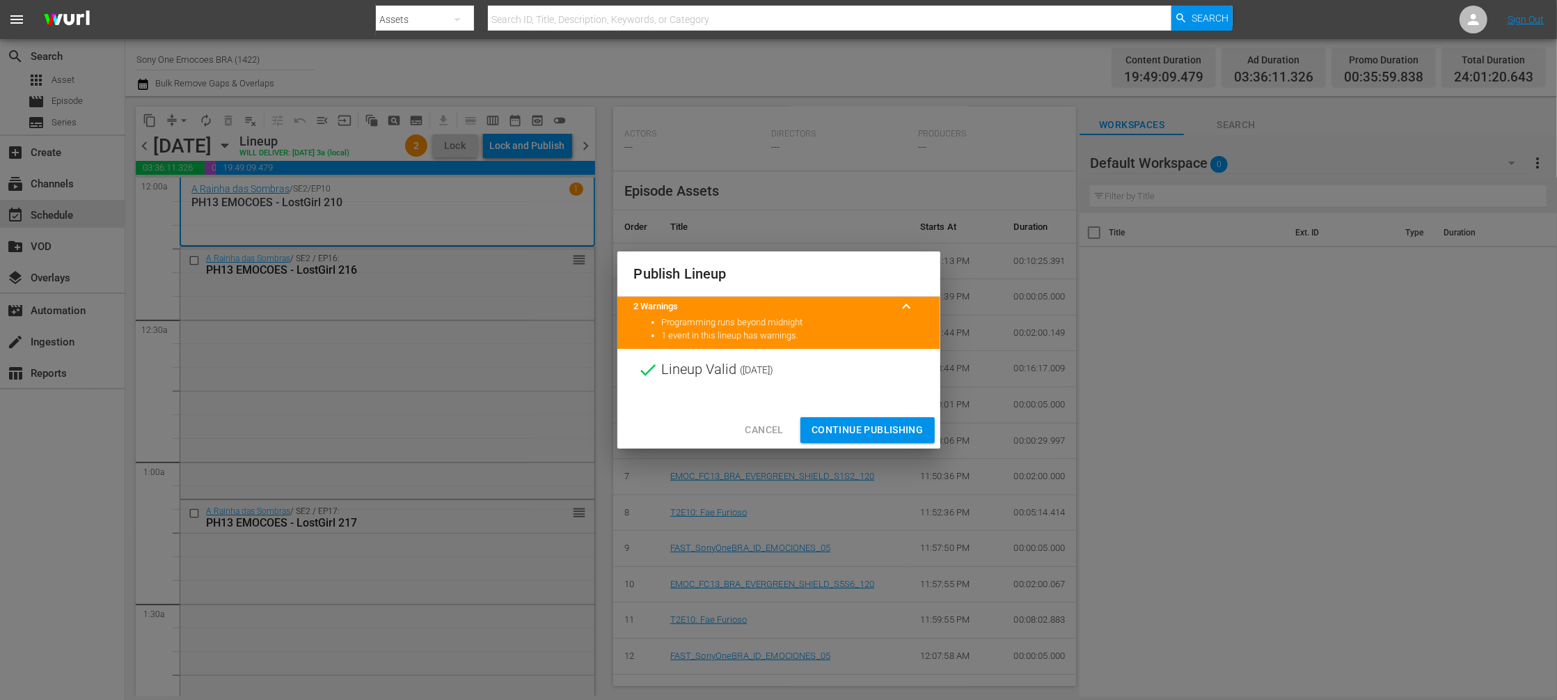
click at [878, 424] on span "Continue Publishing" at bounding box center [868, 429] width 112 height 17
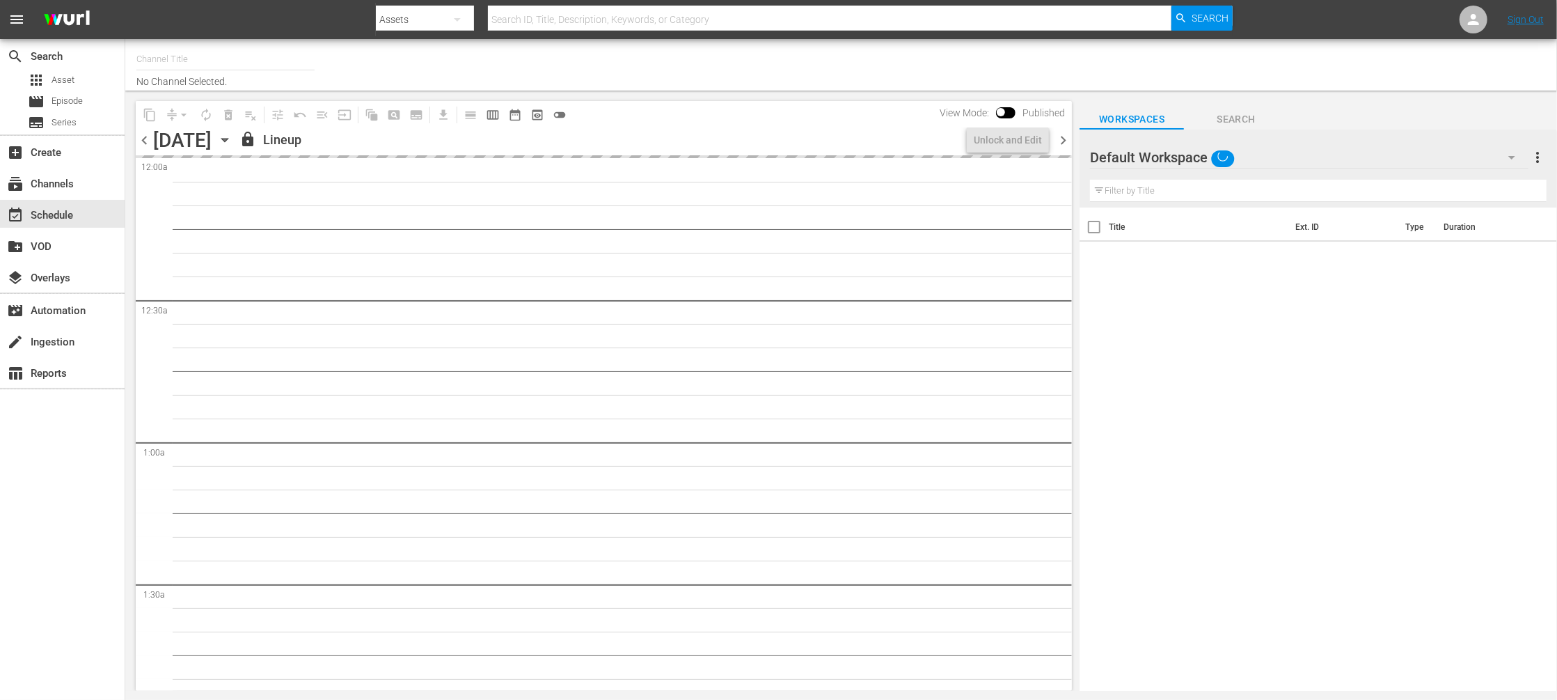
type input "Sony One Emocoes BRA (1422)"
